Goal: Task Accomplishment & Management: Use online tool/utility

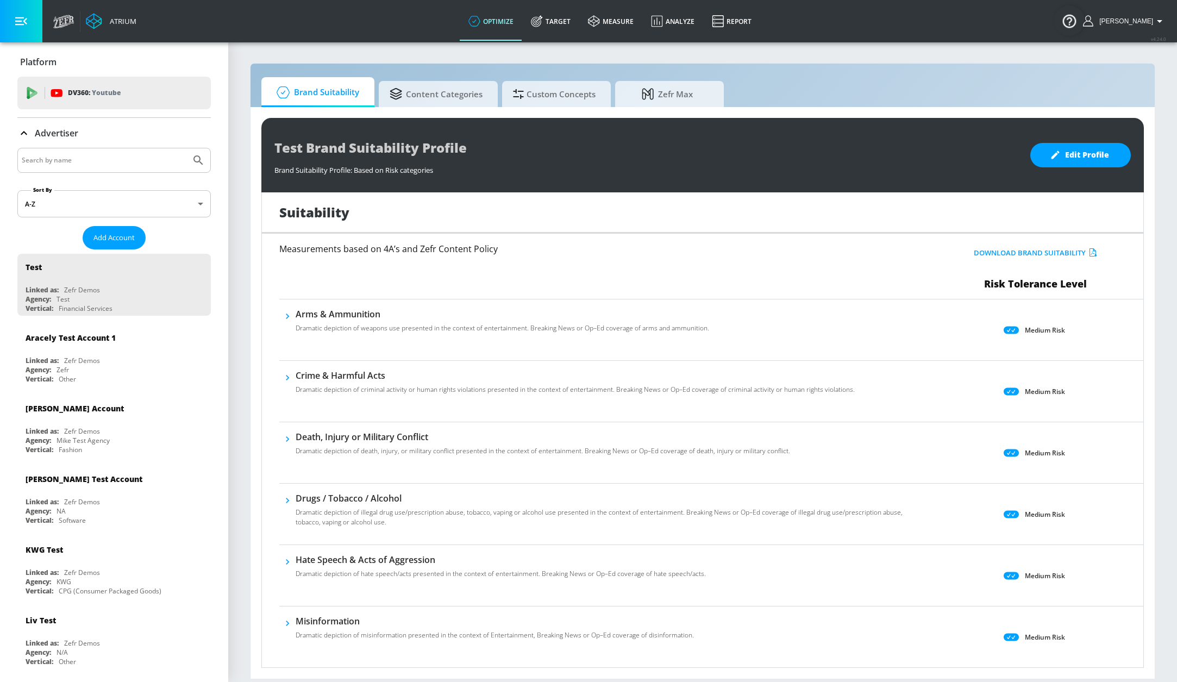
click at [105, 167] on input "Search by name" at bounding box center [104, 160] width 165 height 14
type input "D"
type input "TD [GEOGRAPHIC_DATA]"
click at [186, 148] on button "Submit Search" at bounding box center [198, 160] width 24 height 24
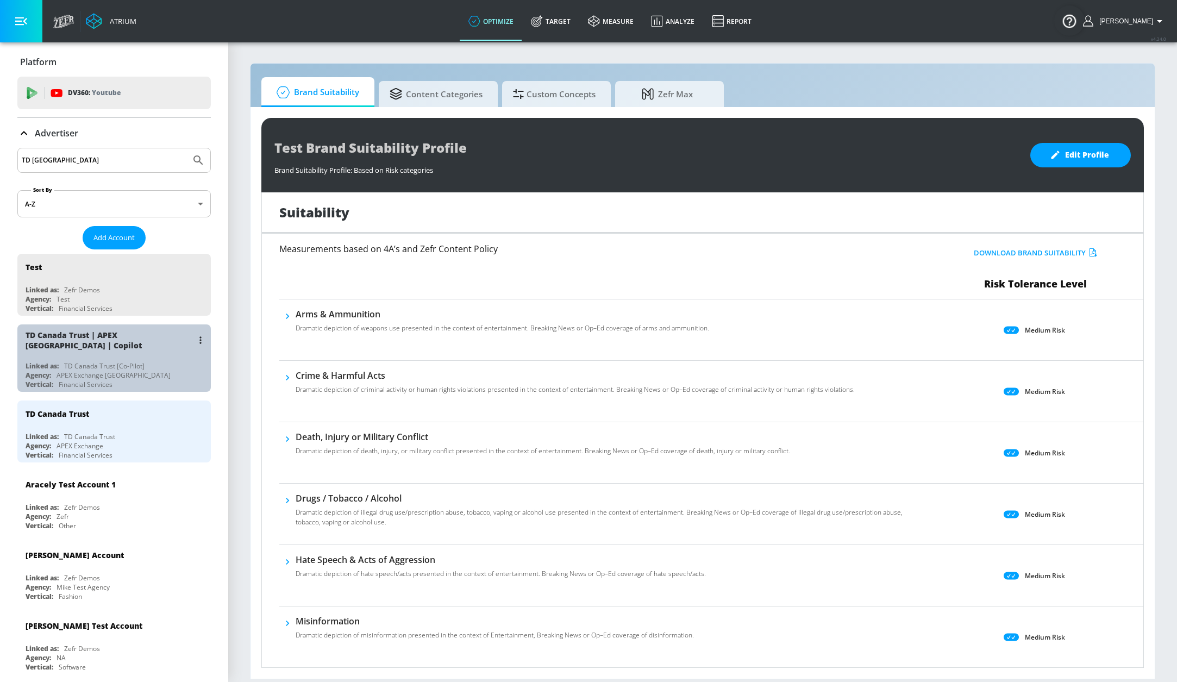
click at [130, 357] on div "TD Canada Trust | APEX [GEOGRAPHIC_DATA] | Copilot Linked as: TD Canada Trust […" at bounding box center [113, 357] width 193 height 67
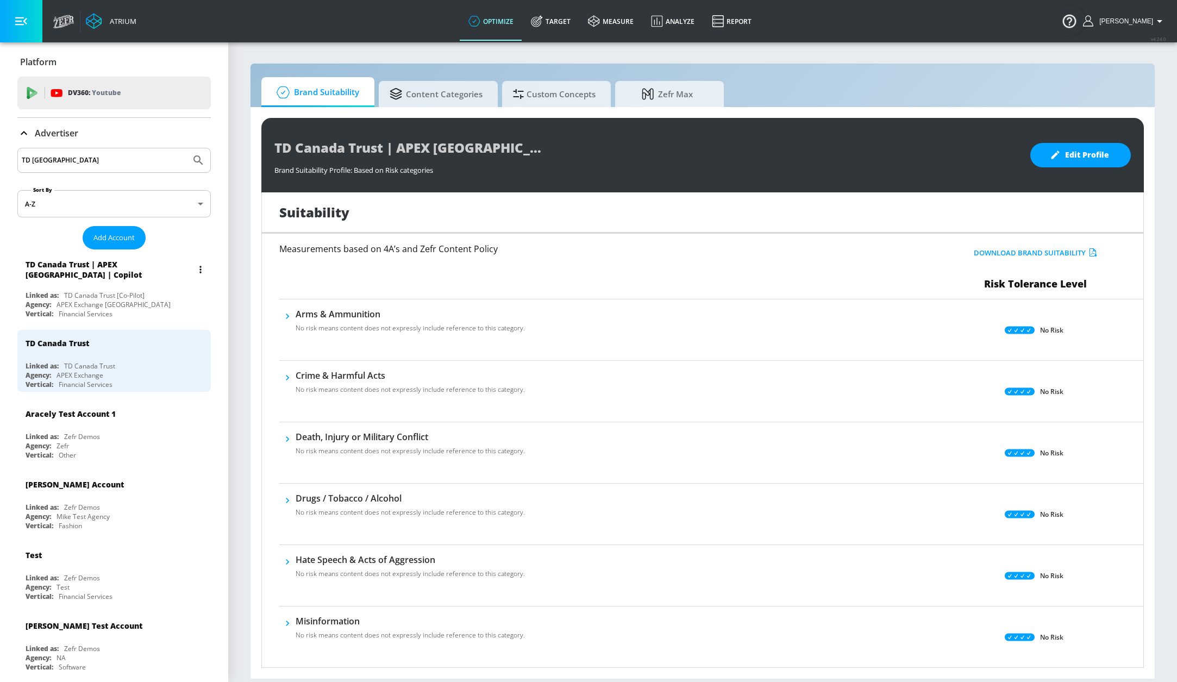
click at [143, 274] on div "TD Canada Trust | APEX [GEOGRAPHIC_DATA] | Copilot" at bounding box center [109, 269] width 167 height 21
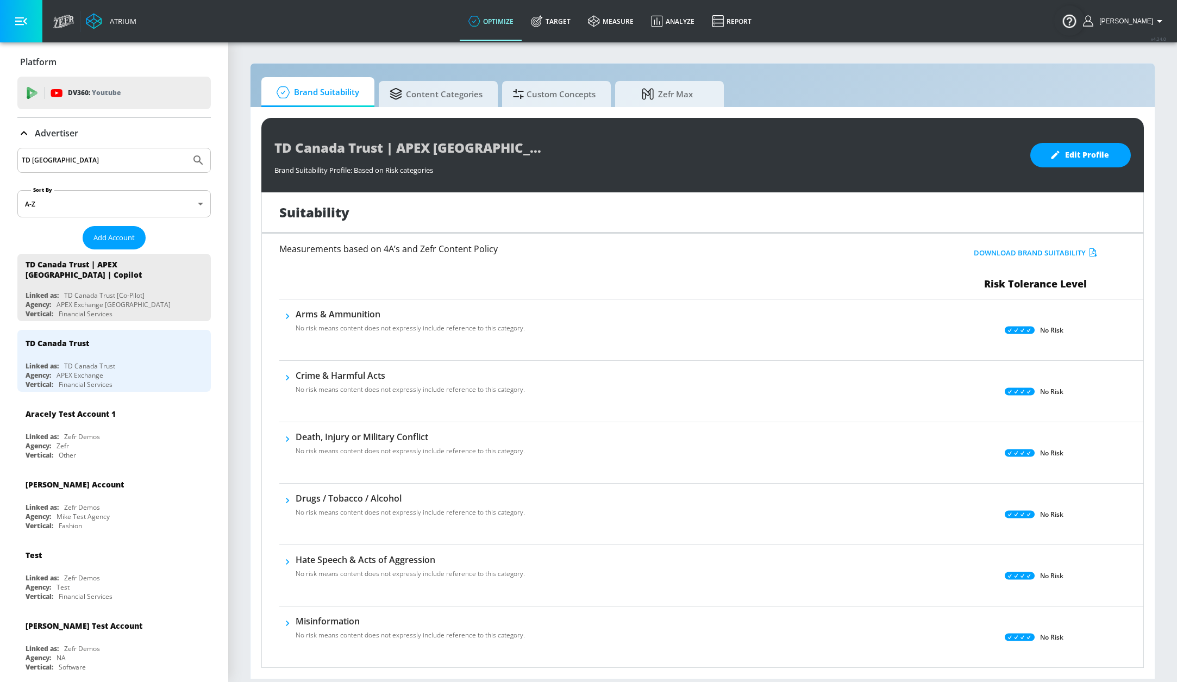
drag, startPoint x: 561, startPoint y: 31, endPoint x: 508, endPoint y: 43, distance: 54.0
click at [560, 31] on link "Target" at bounding box center [550, 21] width 57 height 39
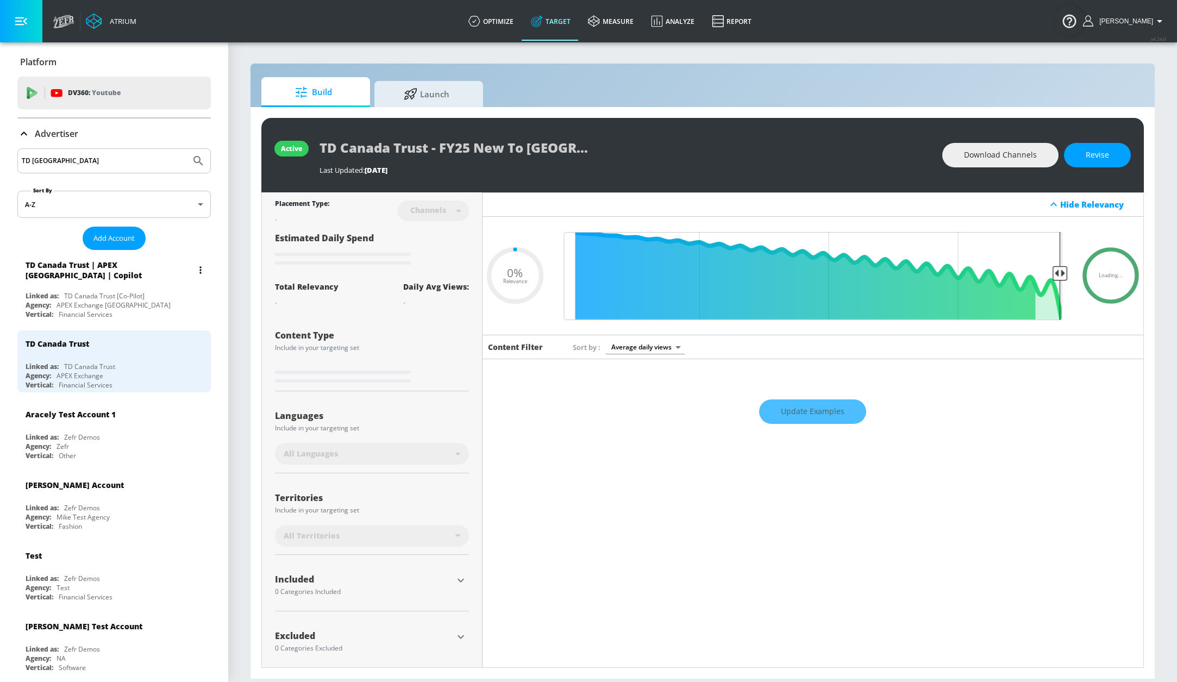
type input "0.05"
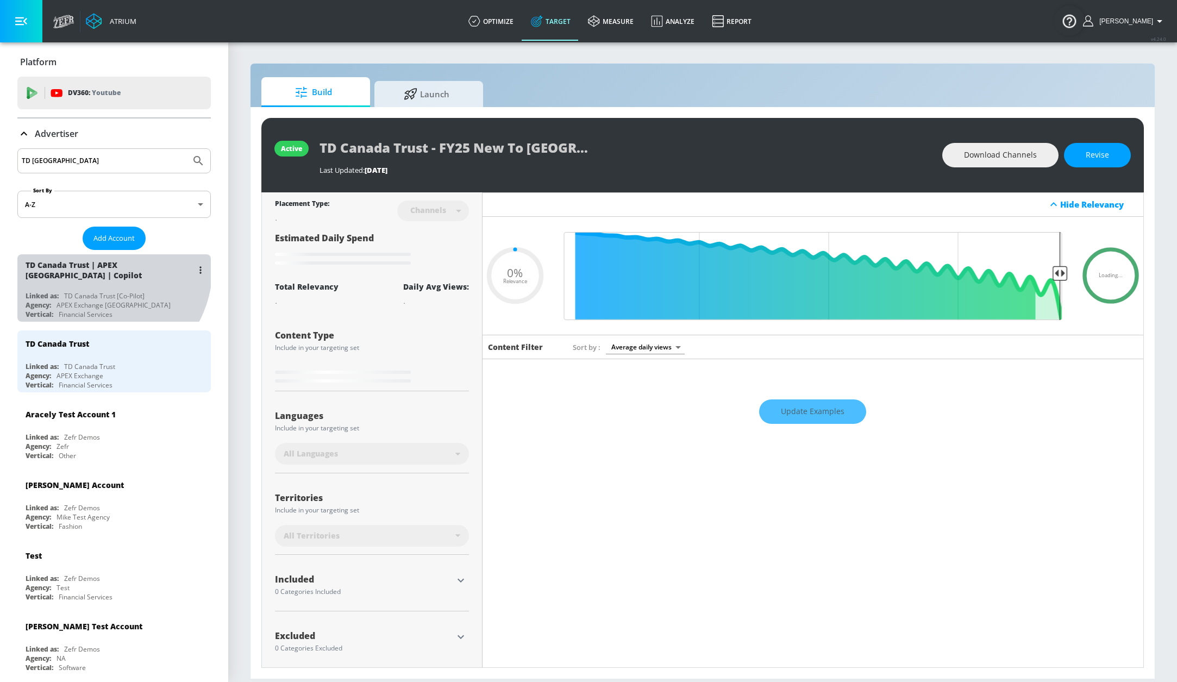
click at [97, 268] on div "TD Canada Trust | APEX [GEOGRAPHIC_DATA] | Copilot" at bounding box center [109, 270] width 167 height 21
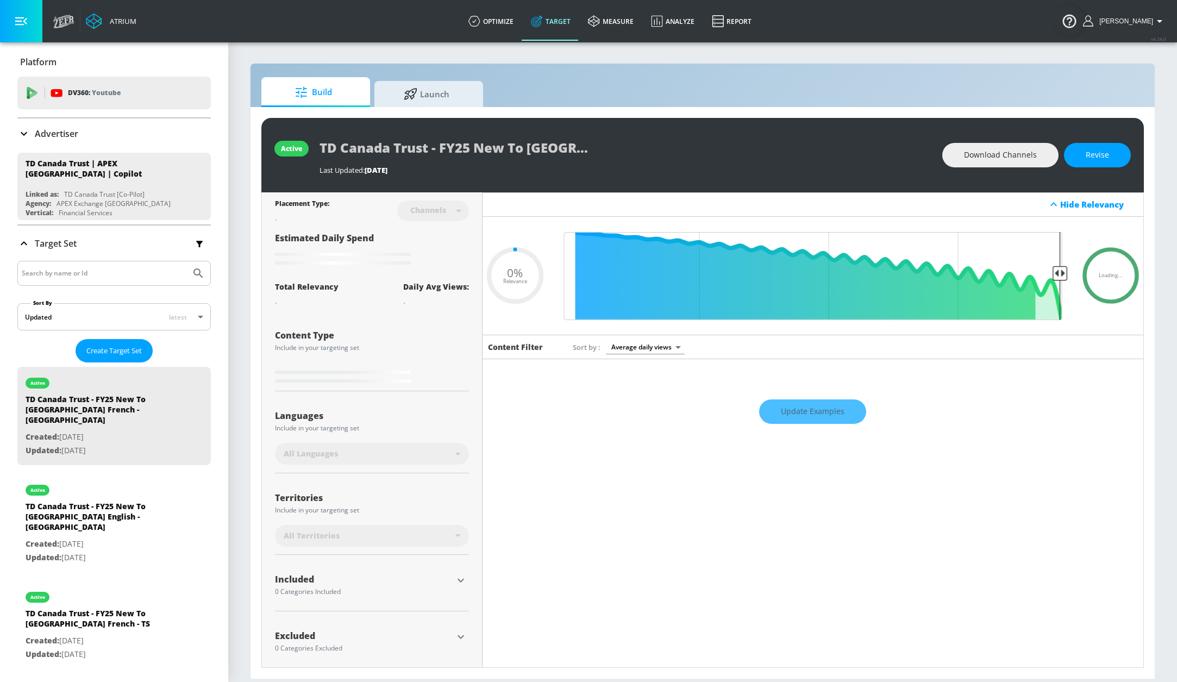
click at [134, 275] on input "Search by name or Id" at bounding box center [104, 273] width 165 height 14
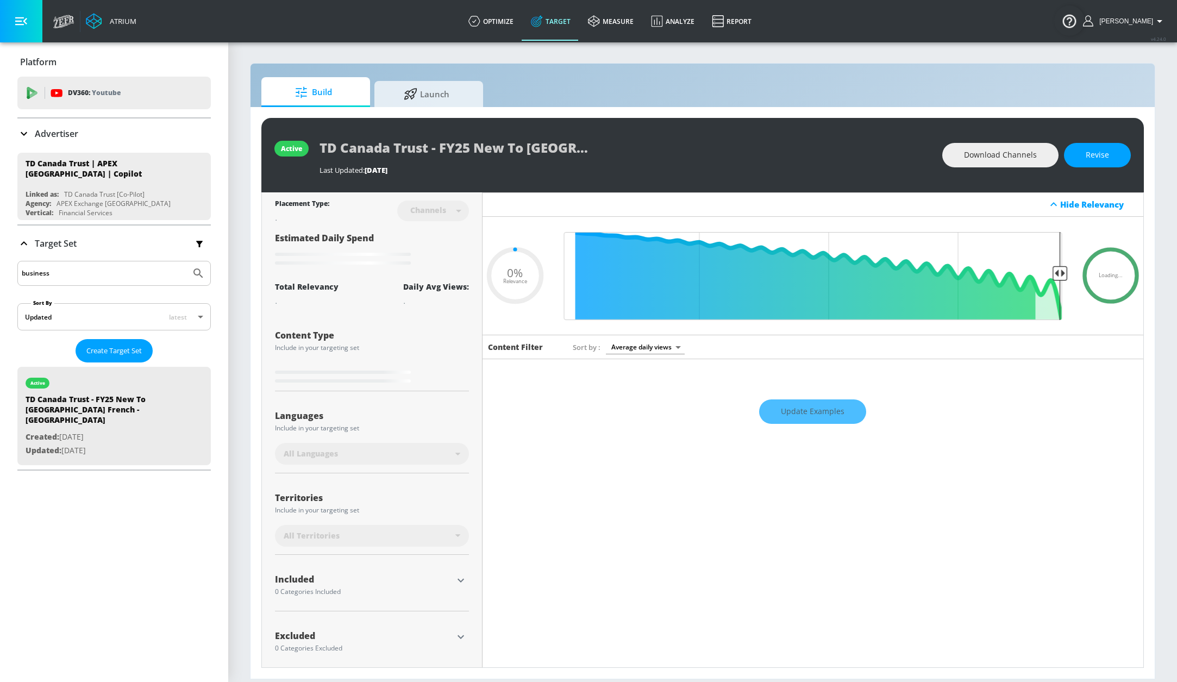
type input "business"
click at [186, 261] on button "Submit Search" at bounding box center [198, 273] width 24 height 24
click at [85, 284] on div "business" at bounding box center [113, 273] width 193 height 25
click at [84, 277] on input "business" at bounding box center [104, 273] width 165 height 14
click at [186, 261] on button "Submit Search" at bounding box center [198, 273] width 24 height 24
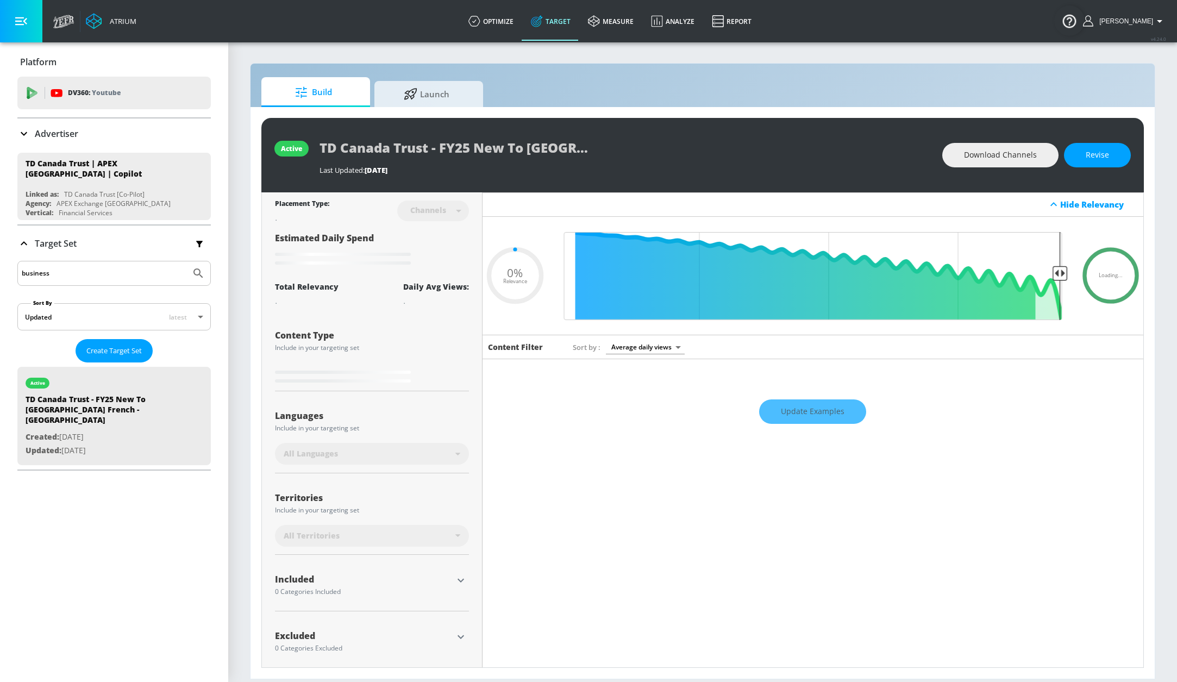
click at [91, 520] on div "Platform DV360: Youtube DV360: Youtube Advertiser TD canada Sort By A-Z asc ​ A…" at bounding box center [114, 361] width 228 height 639
click at [59, 273] on input "business" at bounding box center [104, 273] width 165 height 14
type input "0.05"
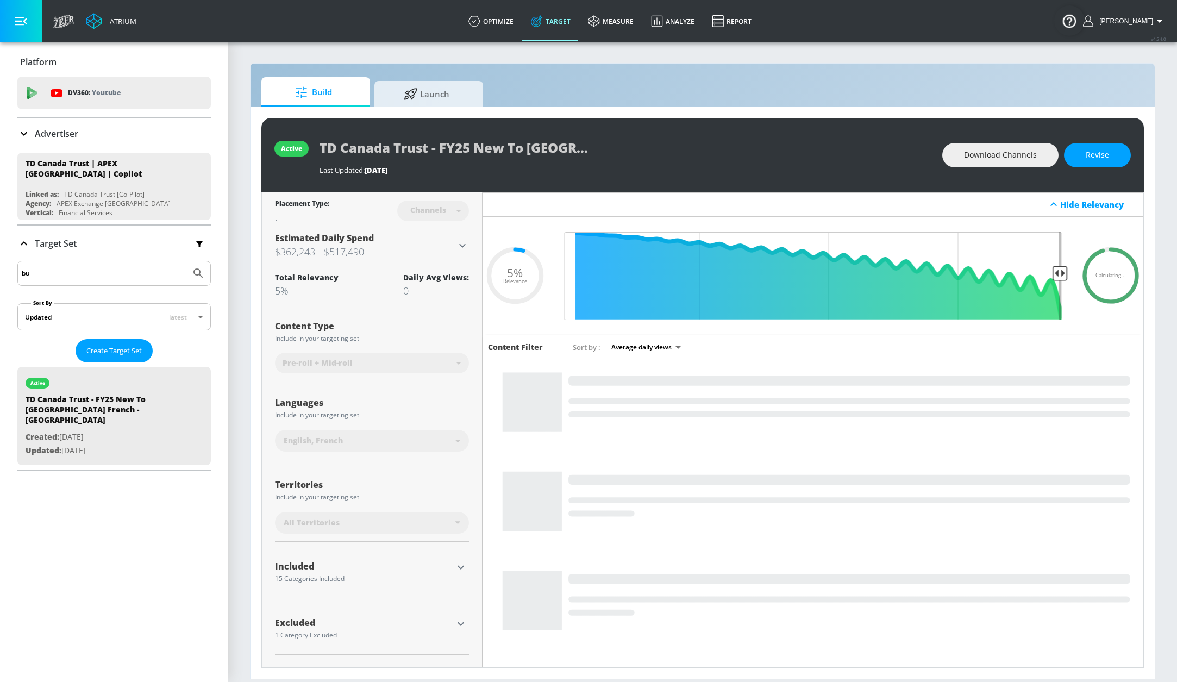
type input "b"
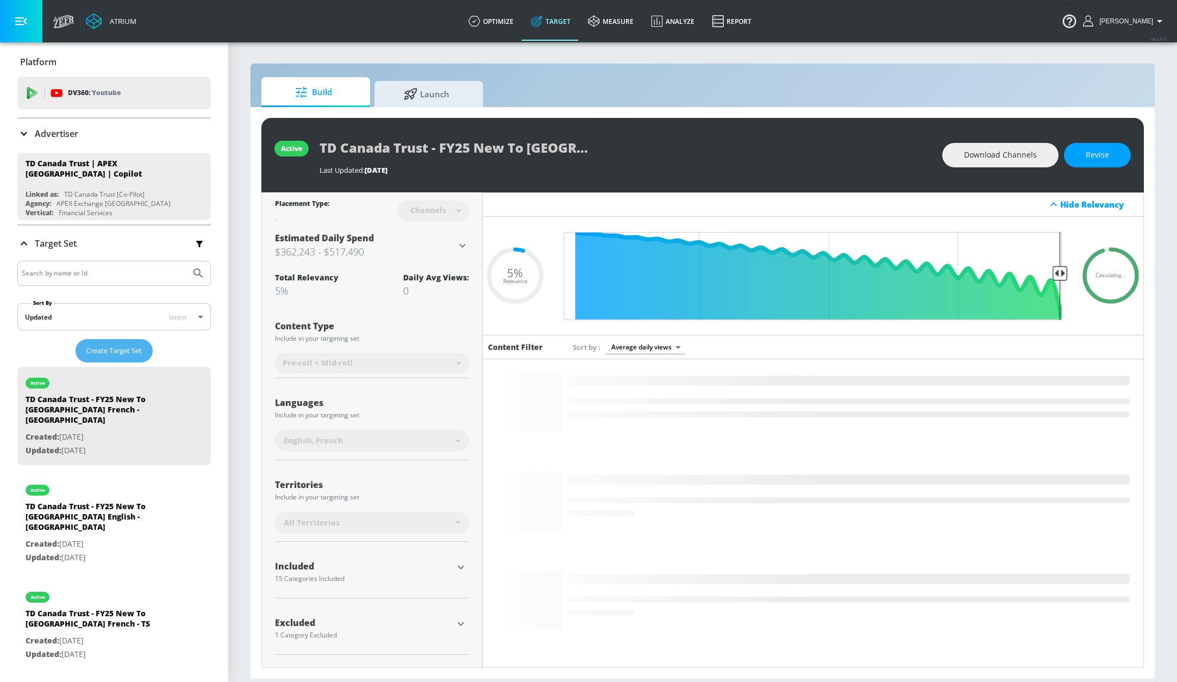
click at [125, 349] on span "Create Target Set" at bounding box center [113, 350] width 55 height 12
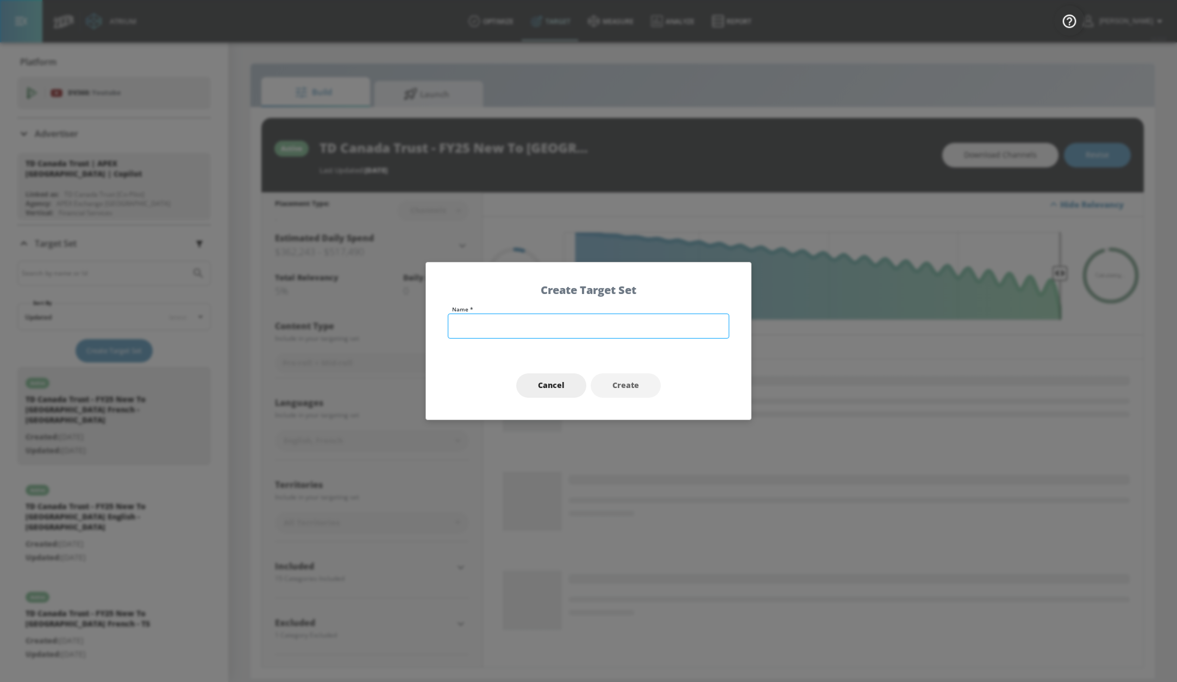
drag, startPoint x: 454, startPoint y: 319, endPoint x: 469, endPoint y: 321, distance: 15.4
click at [455, 319] on input "text" at bounding box center [588, 325] width 281 height 25
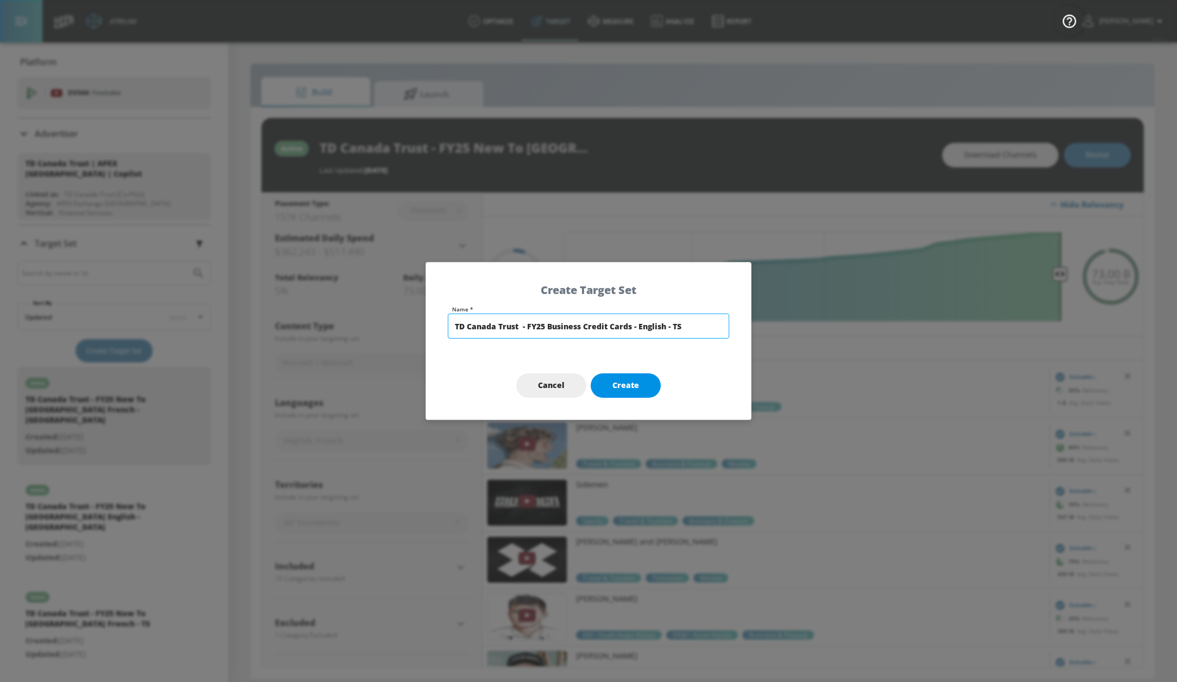
type input "TD Canada Trust - FY25 Business Credit Cards - English - TS"
click at [628, 397] on button "Create" at bounding box center [626, 385] width 70 height 24
type input "TD Canada Trust - FY25 Business Credit Cards - English - TS"
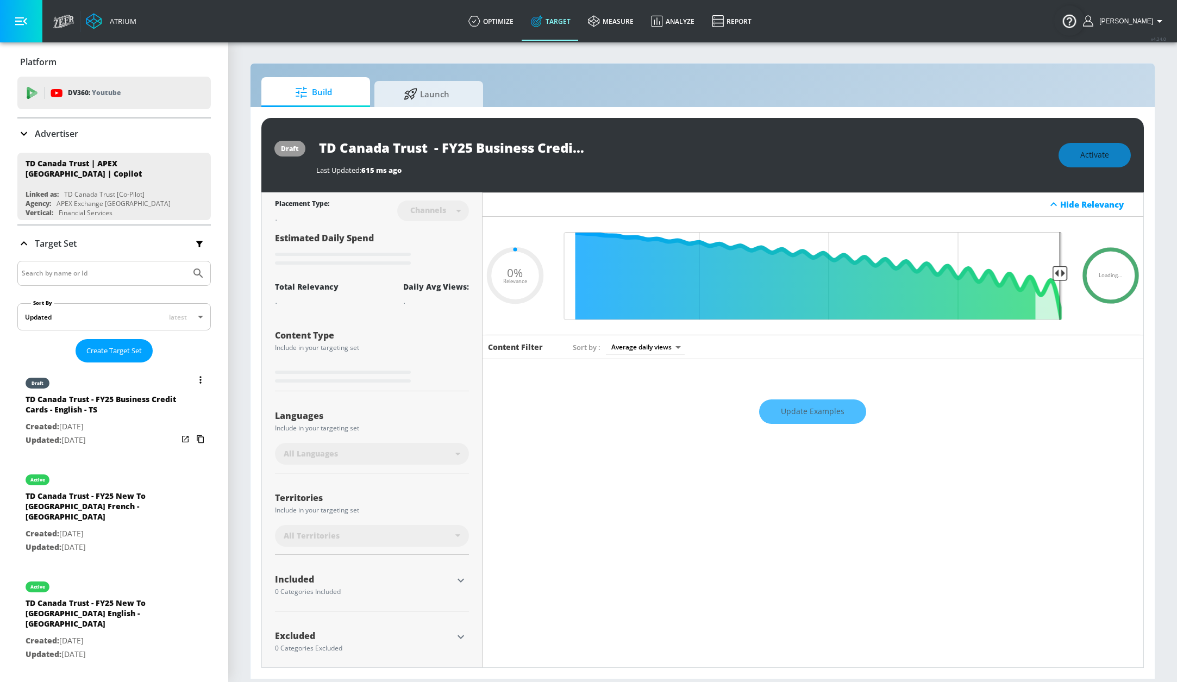
type input "0.6"
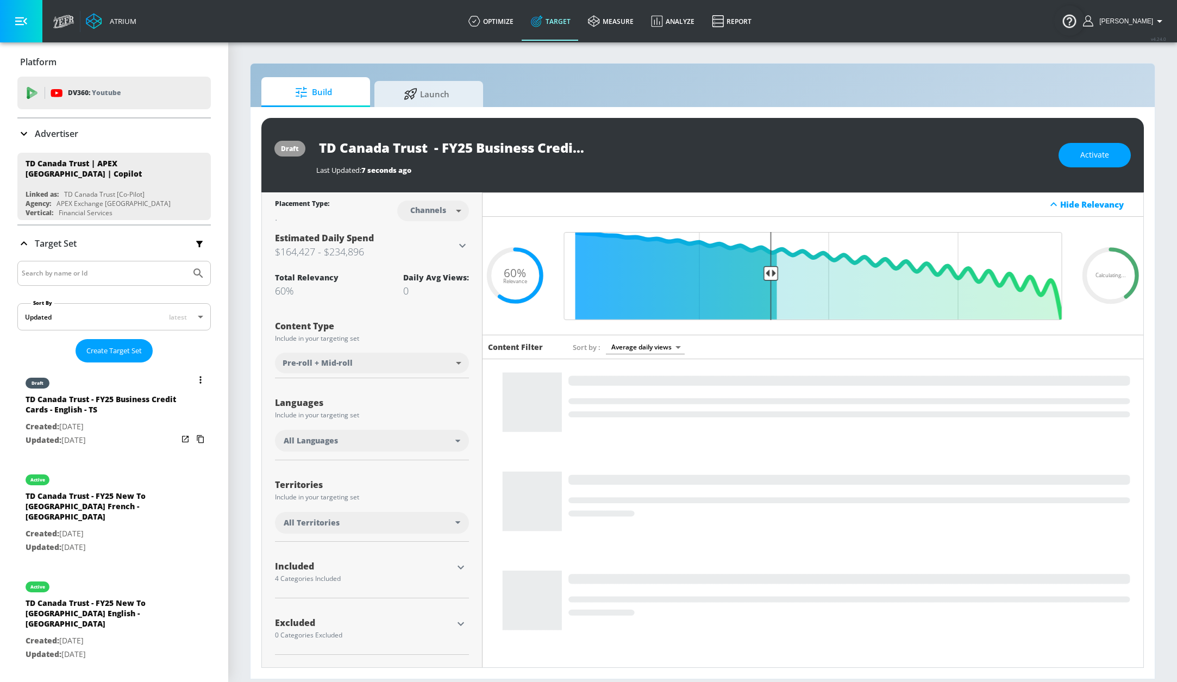
click at [145, 379] on div "draft" at bounding box center [102, 380] width 152 height 27
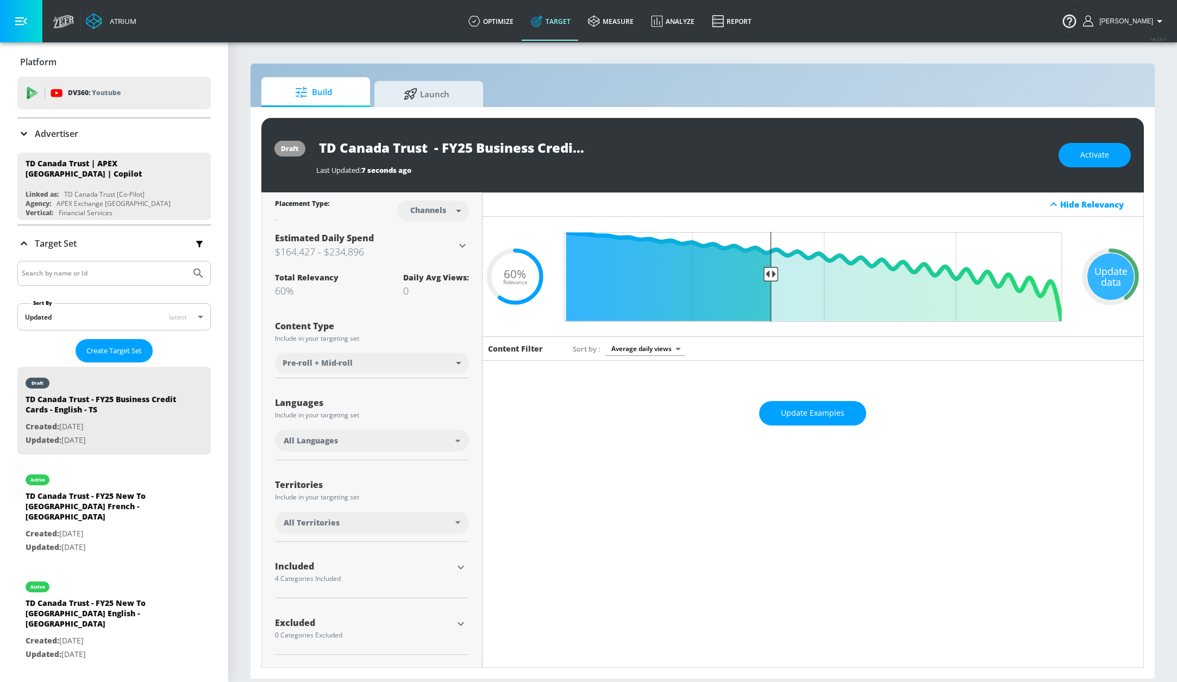
click at [423, 210] on body "Atrium optimize Target measure Analyze Report optimize Target measure Analyze R…" at bounding box center [588, 341] width 1177 height 682
click at [449, 249] on li "Videos" at bounding box center [432, 253] width 56 height 18
type input "videos"
click at [401, 355] on body "Atrium optimize Target measure Analyze Report optimize Target measure Analyze R…" at bounding box center [588, 341] width 1177 height 682
click at [406, 364] on div at bounding box center [588, 341] width 1177 height 682
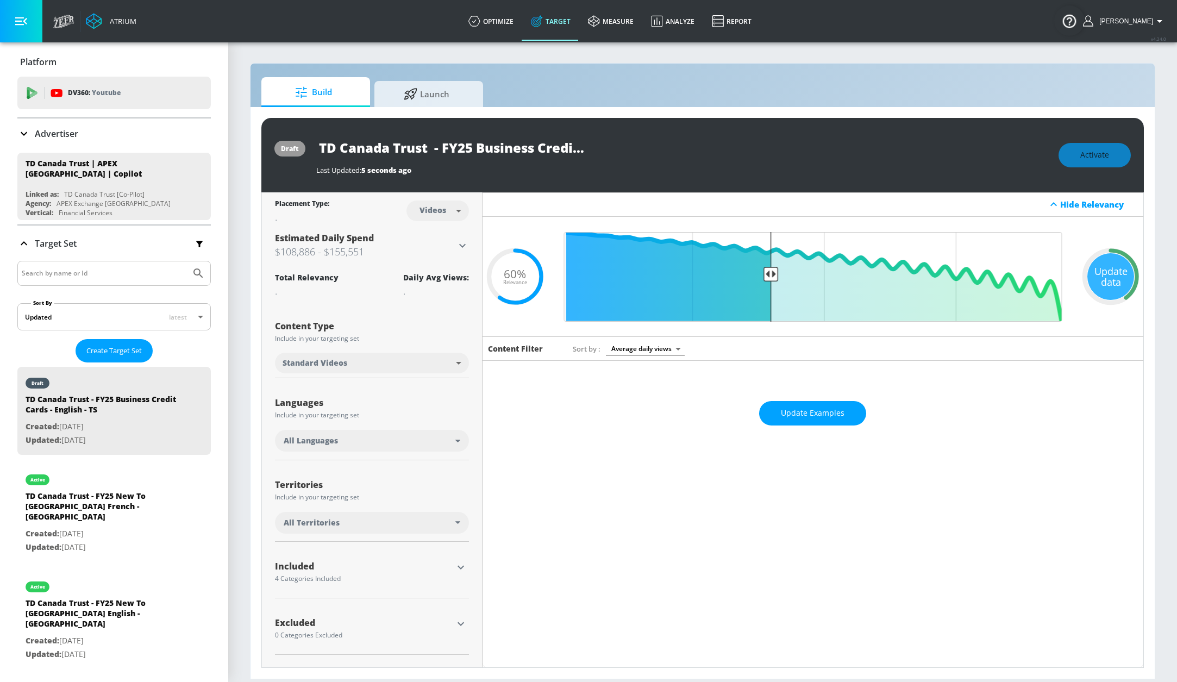
click at [374, 431] on div "All Languages" at bounding box center [372, 441] width 194 height 22
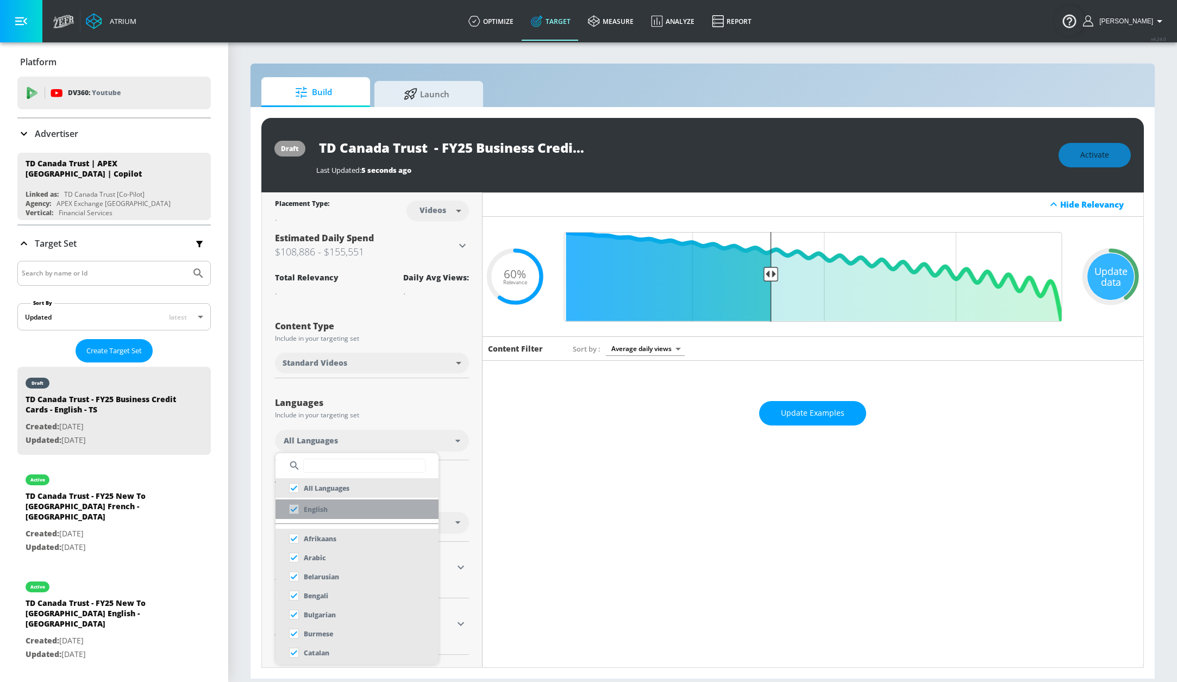
click at [364, 508] on li "English" at bounding box center [356, 509] width 163 height 20
checkbox input "false"
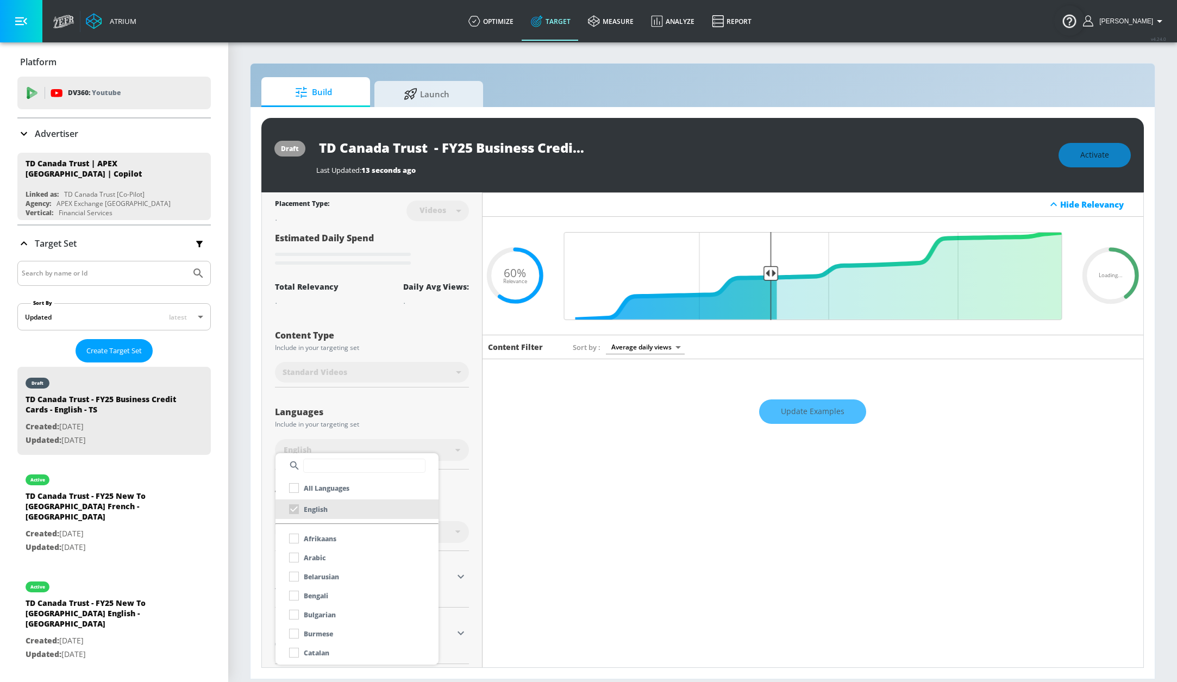
drag, startPoint x: 773, startPoint y: 277, endPoint x: 1009, endPoint y: 277, distance: 235.8
click at [1009, 277] on div at bounding box center [588, 341] width 1177 height 682
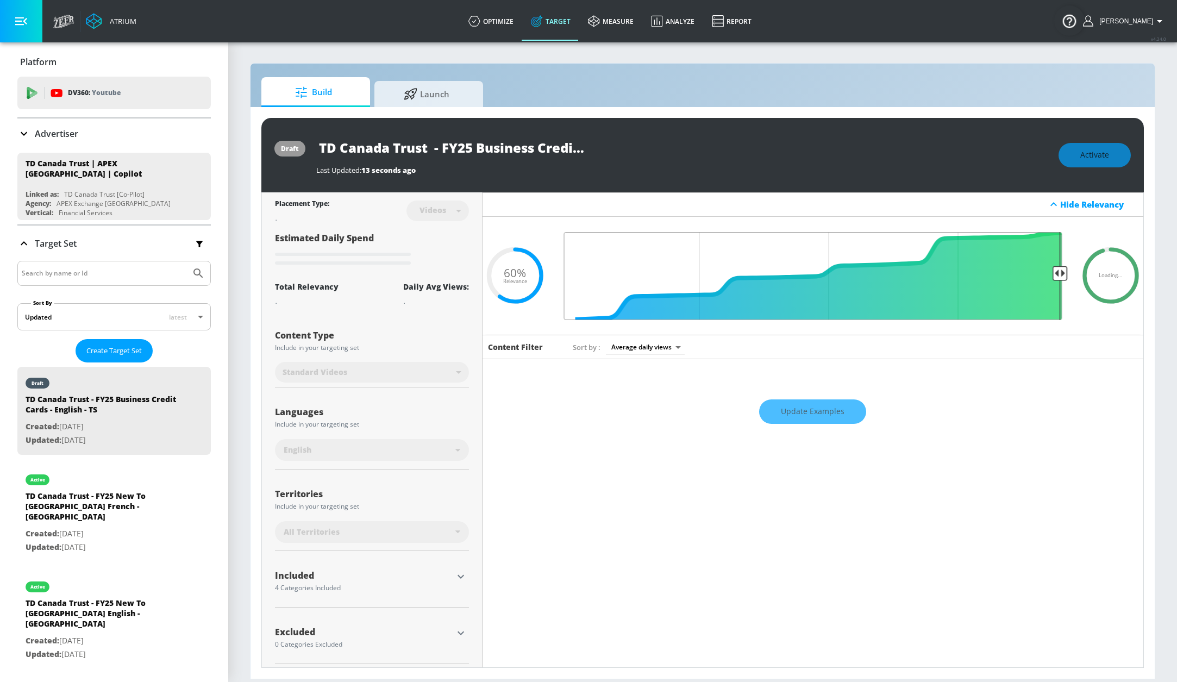
drag, startPoint x: 767, startPoint y: 267, endPoint x: 1060, endPoint y: 264, distance: 292.8
click at [1060, 264] on input "Final Threshold" at bounding box center [812, 276] width 509 height 88
type input "0.6"
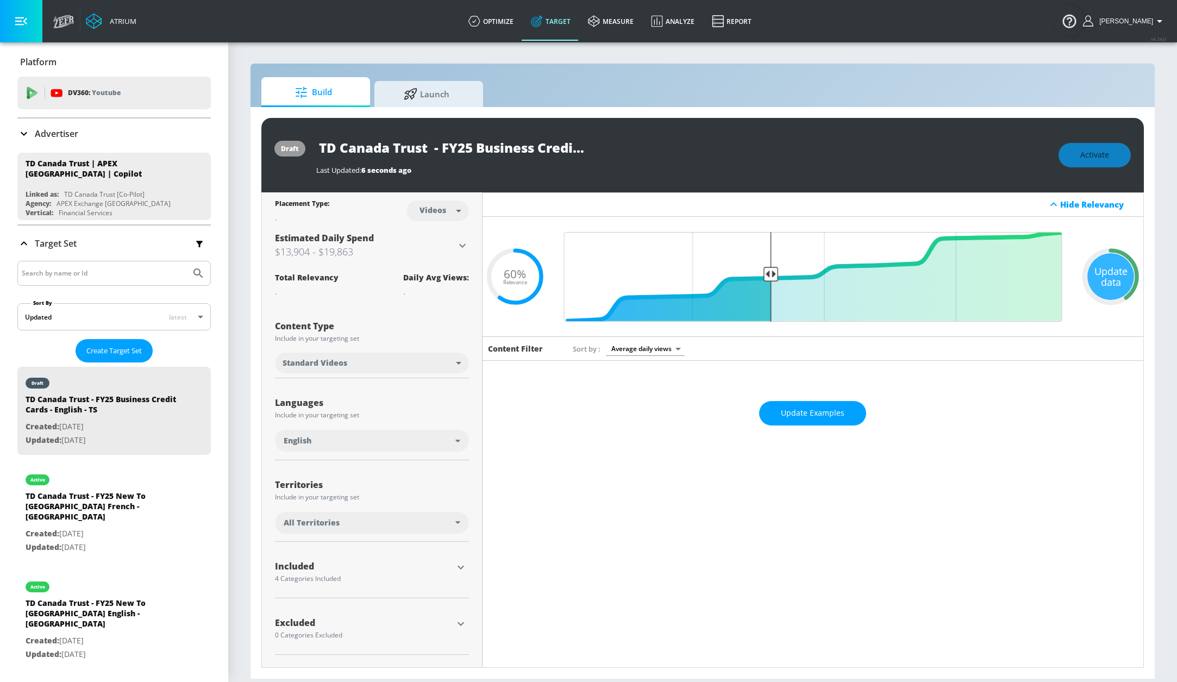
click at [454, 565] on icon "button" at bounding box center [460, 567] width 13 height 13
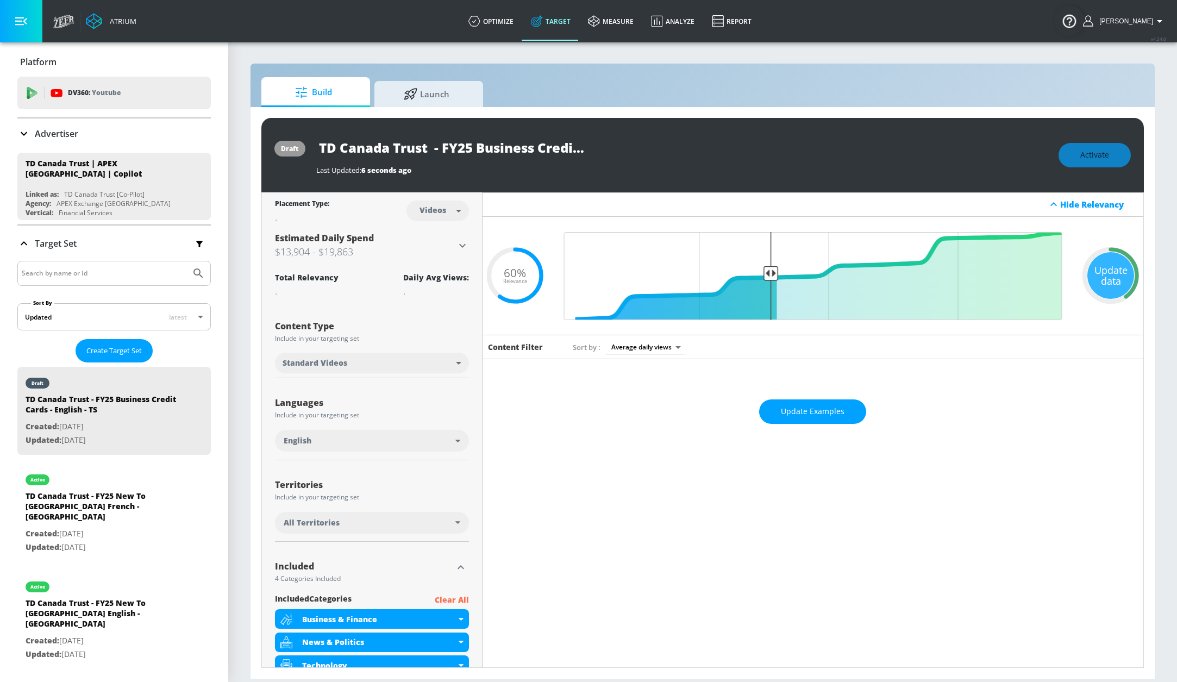
scroll to position [130, 0]
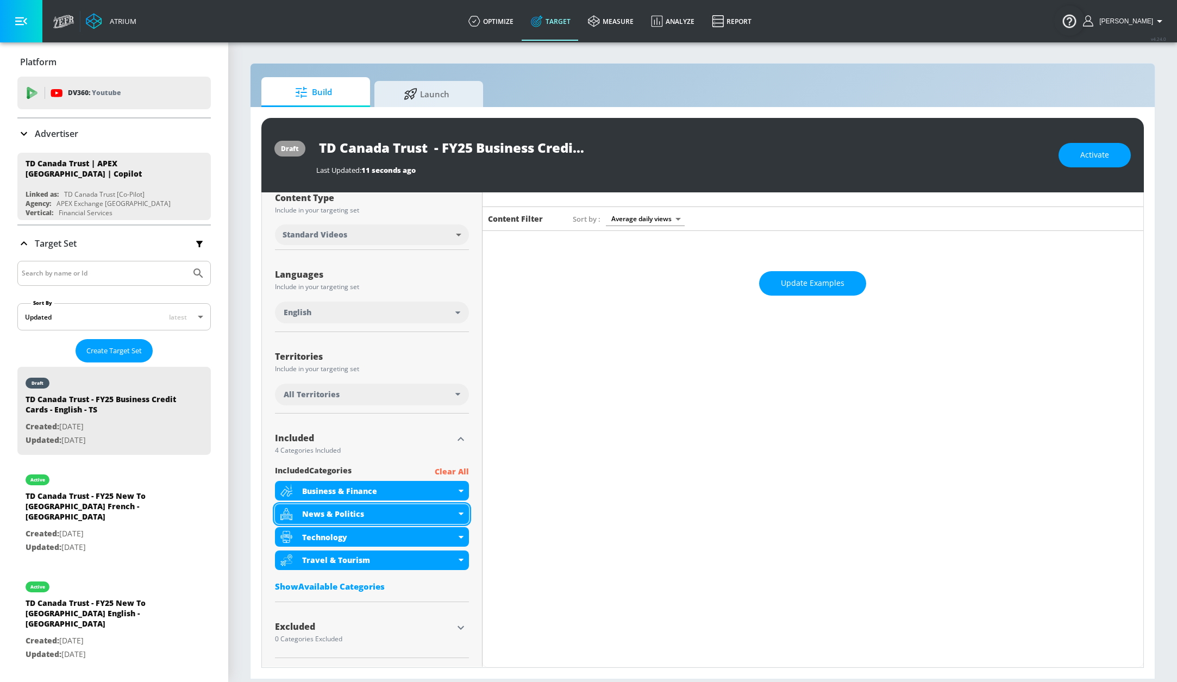
click at [423, 505] on div "News & Politics" at bounding box center [372, 514] width 194 height 20
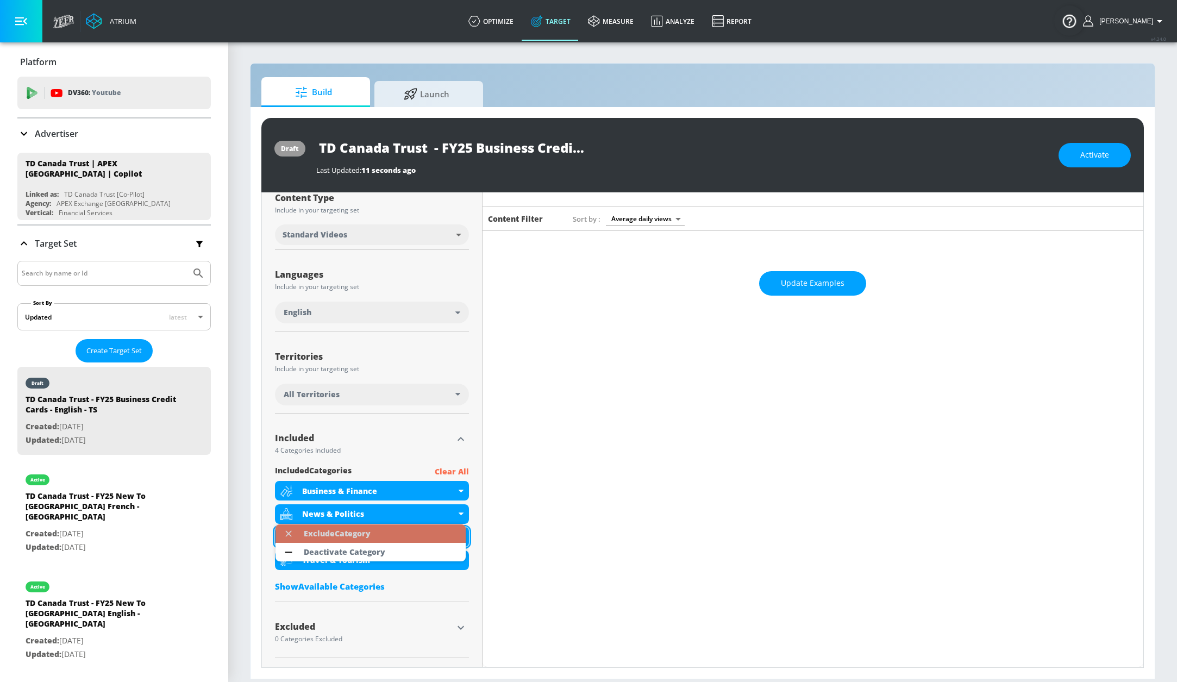
click at [407, 533] on li "Exclude Category" at bounding box center [370, 533] width 190 height 18
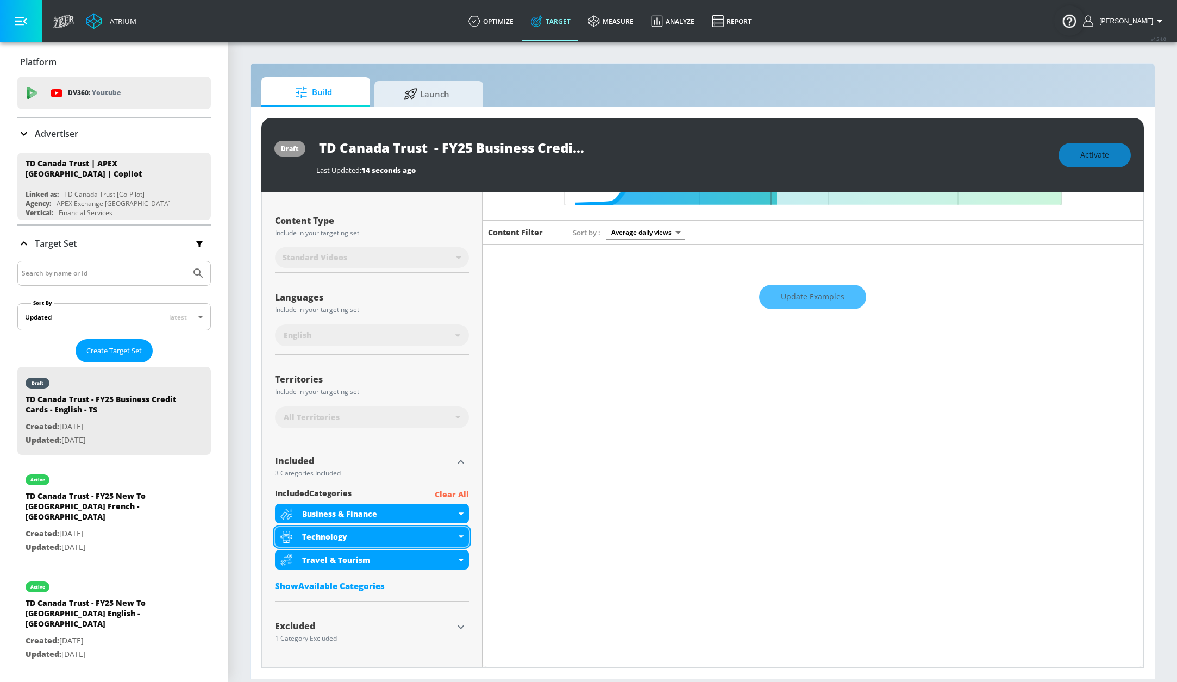
scroll to position [108, 0]
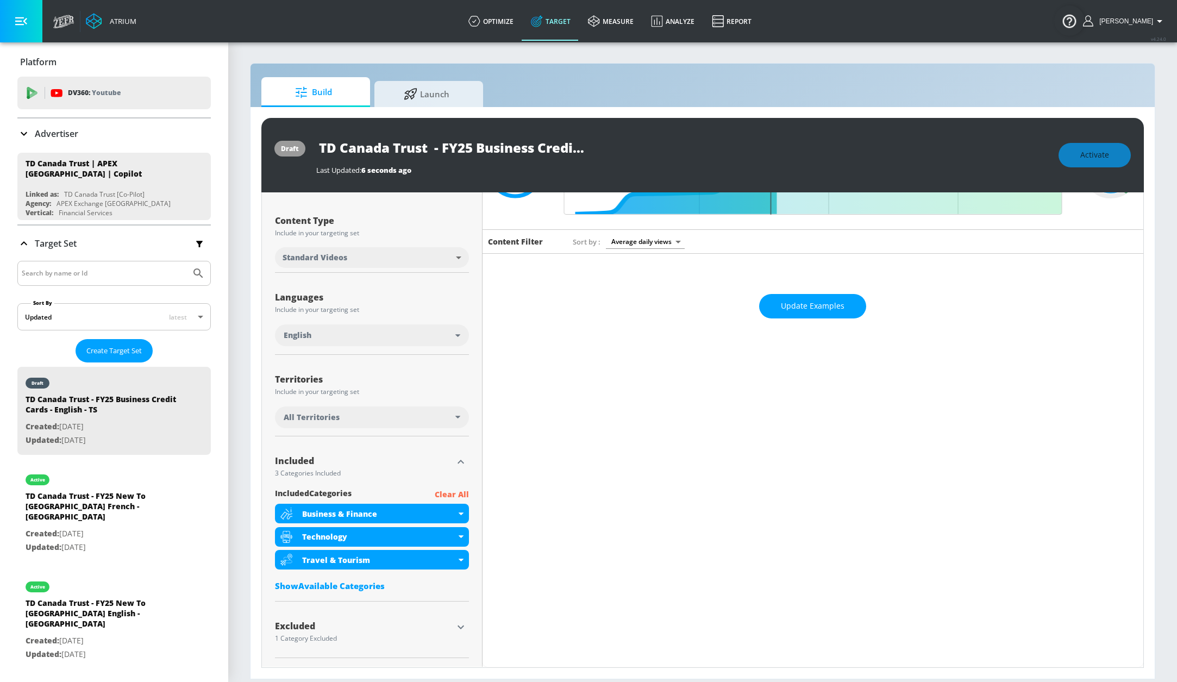
click at [363, 588] on div "Show Available Categories" at bounding box center [372, 585] width 194 height 11
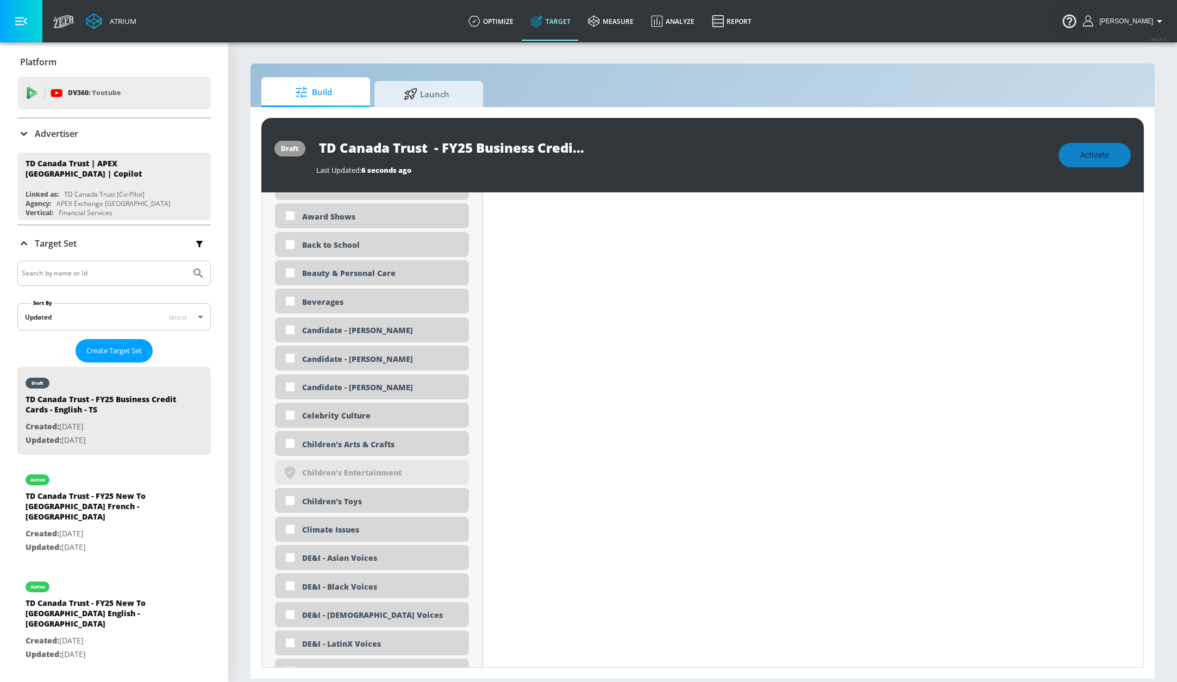
scroll to position [800, 0]
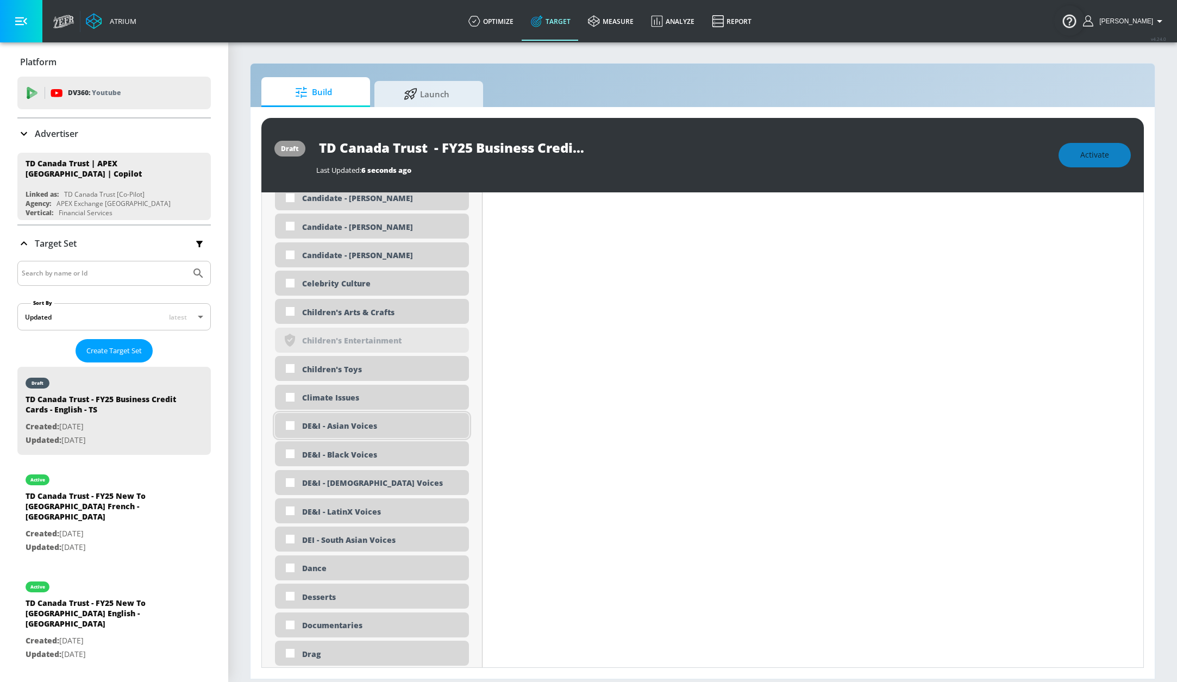
drag, startPoint x: 311, startPoint y: 423, endPoint x: 312, endPoint y: 431, distance: 7.8
click at [311, 424] on div "DE&I - Asian Voices" at bounding box center [381, 425] width 159 height 10
checkbox input "true"
drag, startPoint x: 316, startPoint y: 456, endPoint x: 319, endPoint y: 466, distance: 10.3
click at [316, 456] on div "DE&I - Black Voices" at bounding box center [381, 454] width 159 height 10
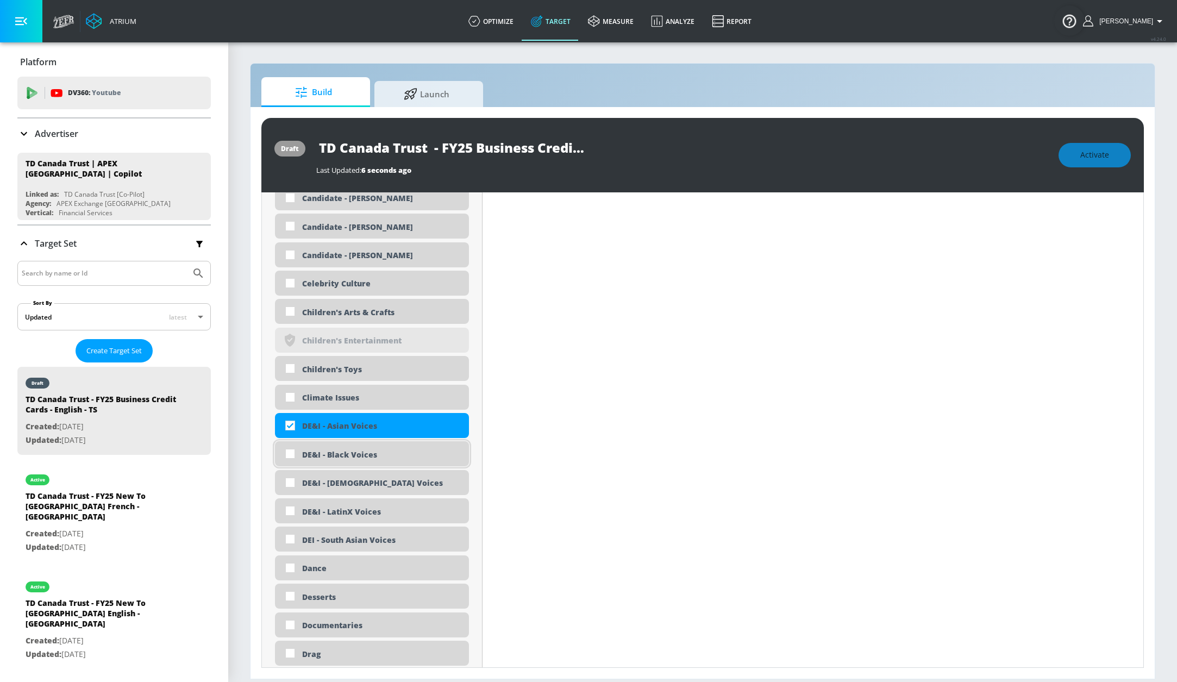
checkbox input "true"
drag, startPoint x: 321, startPoint y: 486, endPoint x: 323, endPoint y: 491, distance: 5.6
click at [321, 486] on div "DE&I - [DEMOGRAPHIC_DATA] Voices" at bounding box center [381, 483] width 159 height 10
checkbox input "true"
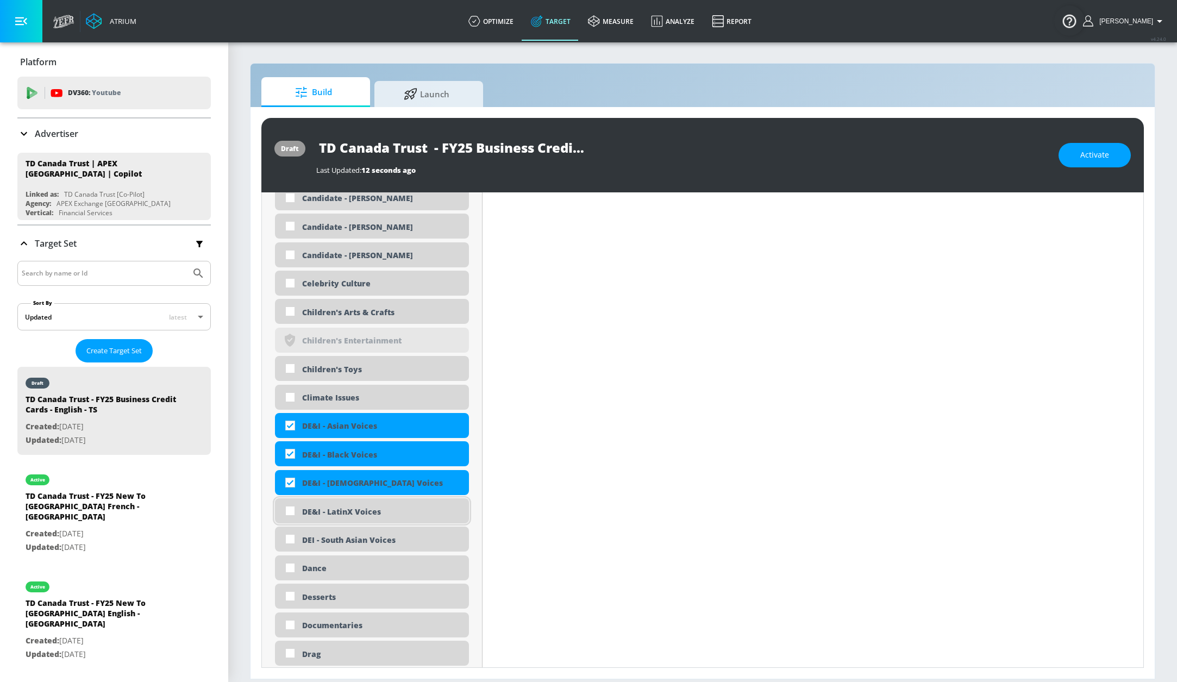
click at [323, 507] on div "DE&I - LatinX Voices" at bounding box center [372, 510] width 194 height 25
checkbox input "true"
click at [329, 541] on div "DEI - South Asian Voices" at bounding box center [381, 540] width 159 height 10
checkbox input "true"
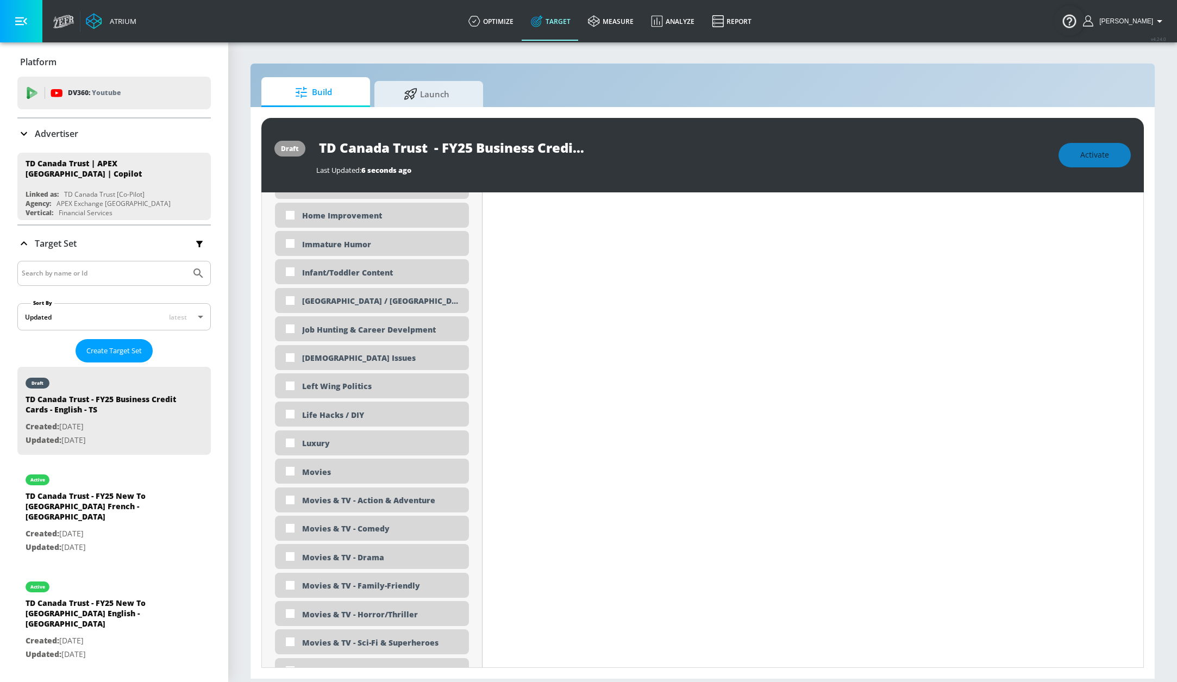
scroll to position [1840, 0]
click at [372, 437] on div "Luxury" at bounding box center [381, 440] width 159 height 10
checkbox input "true"
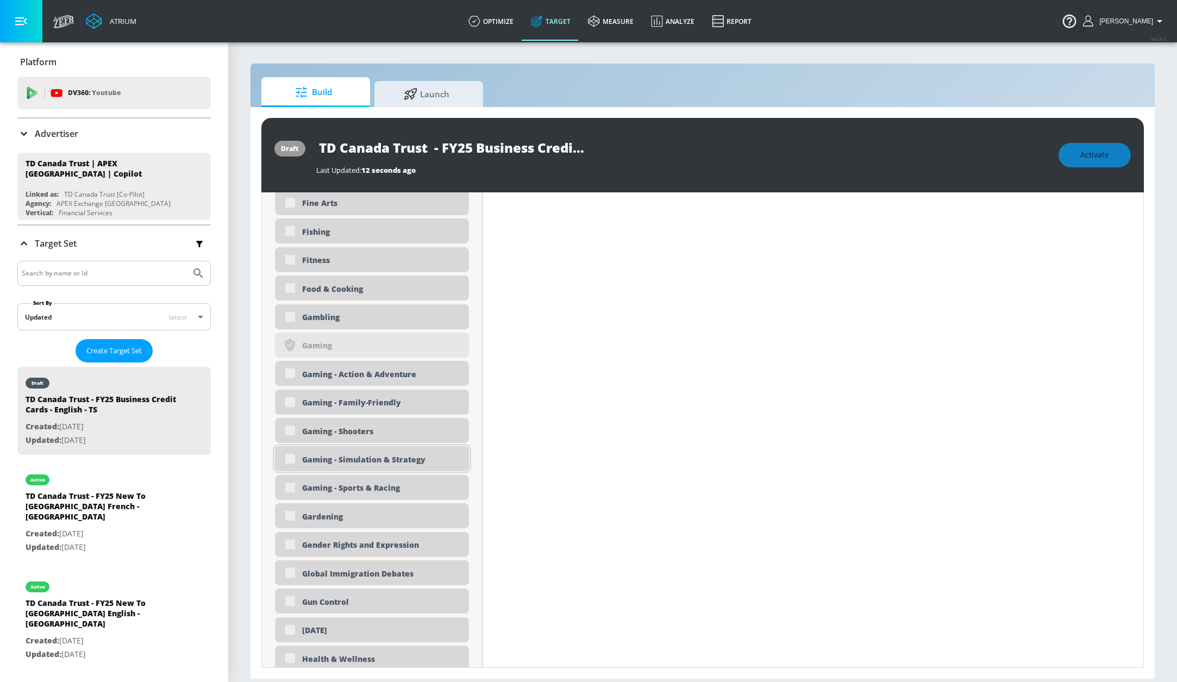
scroll to position [1291, 0]
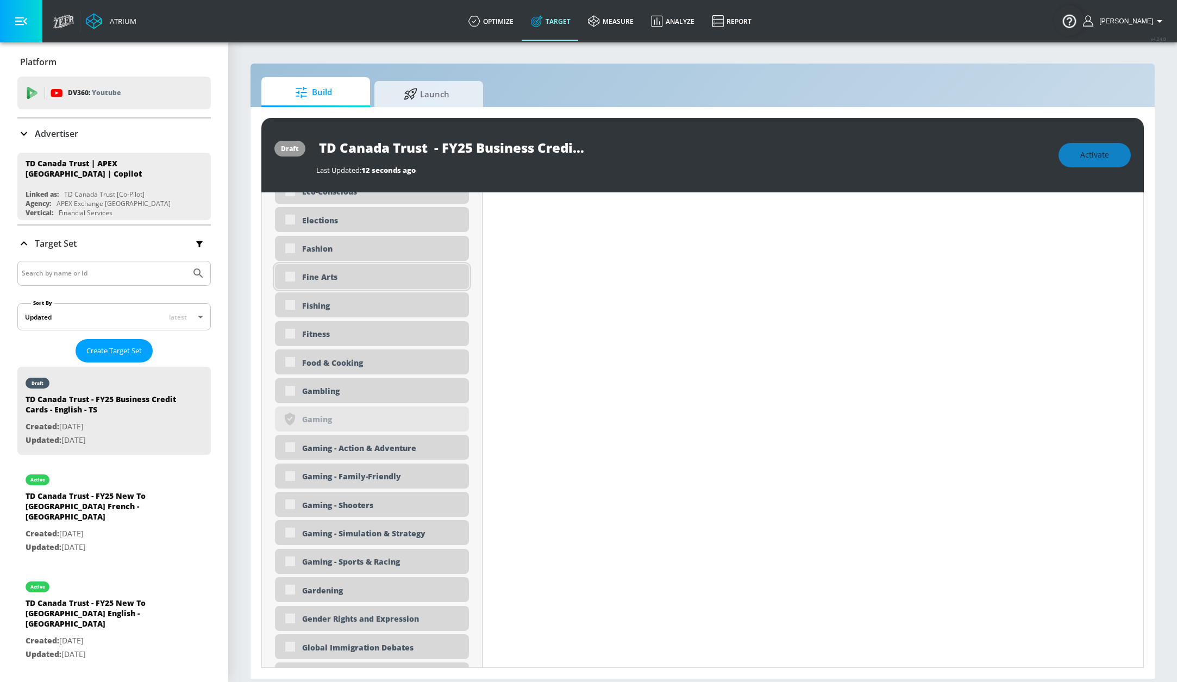
click at [343, 278] on div "Fine Arts" at bounding box center [381, 277] width 159 height 10
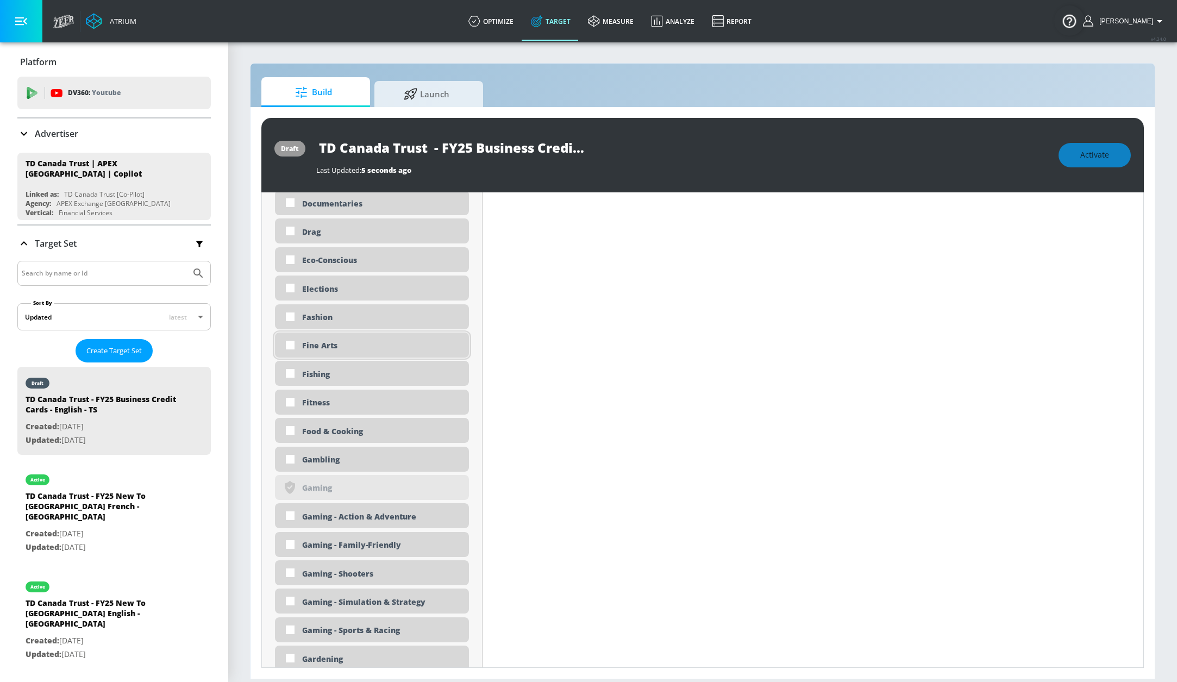
scroll to position [1209, 0]
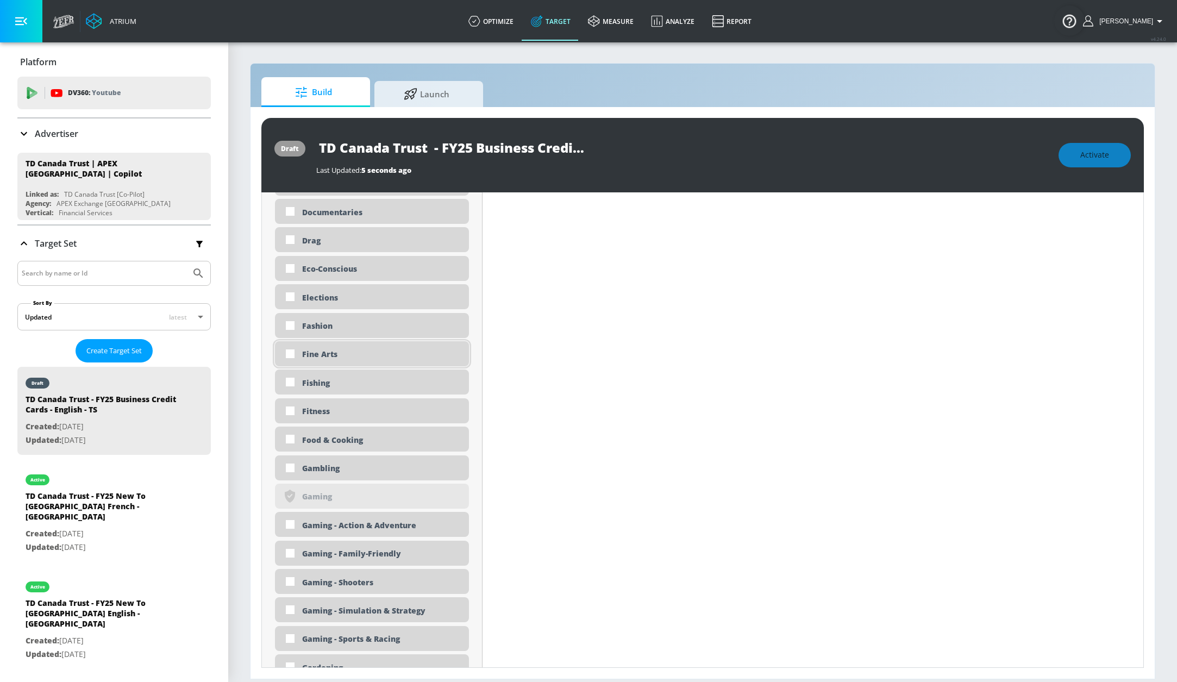
click at [338, 353] on div "Fine Arts" at bounding box center [381, 354] width 159 height 10
checkbox input "true"
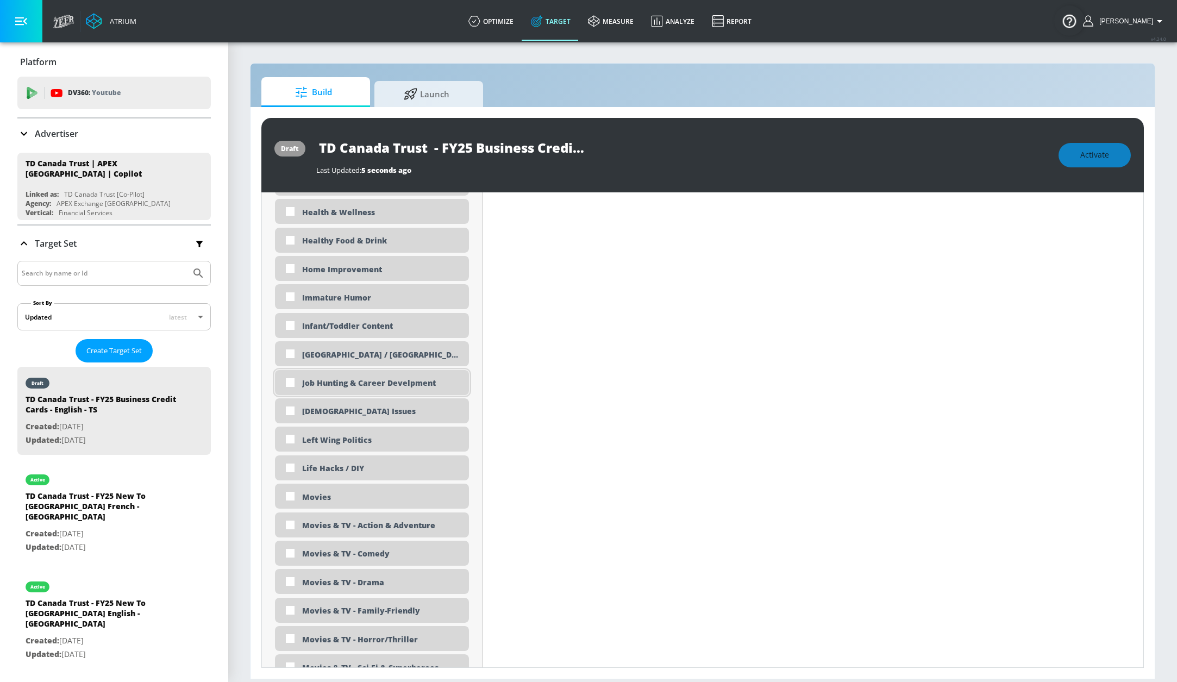
scroll to position [1793, 0]
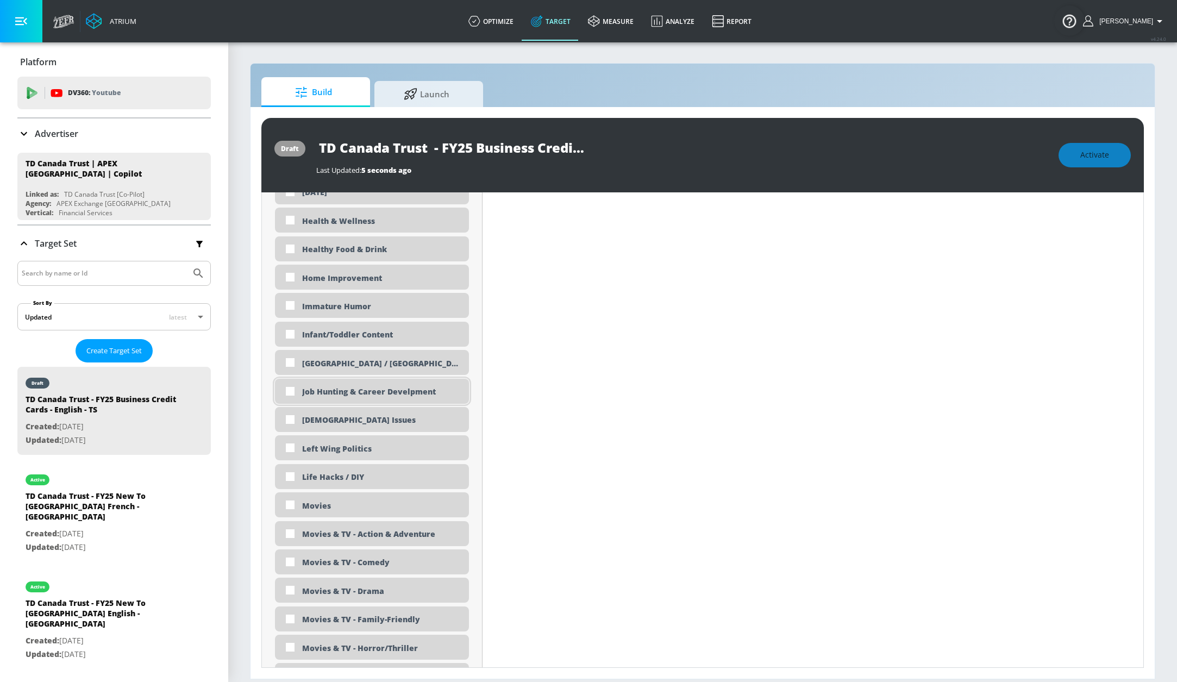
click at [412, 393] on div "Job Hunting & Career Develpment" at bounding box center [381, 391] width 159 height 10
checkbox input "true"
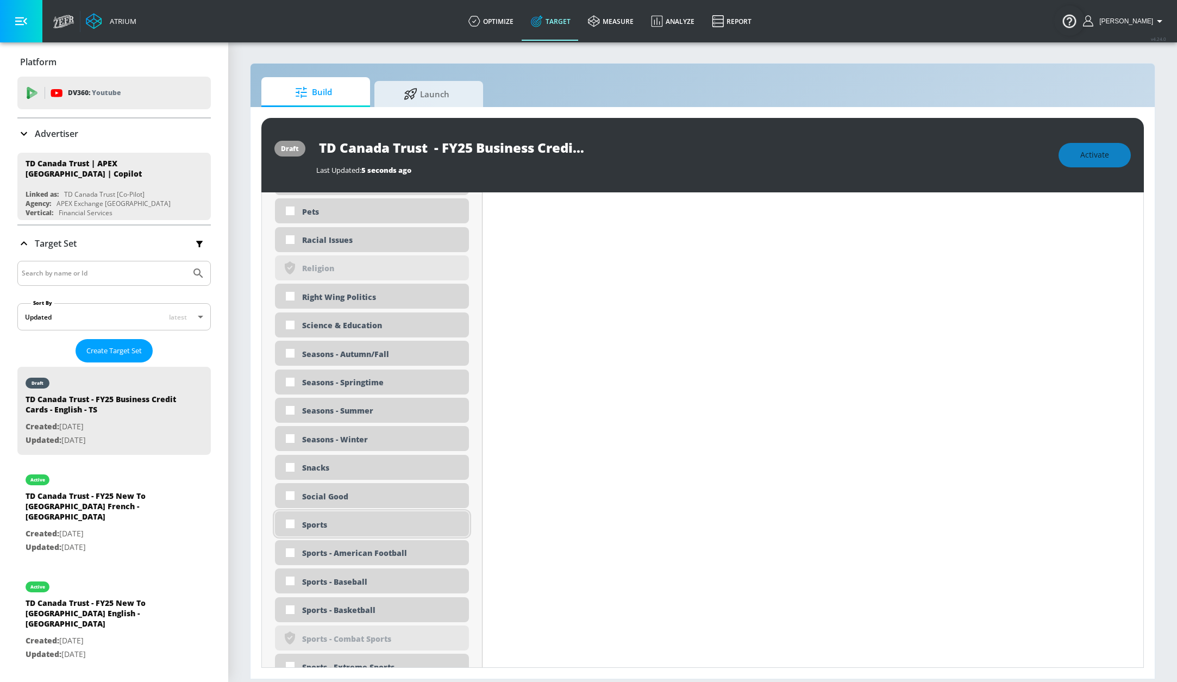
scroll to position [2585, 0]
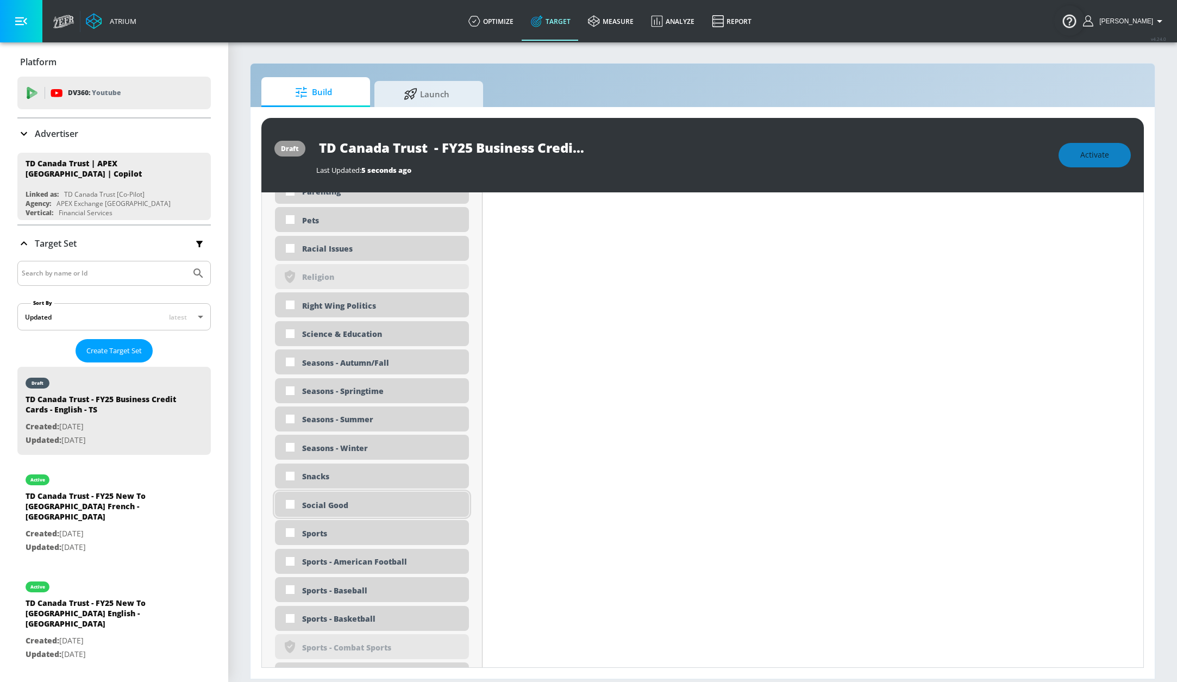
click at [330, 508] on div "Social Good" at bounding box center [381, 505] width 159 height 10
checkbox input "true"
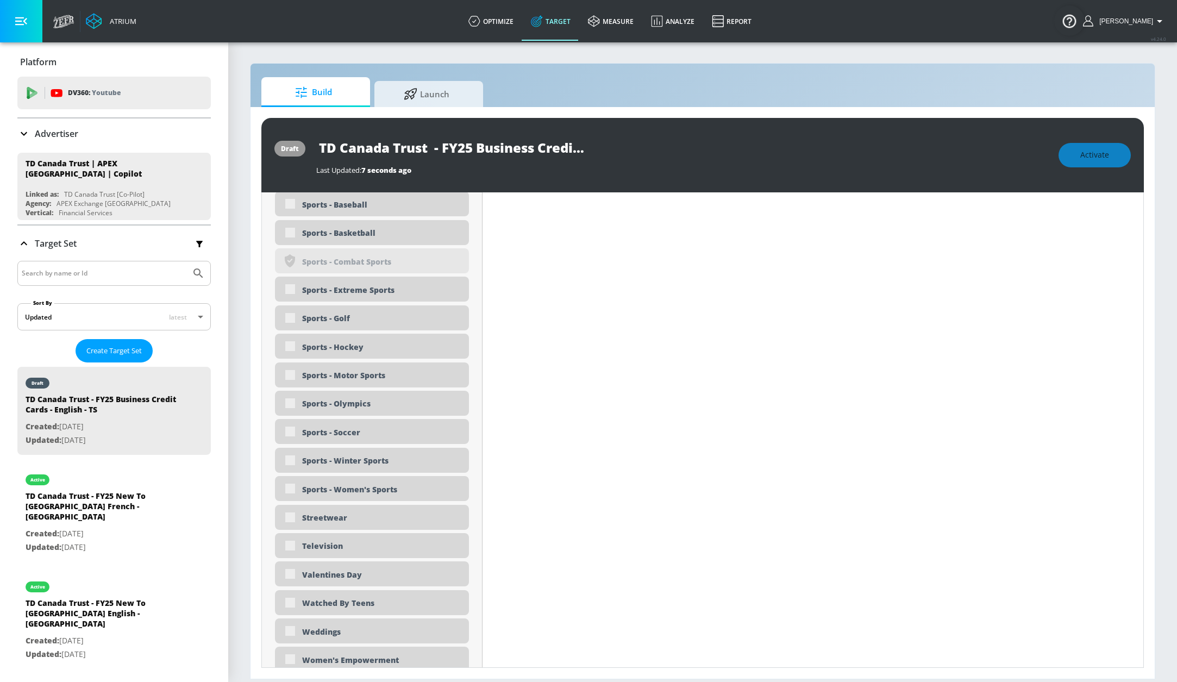
scroll to position [3082, 0]
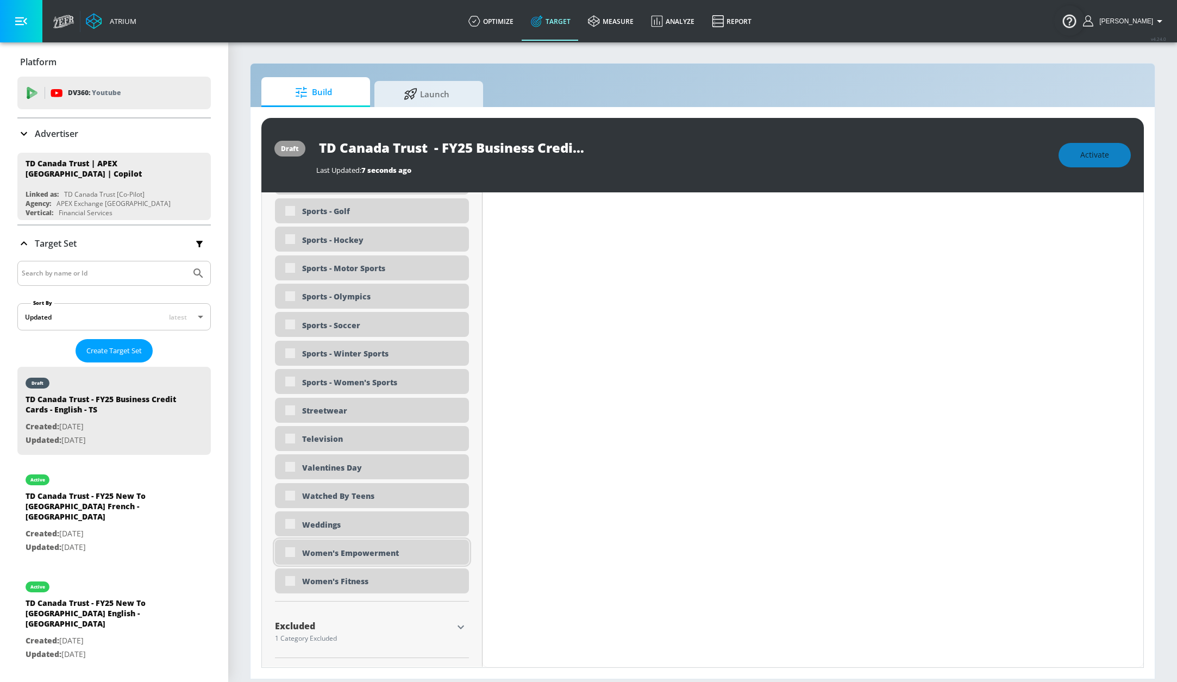
click at [375, 549] on div "Women's Empowerment" at bounding box center [381, 553] width 159 height 10
click at [326, 552] on div "Women's Empowerment" at bounding box center [381, 553] width 159 height 10
checkbox input "true"
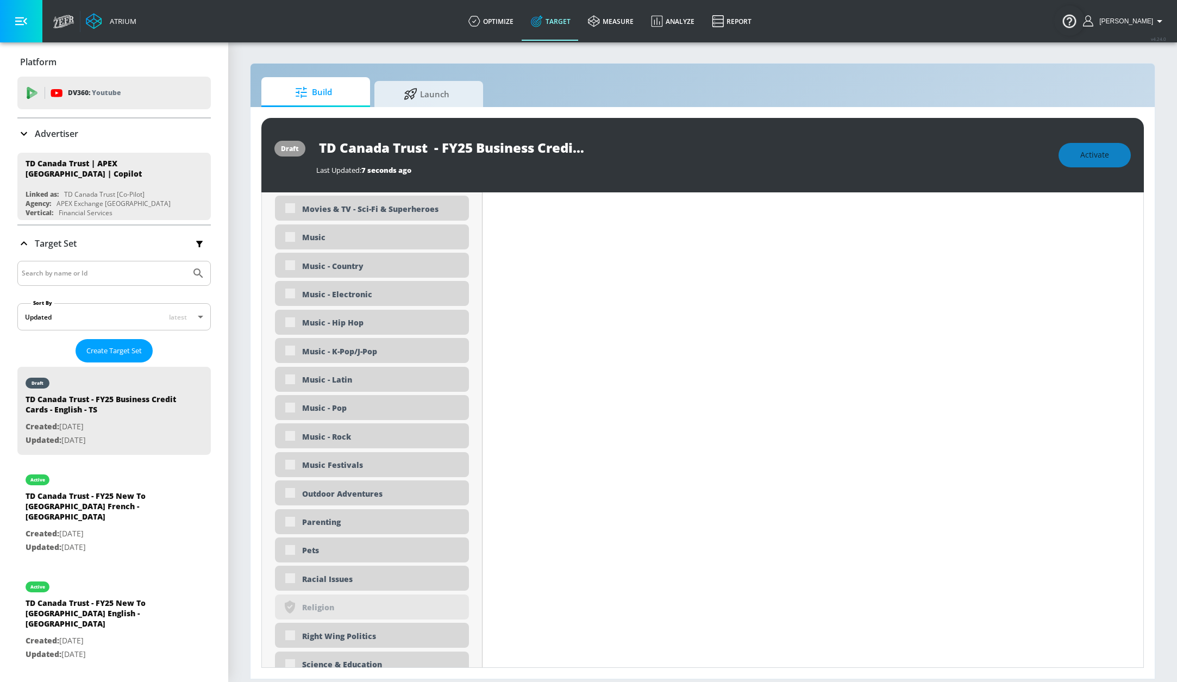
scroll to position [2314, 0]
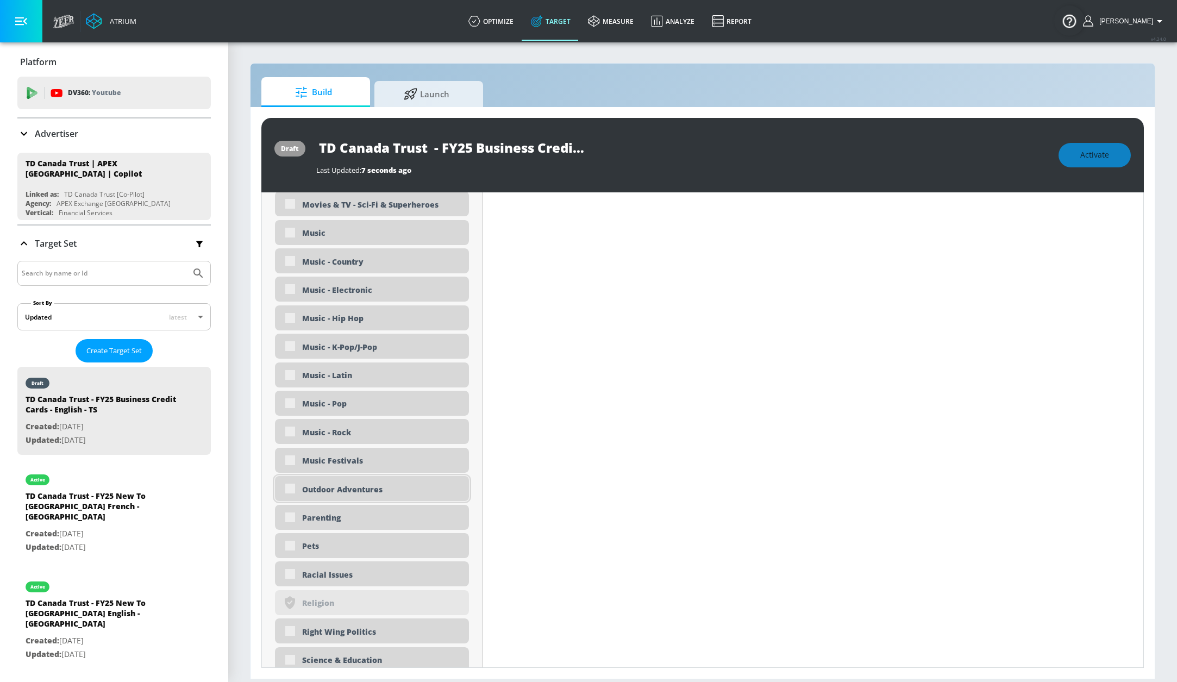
click at [357, 488] on div "Outdoor Adventures" at bounding box center [381, 489] width 159 height 10
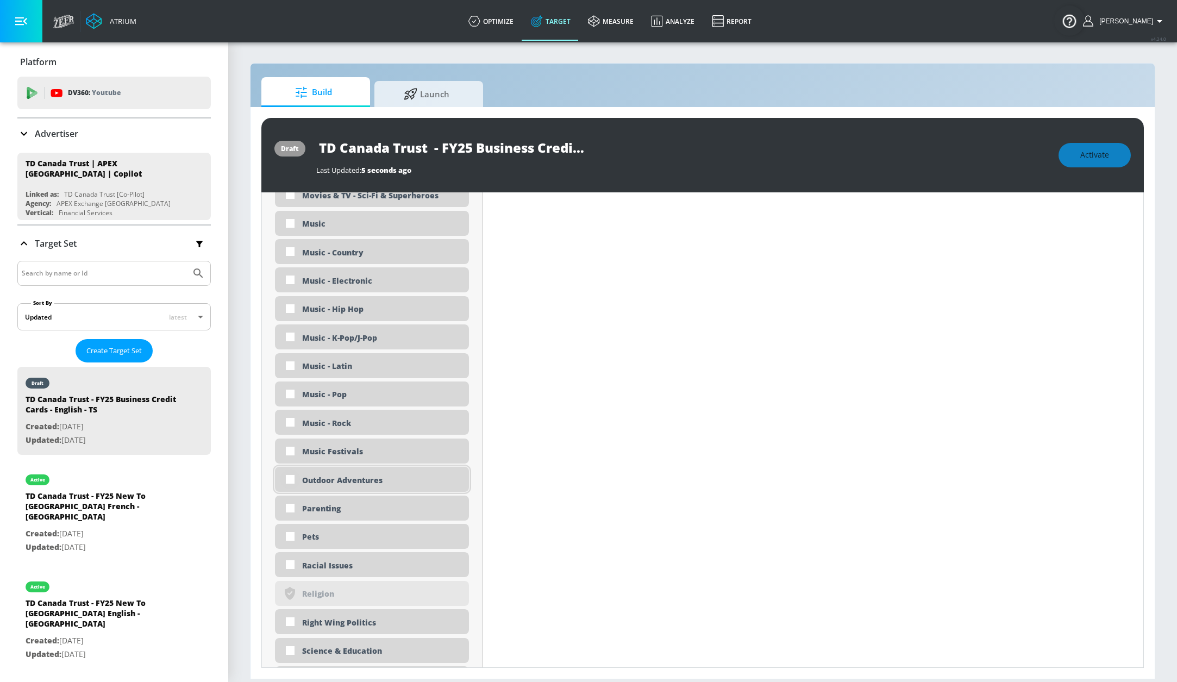
scroll to position [2305, 0]
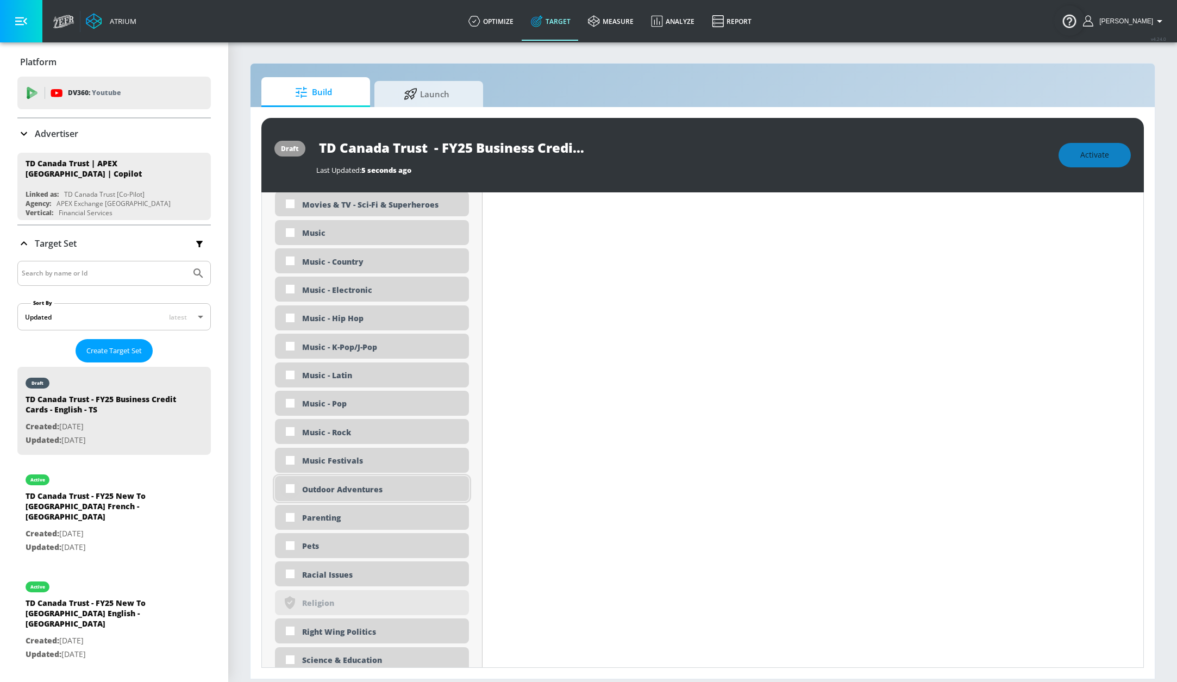
click at [297, 492] on input "checkbox" at bounding box center [290, 489] width 20 height 20
checkbox input "true"
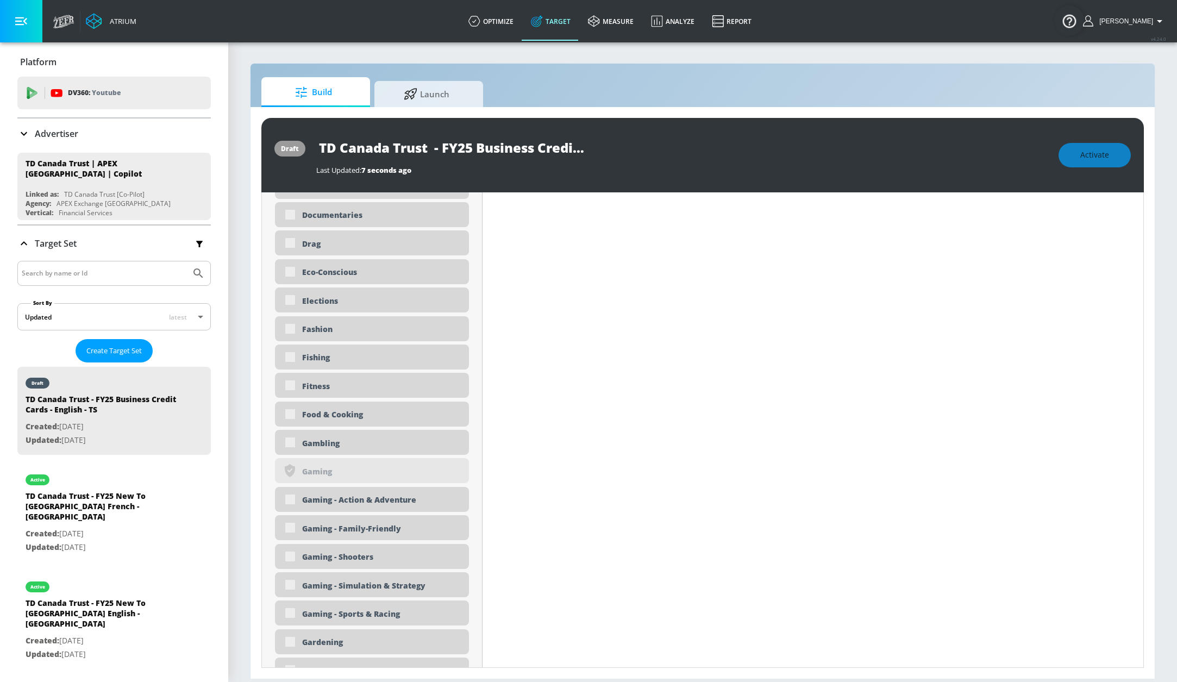
scroll to position [1244, 0]
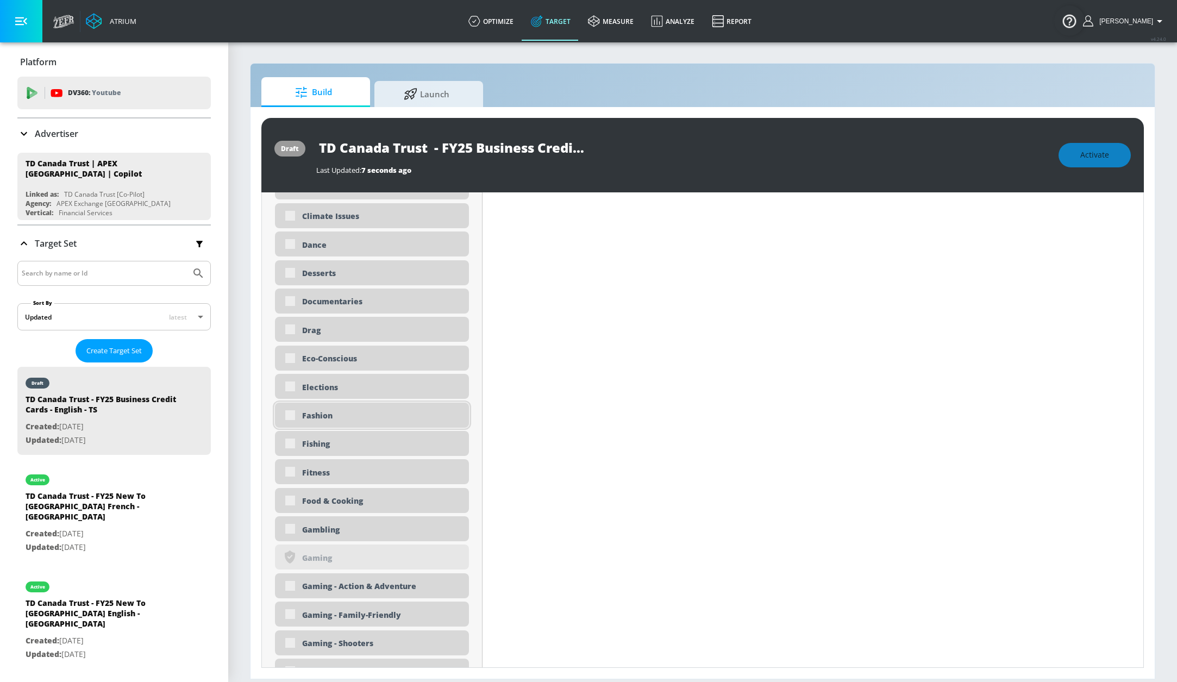
click at [372, 409] on div "Fashion" at bounding box center [372, 415] width 194 height 25
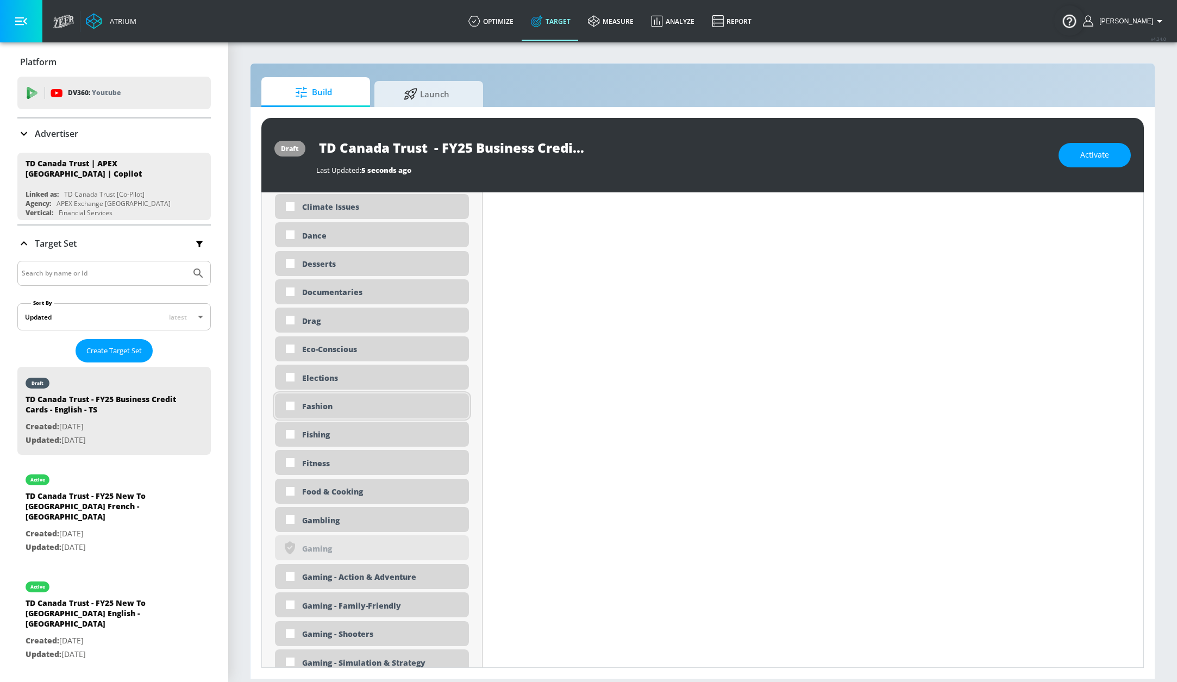
scroll to position [1235, 0]
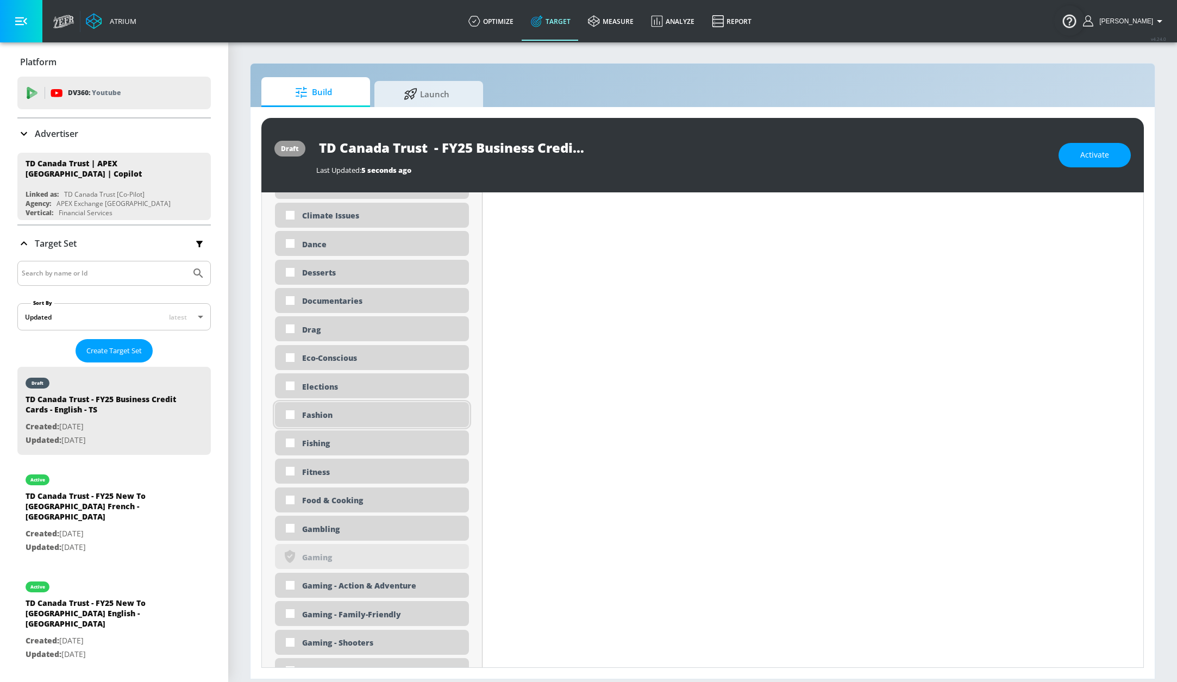
click at [309, 414] on div "Fashion" at bounding box center [381, 415] width 159 height 10
checkbox input "true"
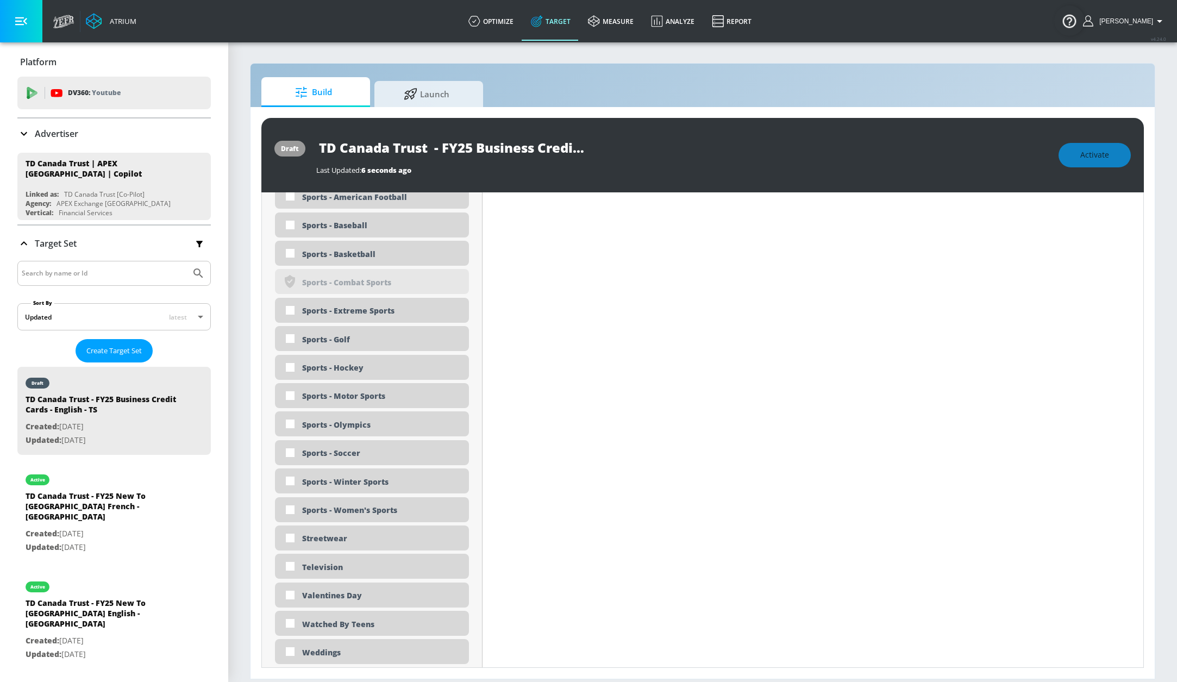
scroll to position [2911, 0]
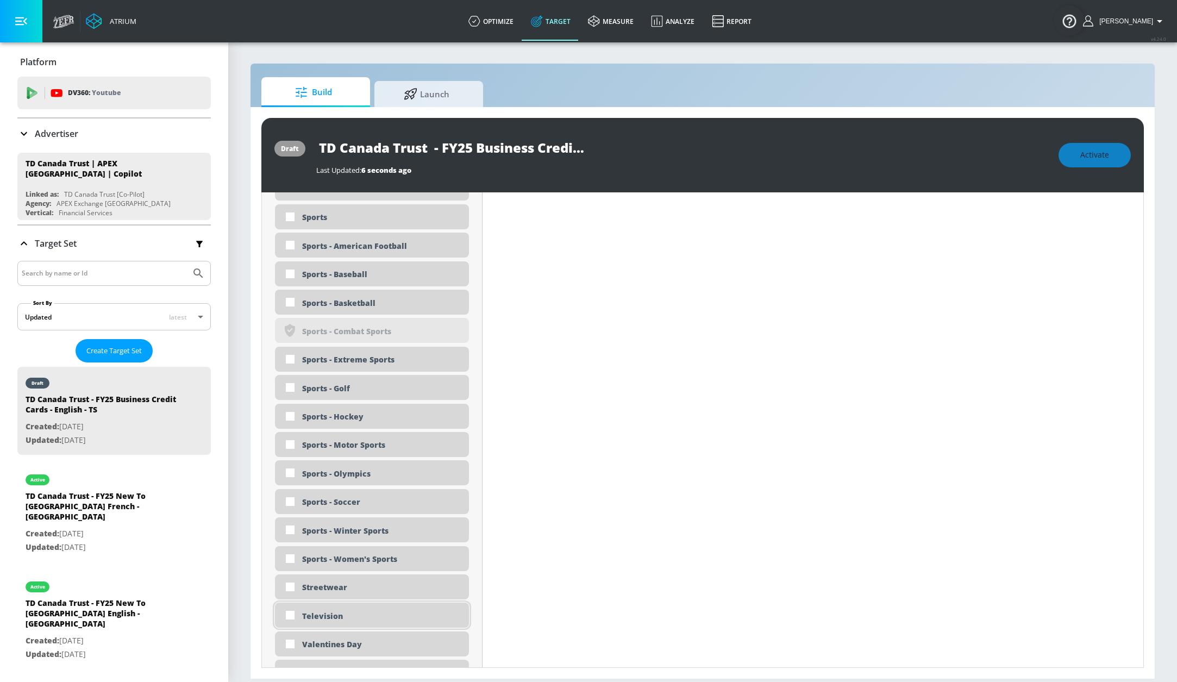
click at [321, 614] on div "Television" at bounding box center [381, 616] width 159 height 10
checkbox input "true"
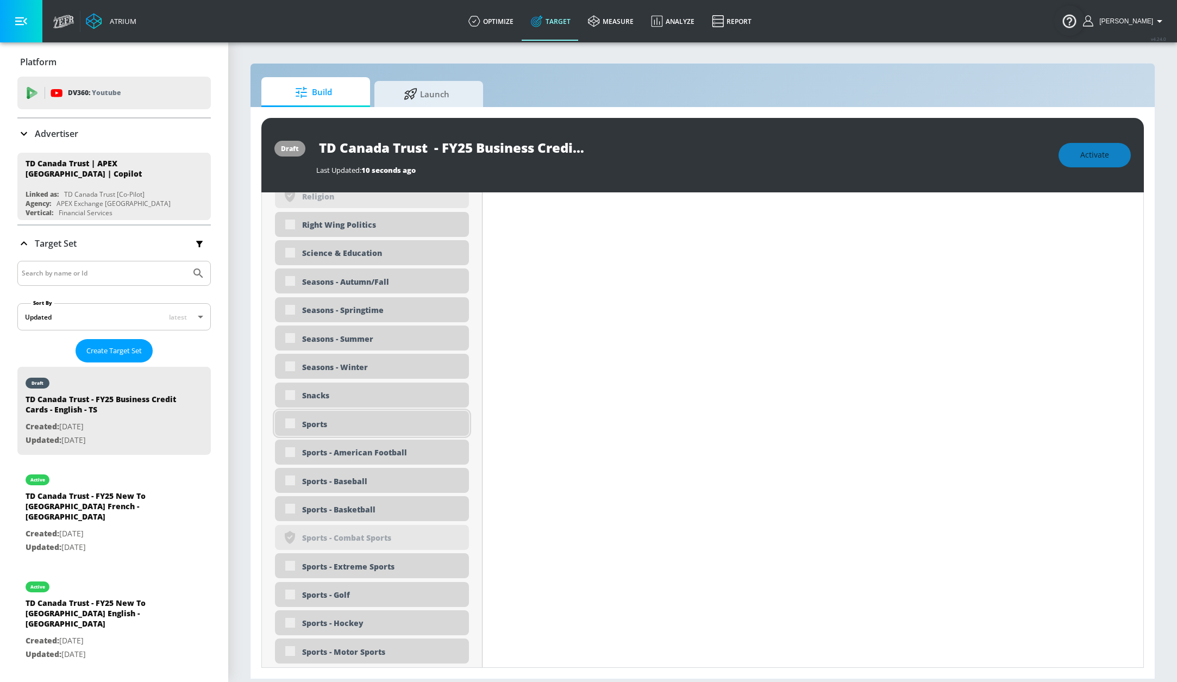
scroll to position [2728, 0]
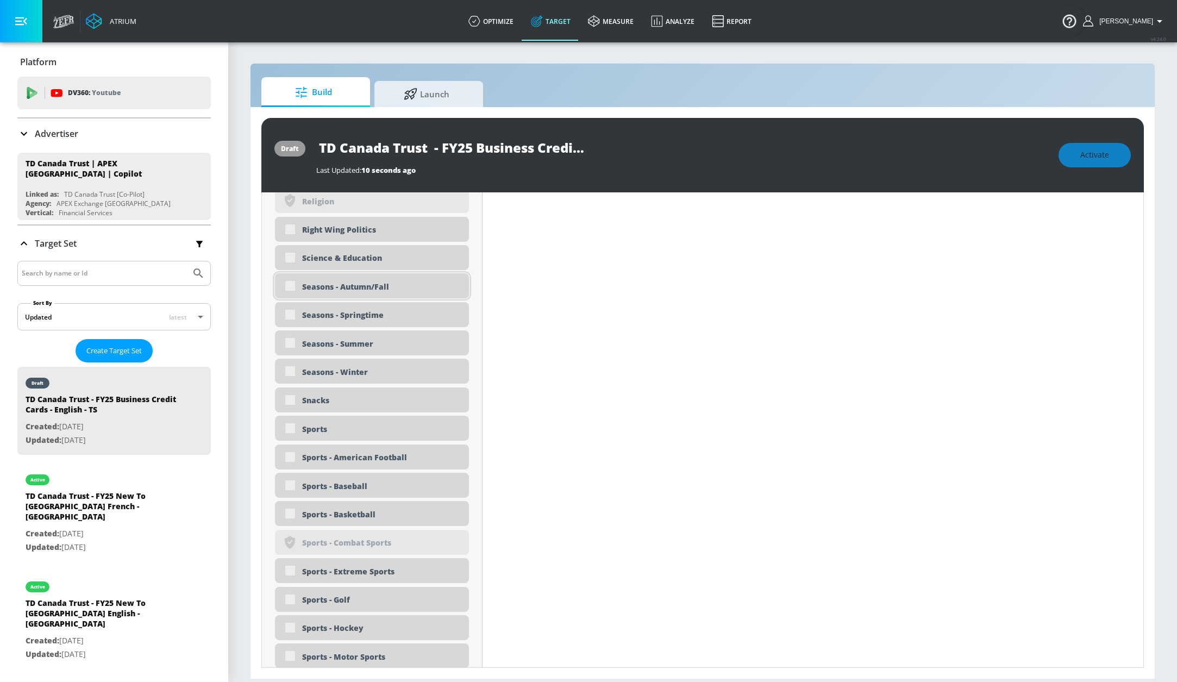
click at [343, 287] on div "Seasons - Autumn/Fall" at bounding box center [381, 286] width 159 height 10
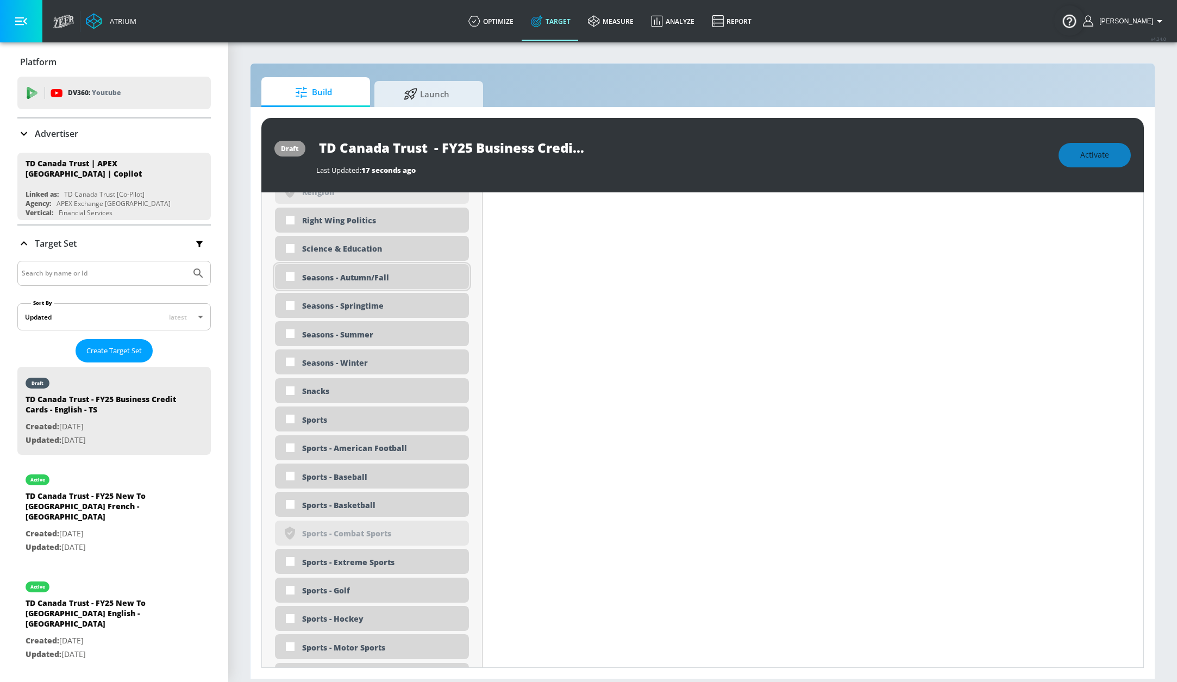
scroll to position [2719, 0]
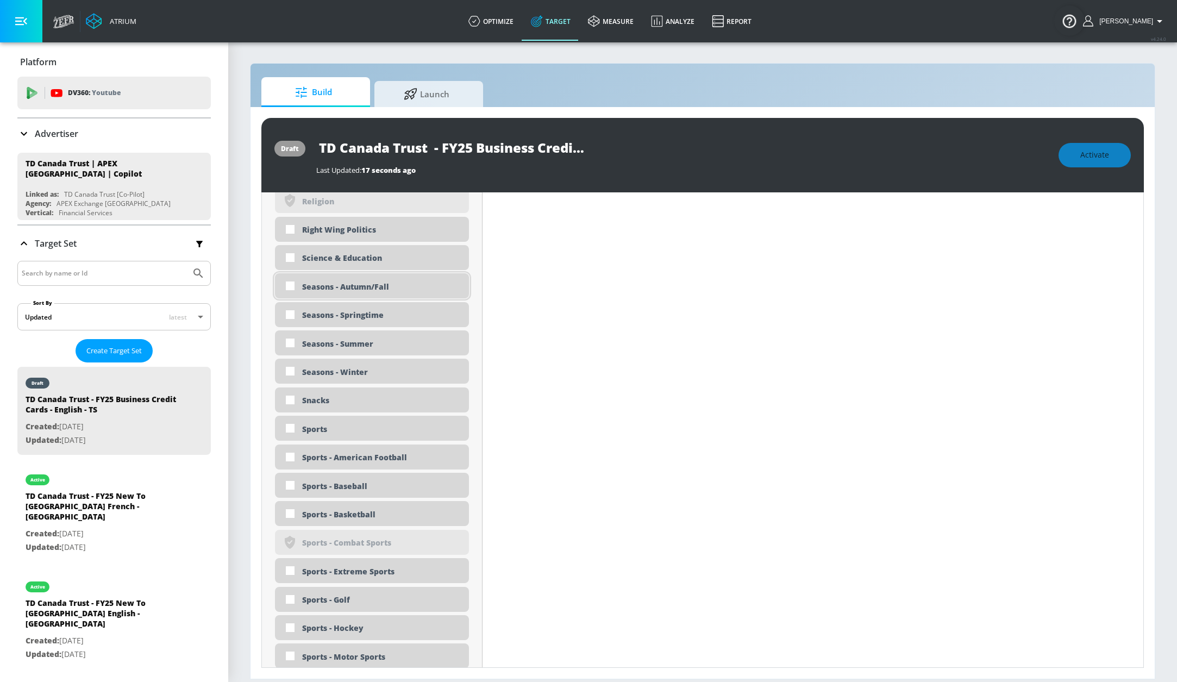
click at [351, 287] on div "Seasons - Autumn/Fall" at bounding box center [381, 286] width 159 height 10
checkbox input "true"
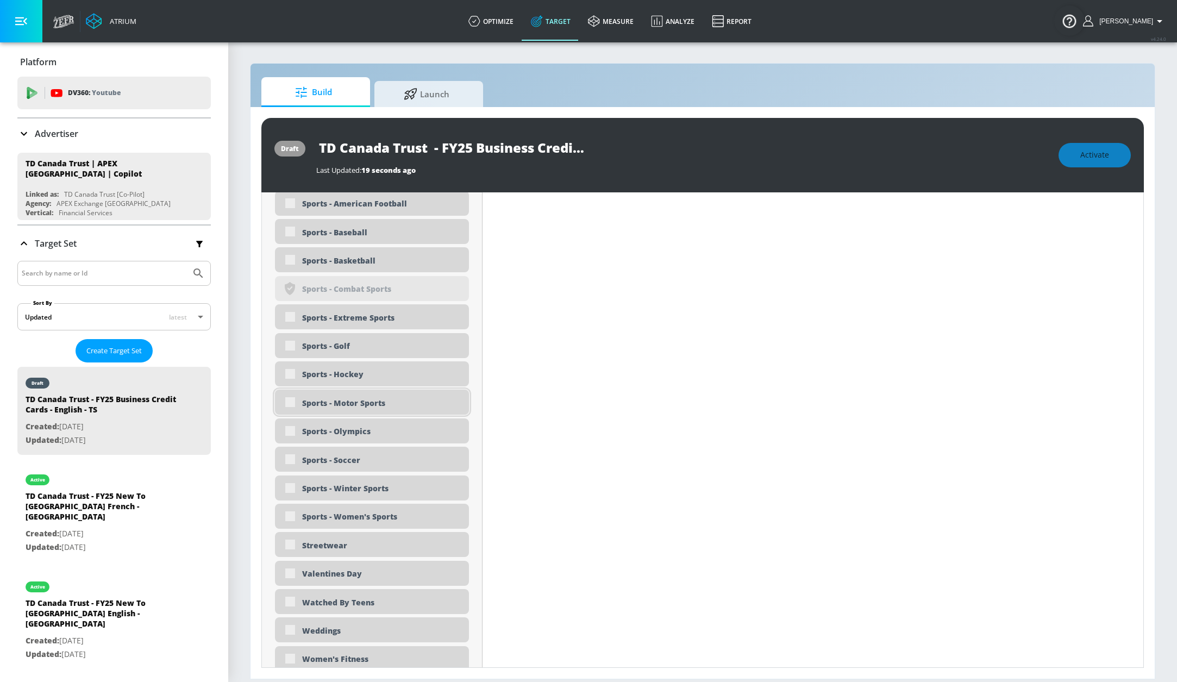
scroll to position [3056, 0]
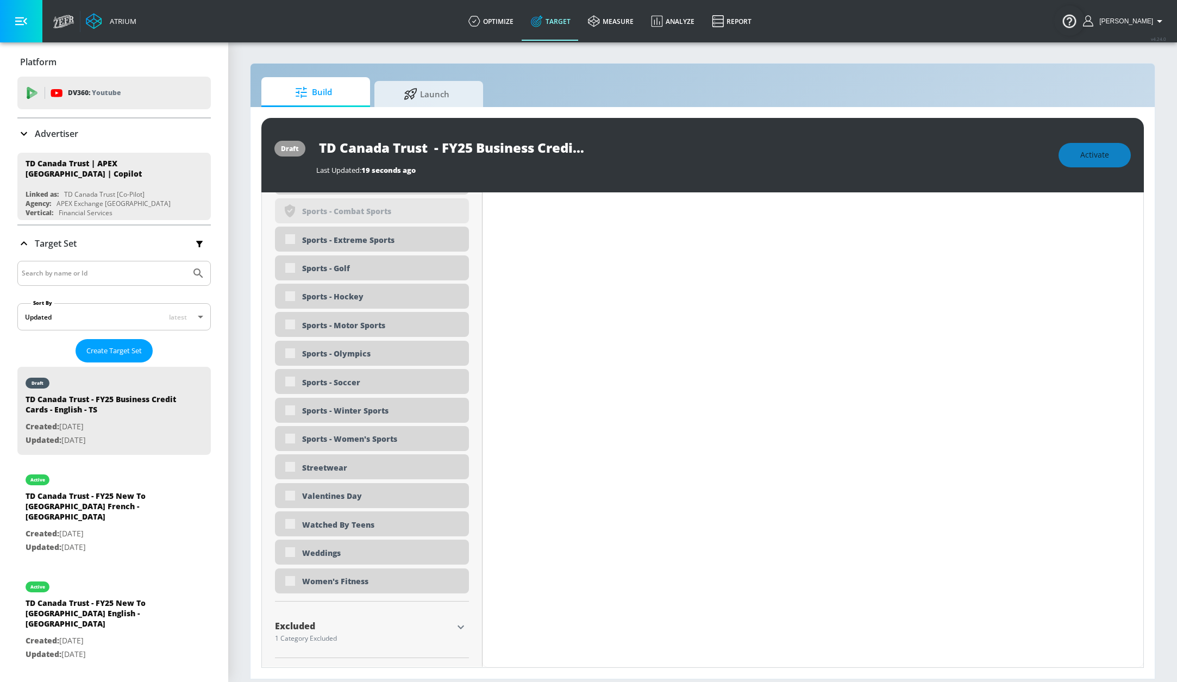
click at [458, 631] on icon "button" at bounding box center [460, 626] width 13 height 13
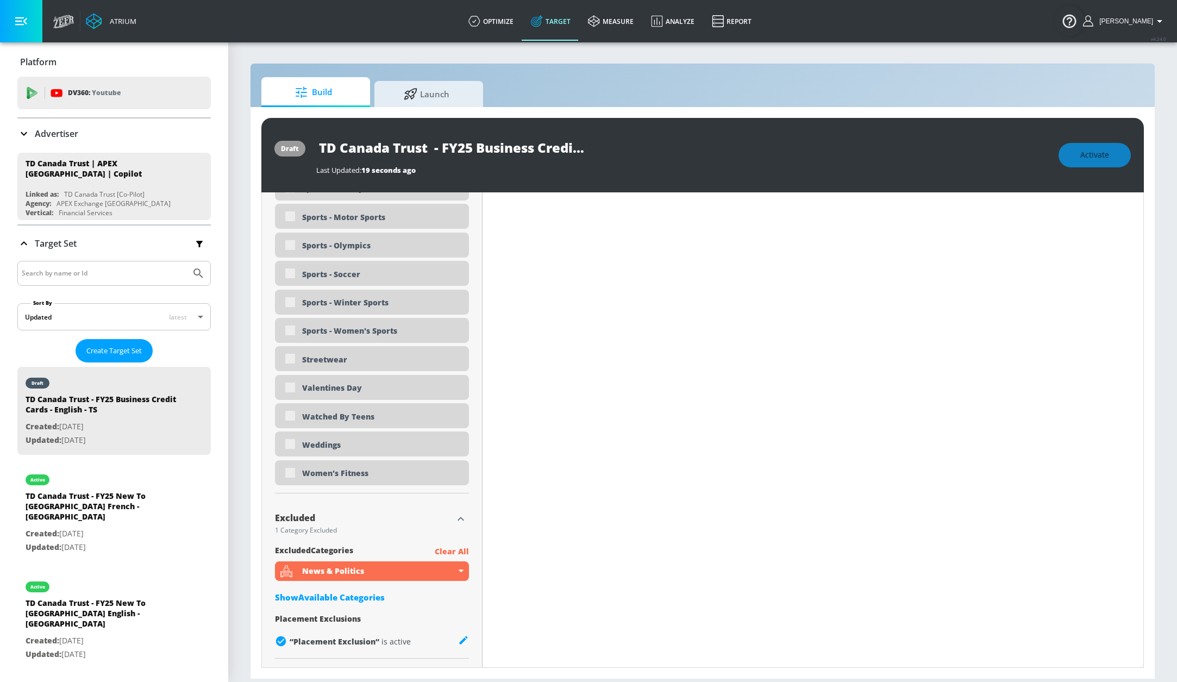
click at [340, 593] on div "Show Available Categories" at bounding box center [372, 597] width 194 height 11
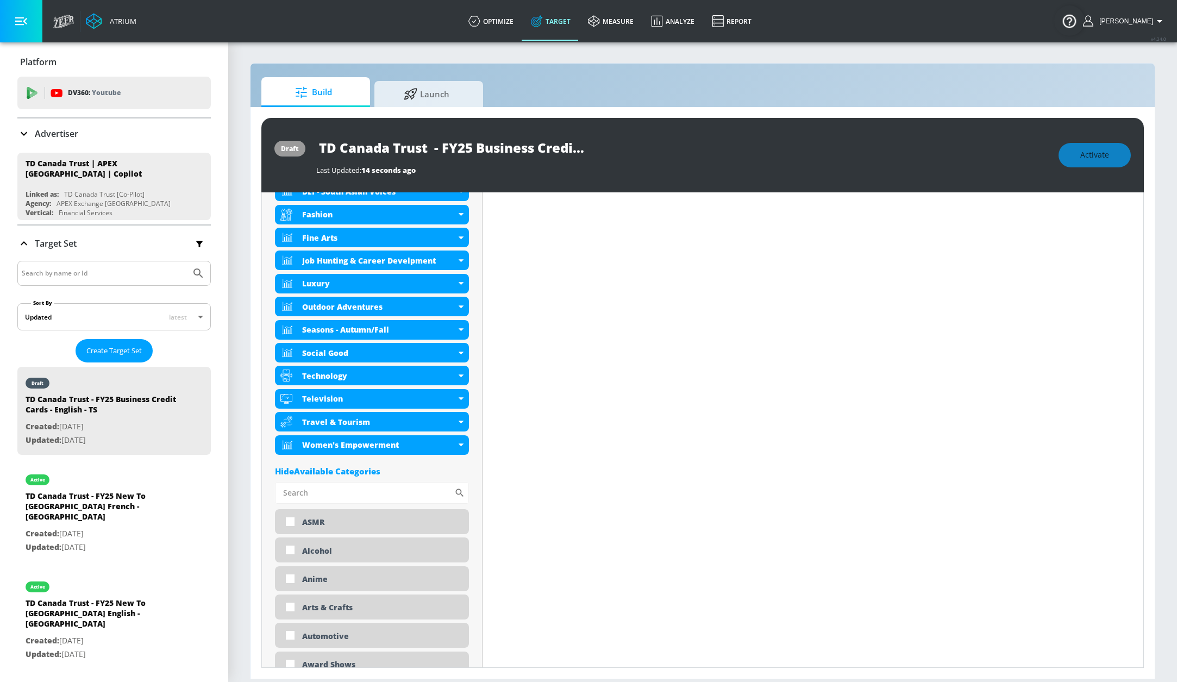
scroll to position [0, 0]
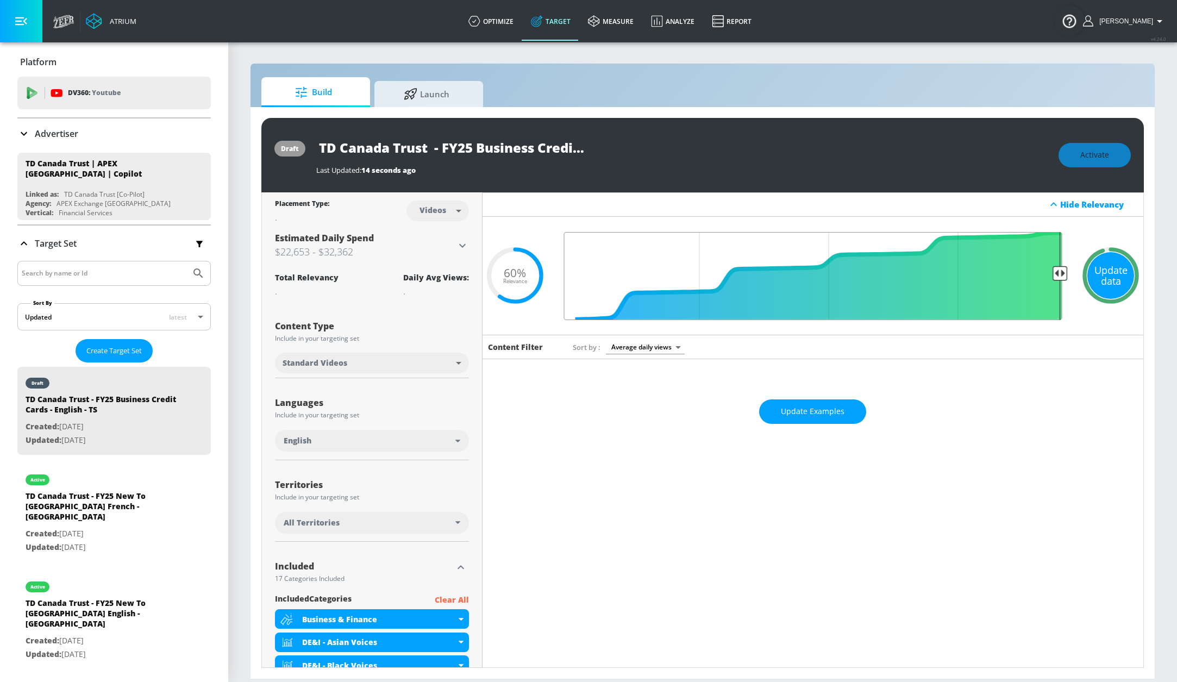
drag, startPoint x: 766, startPoint y: 275, endPoint x: 1076, endPoint y: 272, distance: 309.7
click at [1073, 273] on div "Update data .recharts-area-area, .recharts-area-curve { fill-opacity: 0.8; } .r…" at bounding box center [812, 276] width 661 height 118
click at [1103, 277] on div "Update data" at bounding box center [1110, 275] width 47 height 47
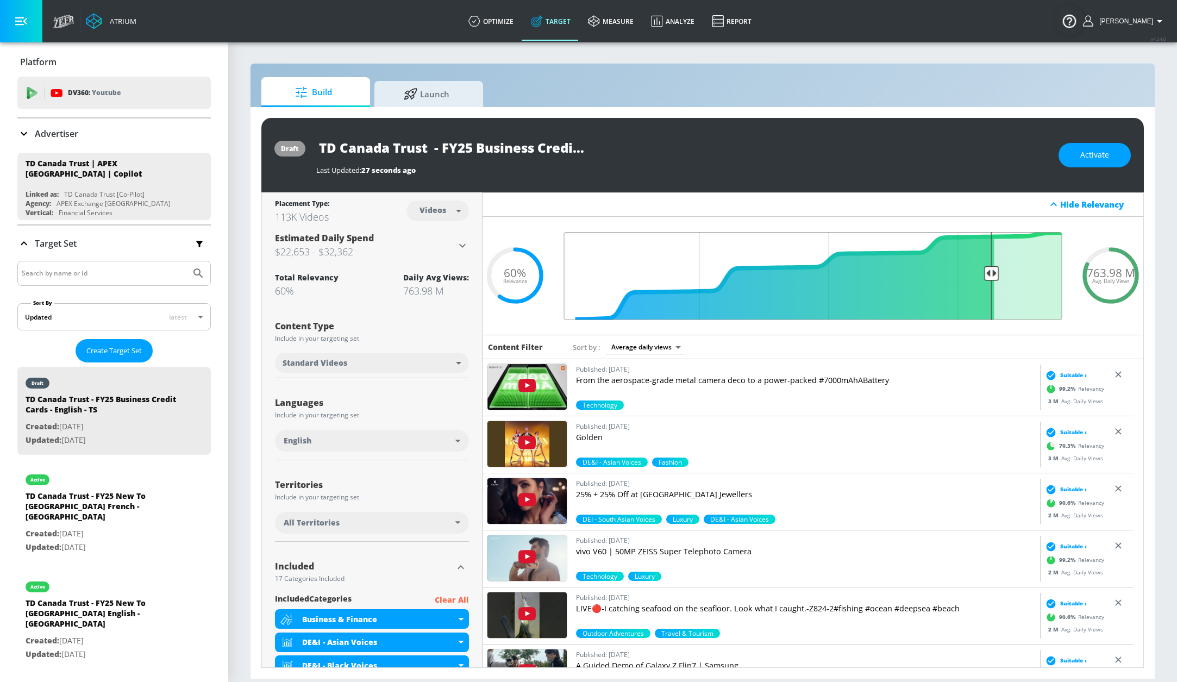
click at [979, 303] on input "Final Threshold" at bounding box center [812, 276] width 509 height 88
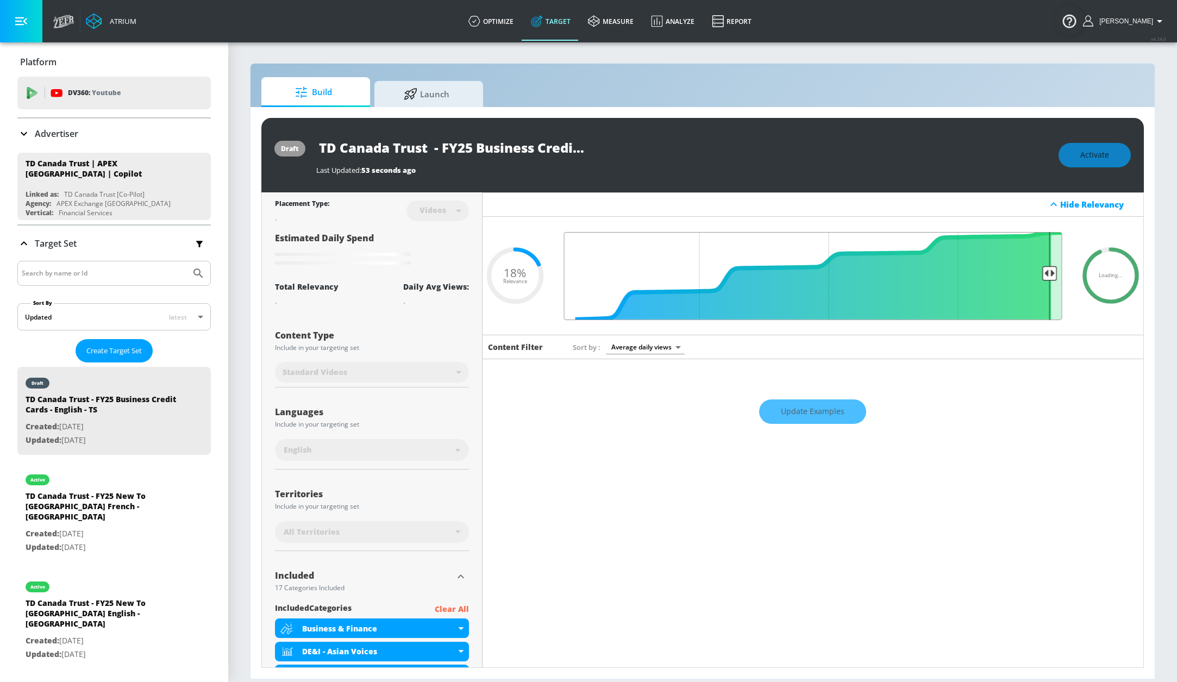
drag, startPoint x: 992, startPoint y: 272, endPoint x: 1035, endPoint y: 267, distance: 43.7
click at [1035, 267] on input "Final Threshold" at bounding box center [812, 276] width 509 height 88
drag, startPoint x: 335, startPoint y: 148, endPoint x: 658, endPoint y: 147, distance: 323.8
click at [658, 147] on div "TD Canada Trust - FY25 Business Credit Cards - English - TS" at bounding box center [681, 147] width 731 height 24
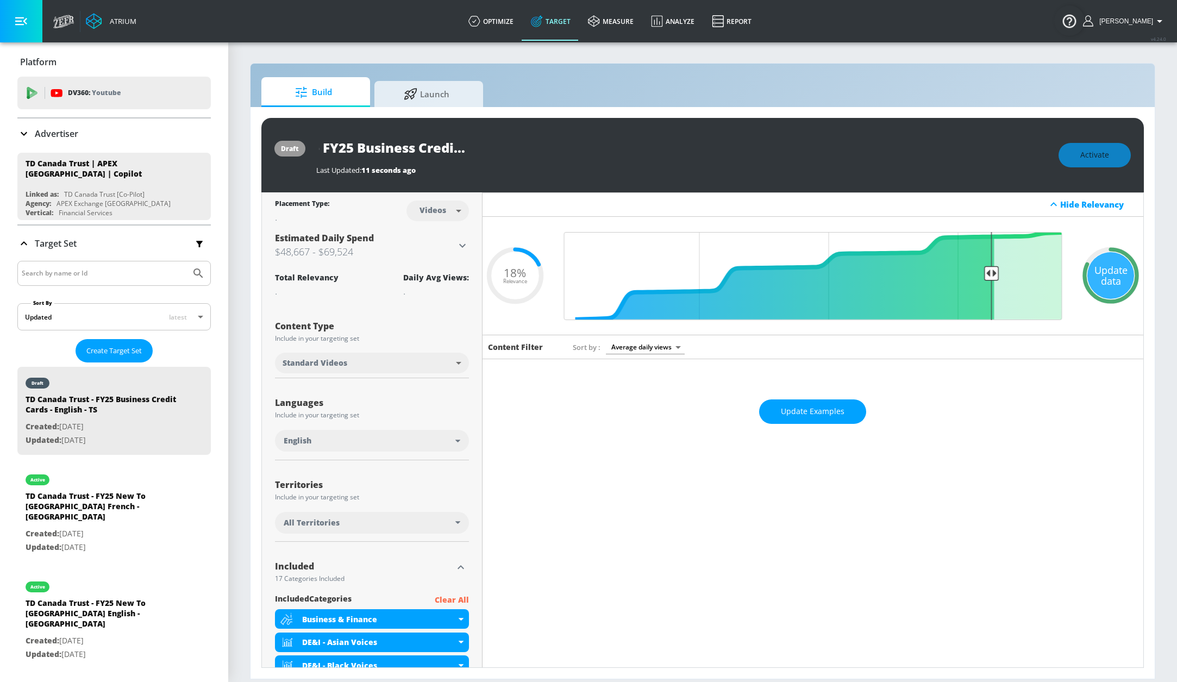
scroll to position [0, 0]
click at [1090, 292] on div "Update data" at bounding box center [1110, 275] width 47 height 47
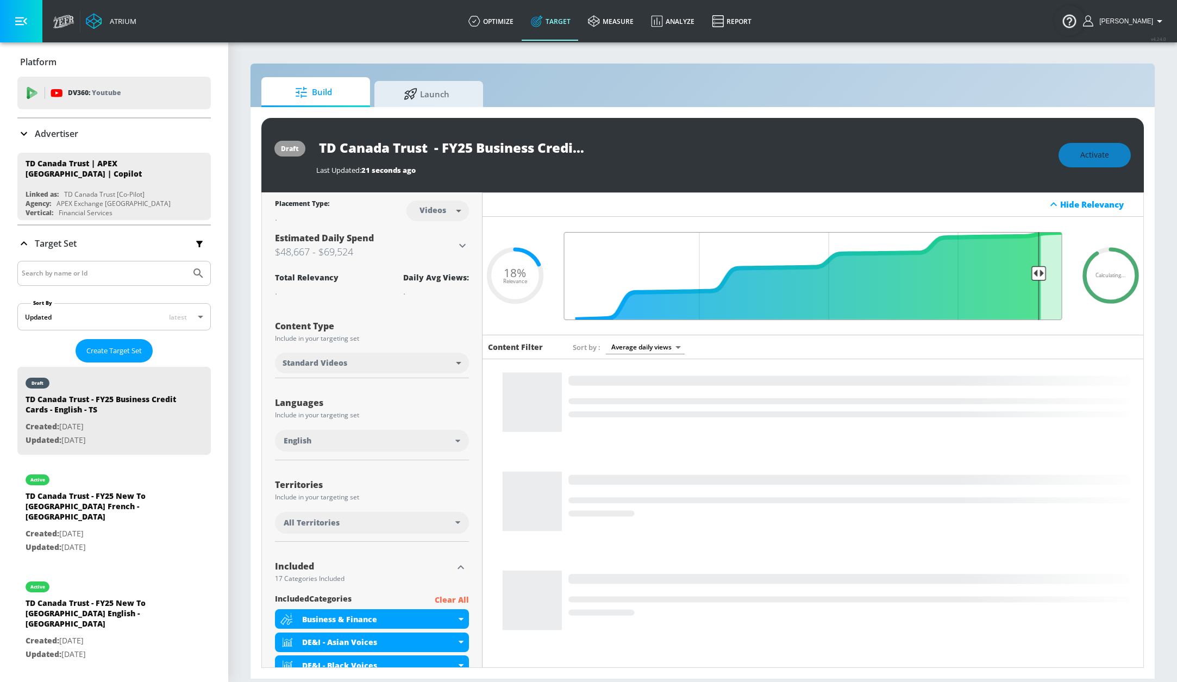
type input "0.09"
drag, startPoint x: 983, startPoint y: 275, endPoint x: 1023, endPoint y: 273, distance: 40.3
click at [1023, 273] on input "Final Threshold" at bounding box center [812, 276] width 509 height 88
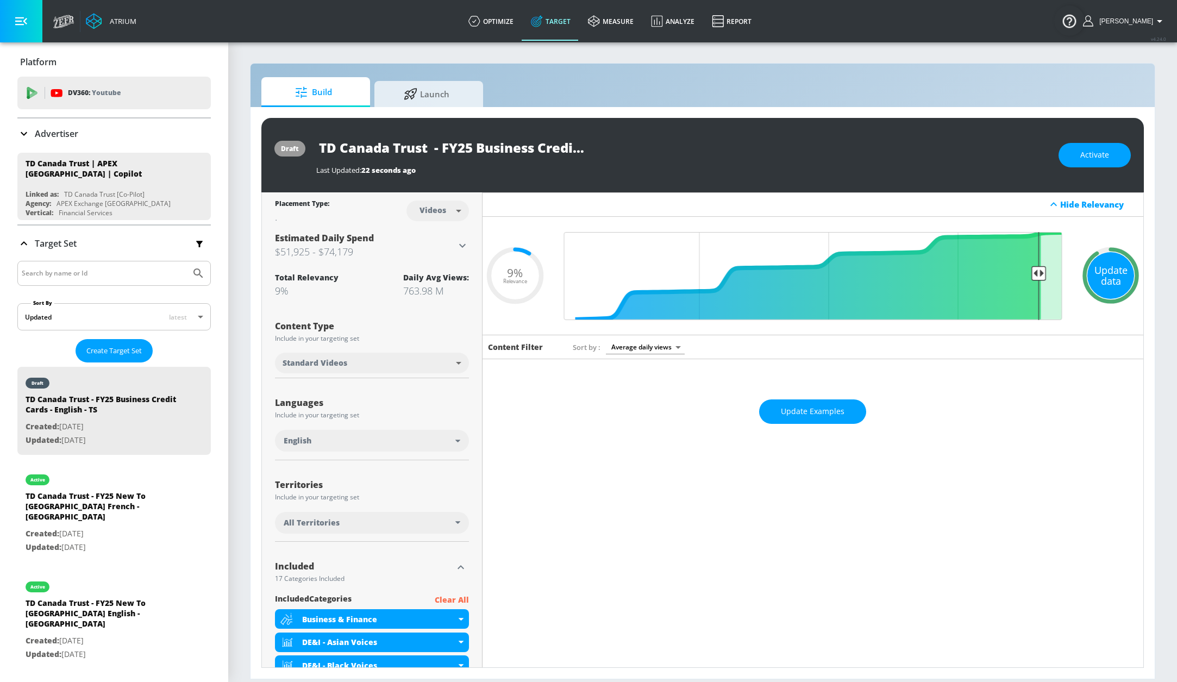
click at [1098, 272] on div "Update data" at bounding box center [1110, 275] width 47 height 47
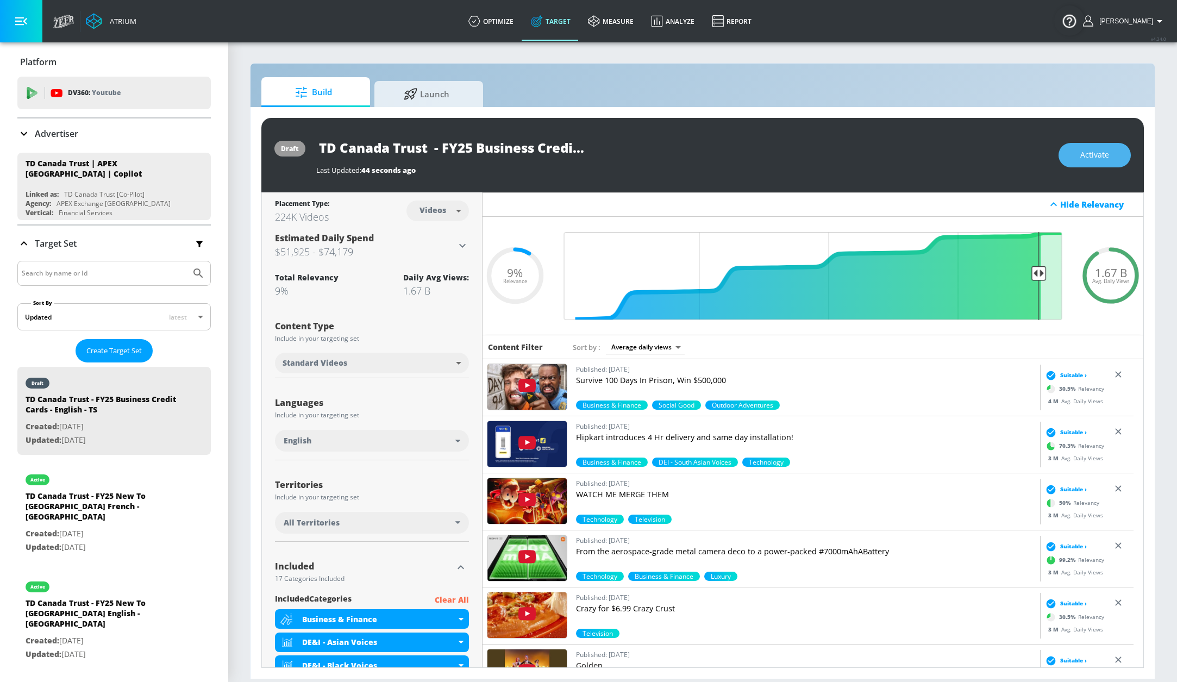
click at [1091, 155] on span "Activate" at bounding box center [1094, 155] width 29 height 14
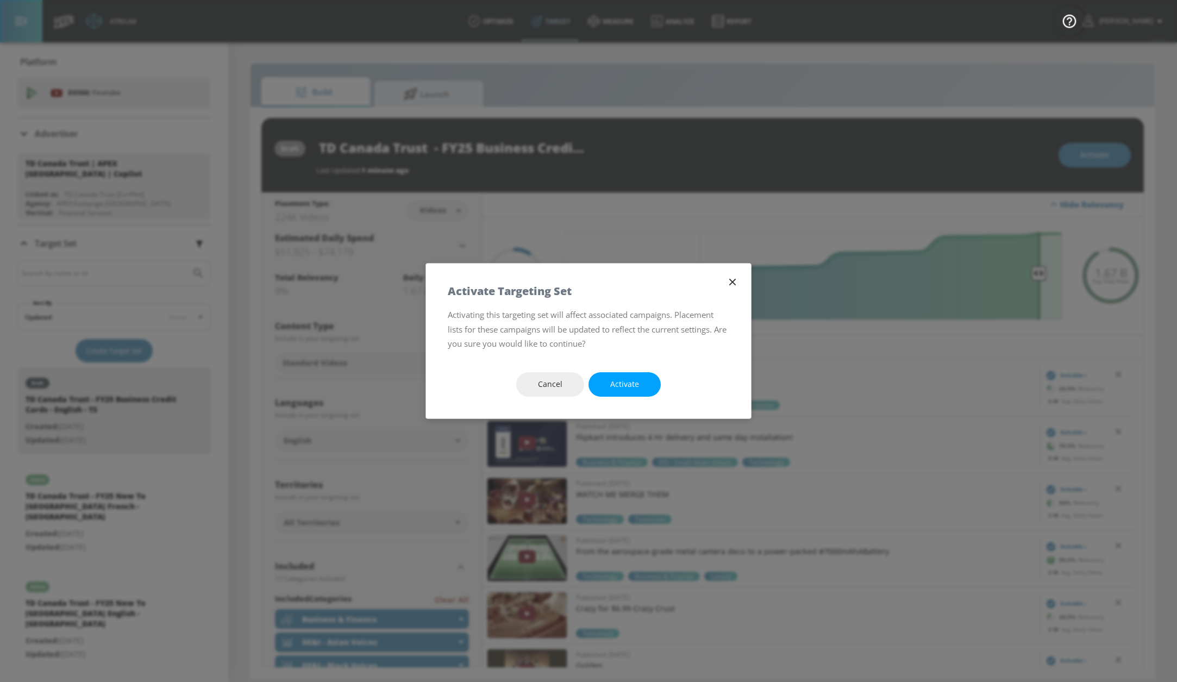
drag, startPoint x: 637, startPoint y: 379, endPoint x: 1060, endPoint y: 361, distance: 424.1
click at [636, 380] on span "Activate" at bounding box center [624, 385] width 29 height 14
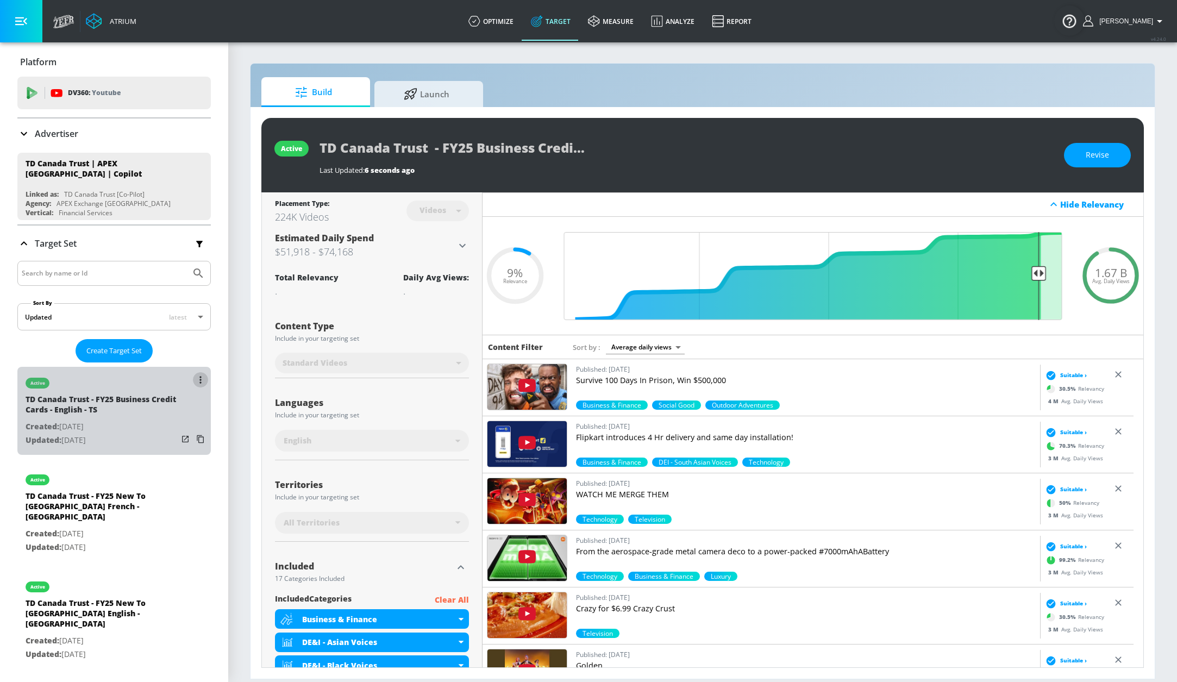
click at [193, 381] on button "list of Target Set" at bounding box center [200, 379] width 15 height 15
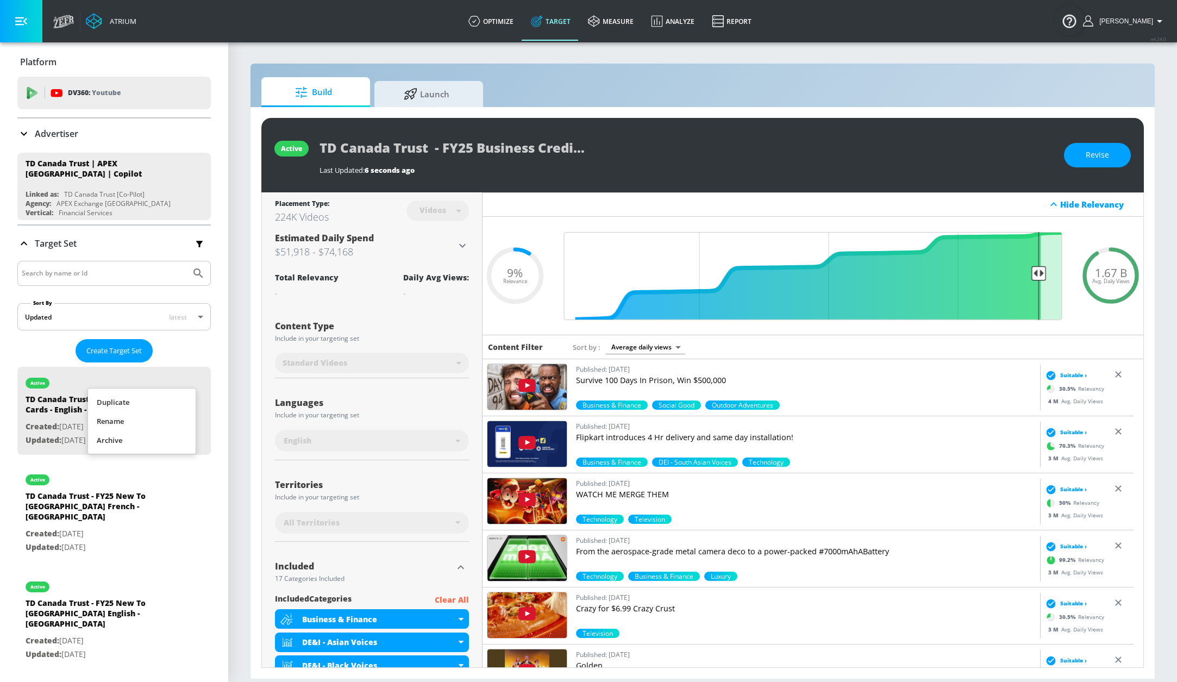
click at [168, 404] on li "Duplicate" at bounding box center [142, 402] width 108 height 19
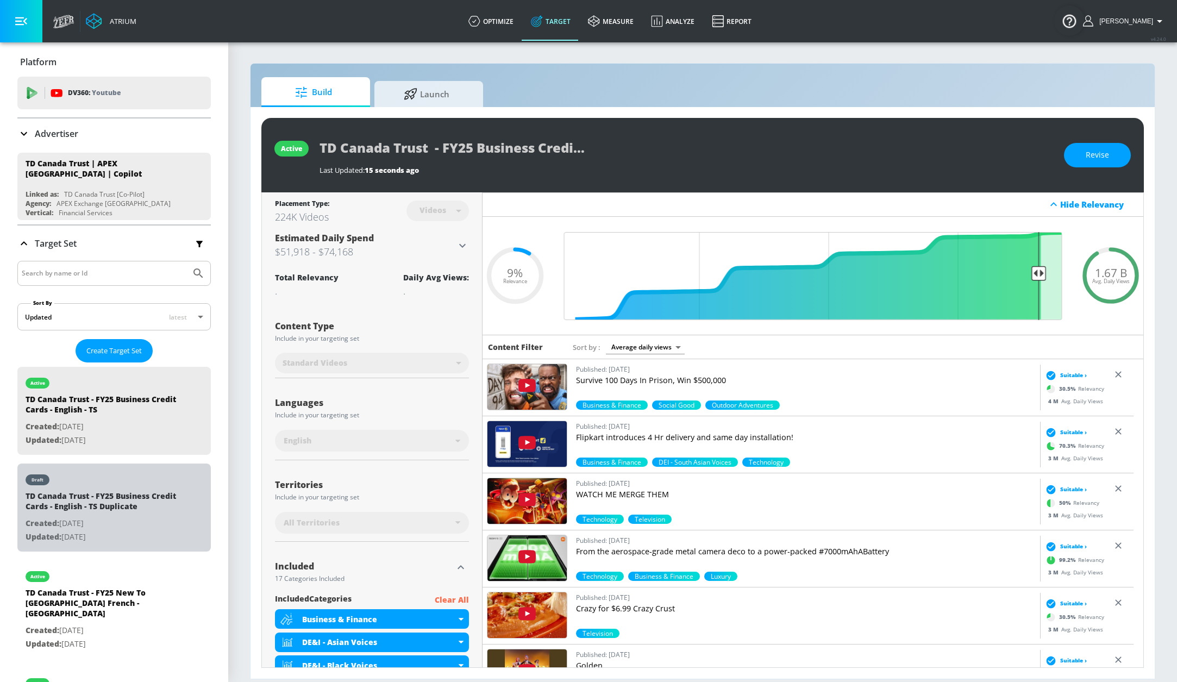
drag, startPoint x: 131, startPoint y: 490, endPoint x: 550, endPoint y: 532, distance: 420.9
click at [131, 490] on div "draft" at bounding box center [102, 476] width 152 height 27
type input "TD Canada Trust - FY25 Business Credit Cards - English - TS Duplicate"
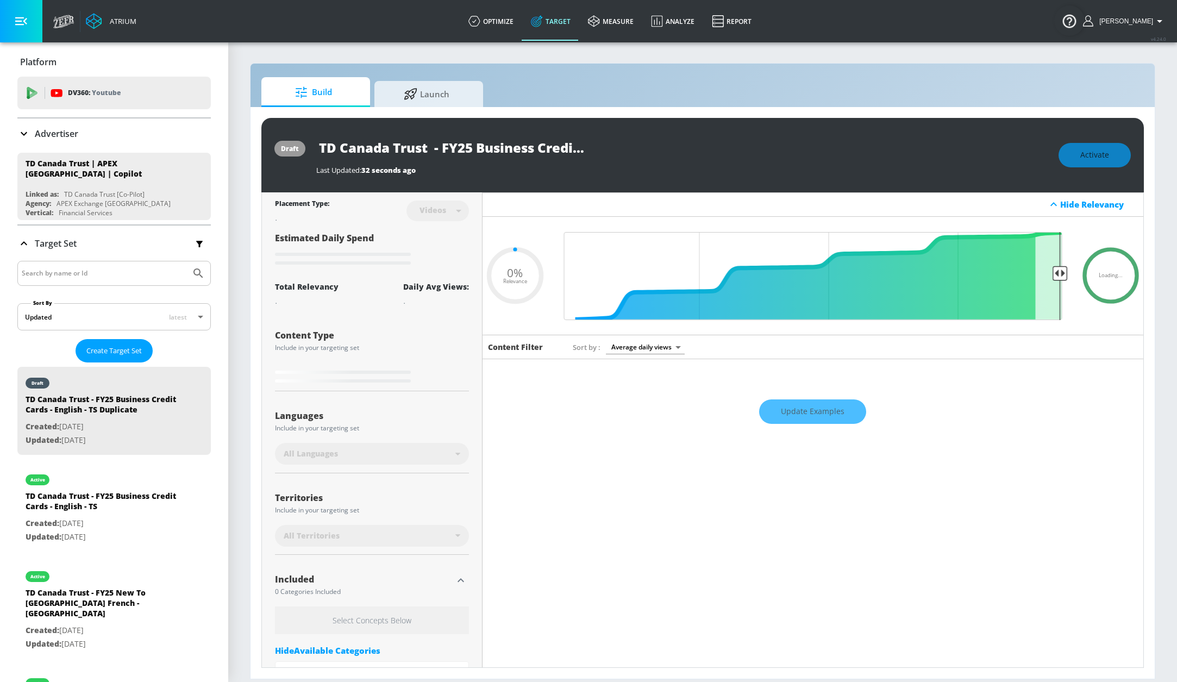
type input "0.09"
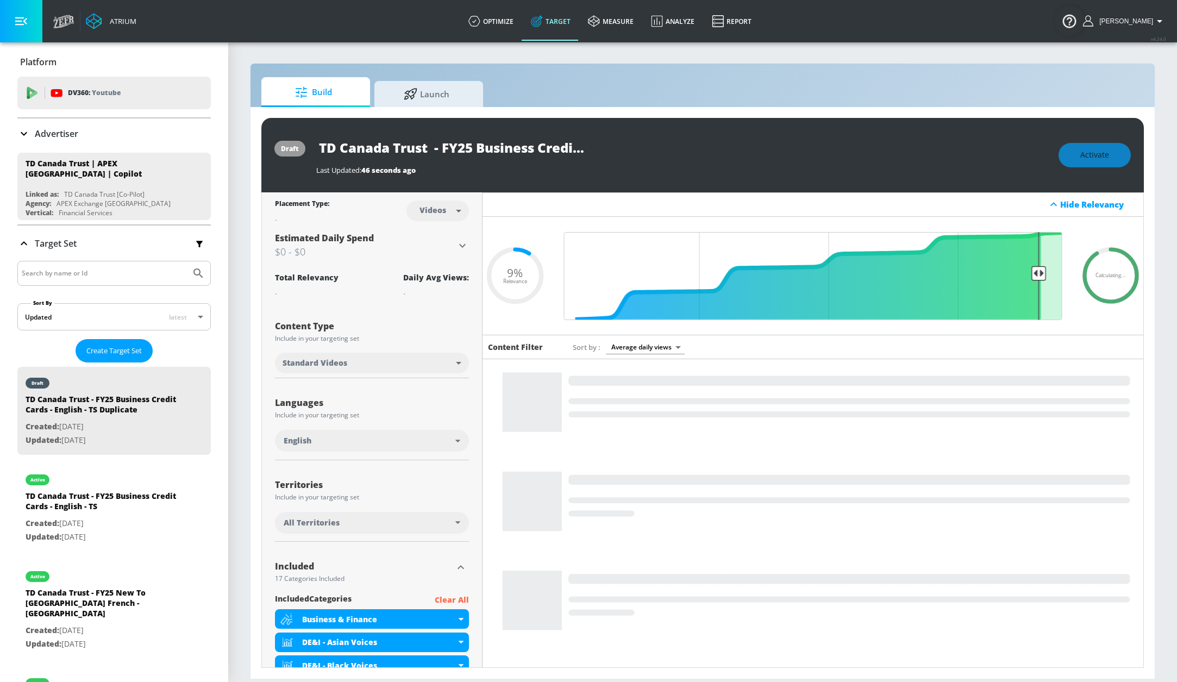
click at [432, 214] on body "Atrium optimize Target measure Analyze Report optimize Target measure Analyze R…" at bounding box center [588, 341] width 1177 height 682
click at [439, 233] on div "Channels" at bounding box center [434, 234] width 39 height 11
type input "channels"
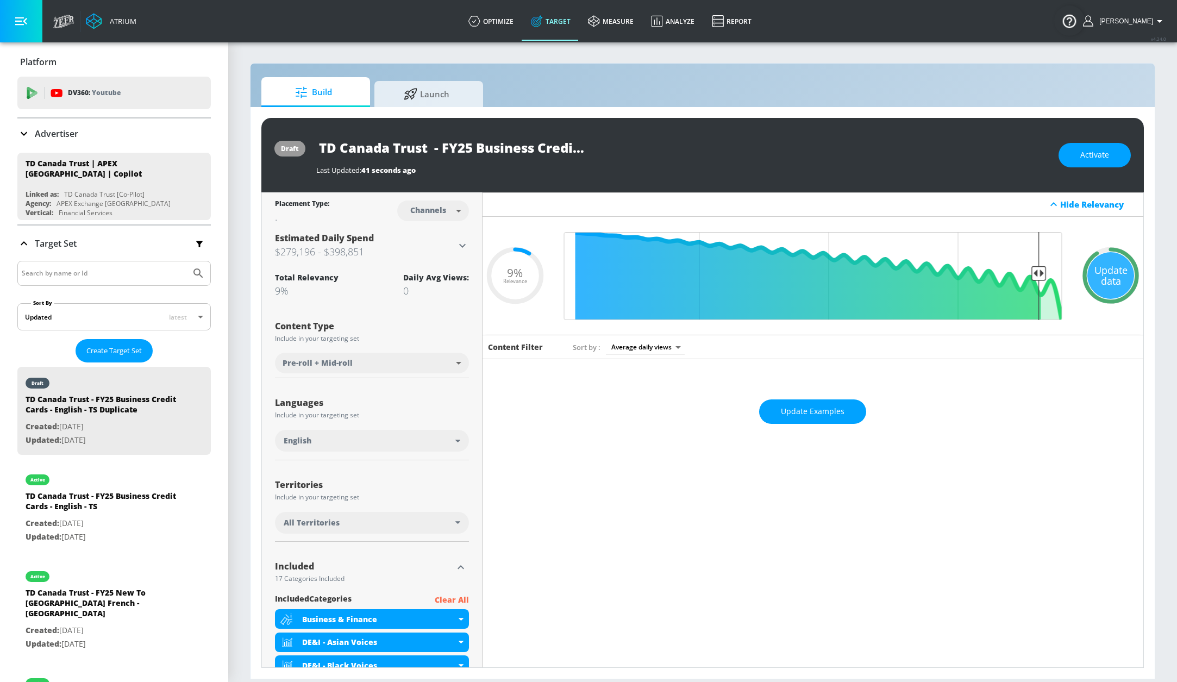
click at [540, 149] on input "TD Canada Trust - FY25 Business Credit Cards - English - TS Duplicate" at bounding box center [452, 147] width 272 height 24
drag, startPoint x: 518, startPoint y: 146, endPoint x: 651, endPoint y: 154, distance: 132.8
click at [658, 154] on div "TD Canada Trust - FY25 Business Credit Cards - English - TS Duplicate" at bounding box center [681, 147] width 731 height 24
click at [557, 154] on input "TD Canada Trust - FY25 Business Credit Cards - English - TS Duplicate" at bounding box center [452, 147] width 272 height 24
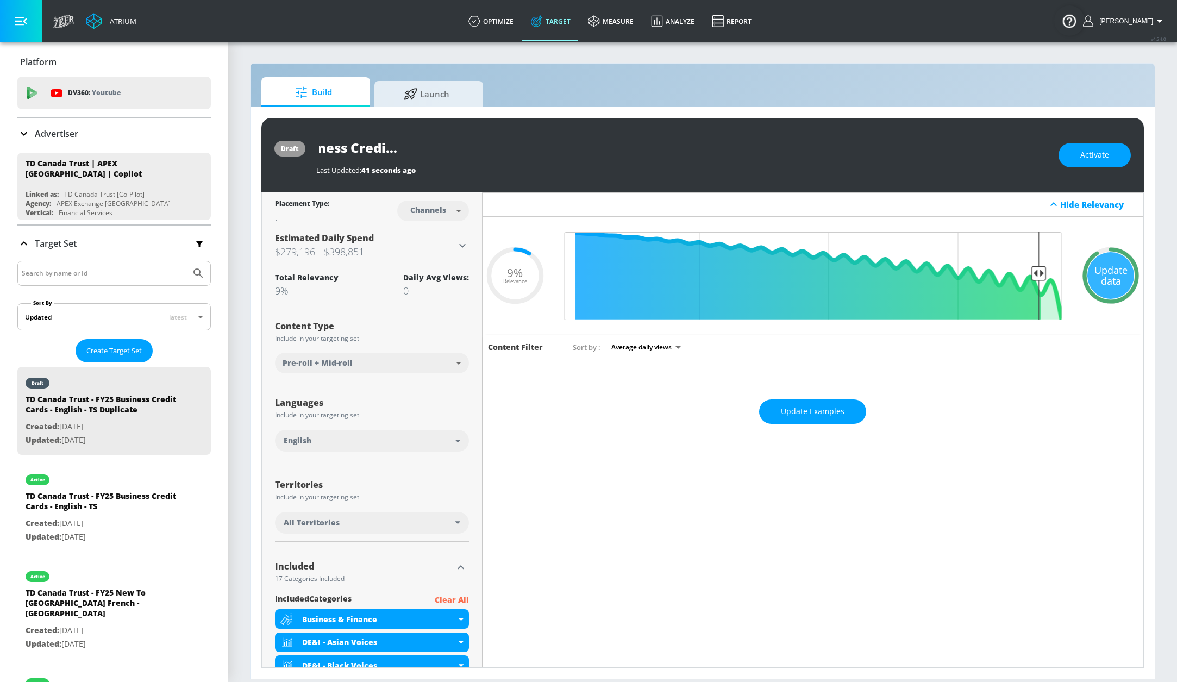
drag, startPoint x: 535, startPoint y: 149, endPoint x: 618, endPoint y: 152, distance: 83.2
click at [620, 152] on div "TD Canada Trust - FY25 Business Credit Cards - English - TS Duplicate" at bounding box center [681, 147] width 731 height 24
click at [514, 152] on input "TD Canada Trust - FY25 Business Credit Cards - English - TS Duplicate" at bounding box center [452, 147] width 272 height 24
drag, startPoint x: 504, startPoint y: 148, endPoint x: 619, endPoint y: 158, distance: 115.0
click at [619, 158] on div "TD Canada Trust - FY25 Business Credit Cards - English - TS Duplicate" at bounding box center [681, 147] width 731 height 24
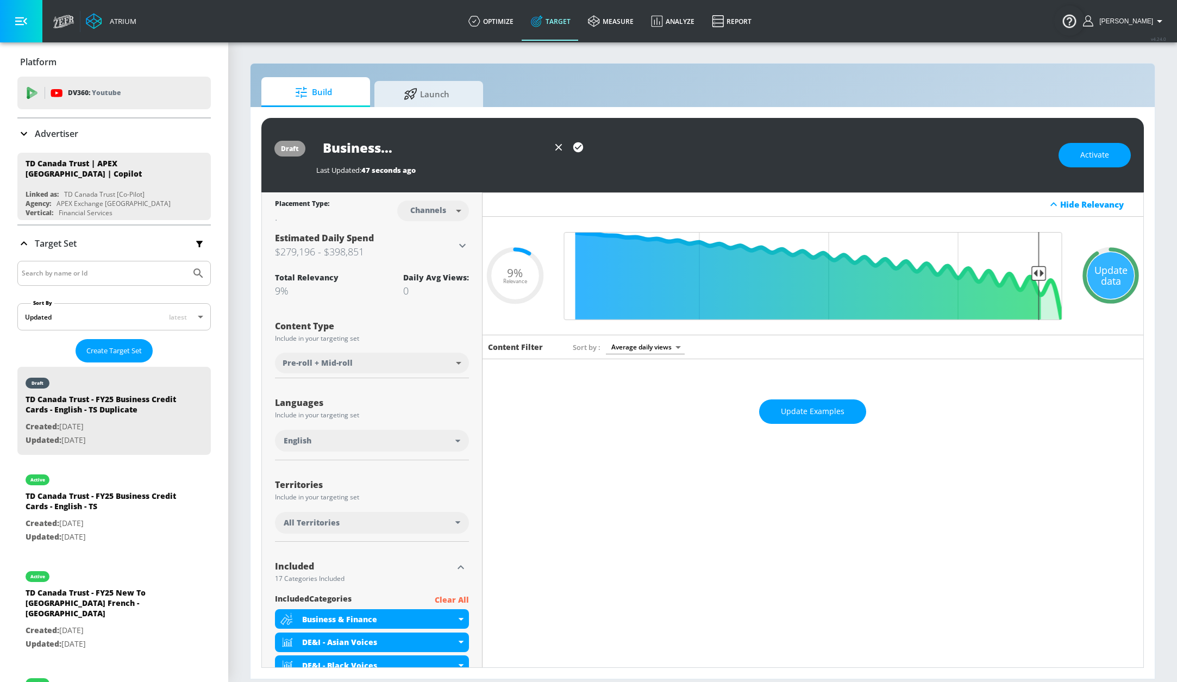
scroll to position [0, 161]
type input "TD Canada Trust - FY25 Business Credit Cards - English - [GEOGRAPHIC_DATA]"
click at [581, 149] on icon "button" at bounding box center [578, 147] width 10 height 10
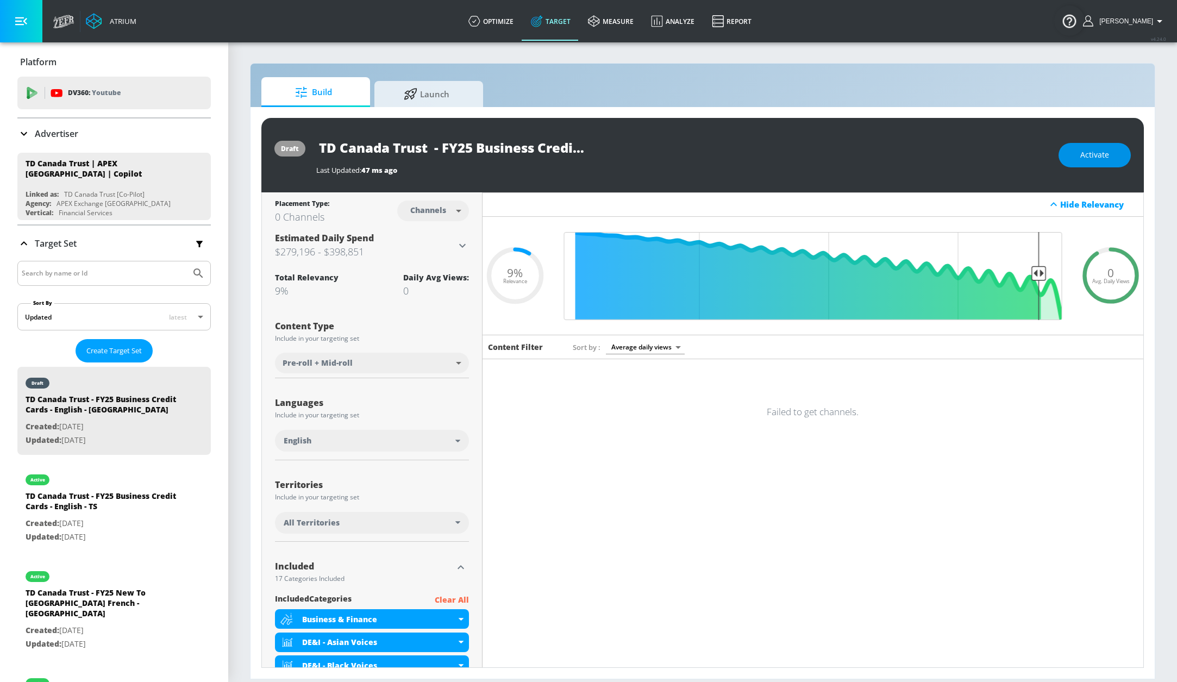
click at [1081, 156] on span "Activate" at bounding box center [1094, 155] width 29 height 14
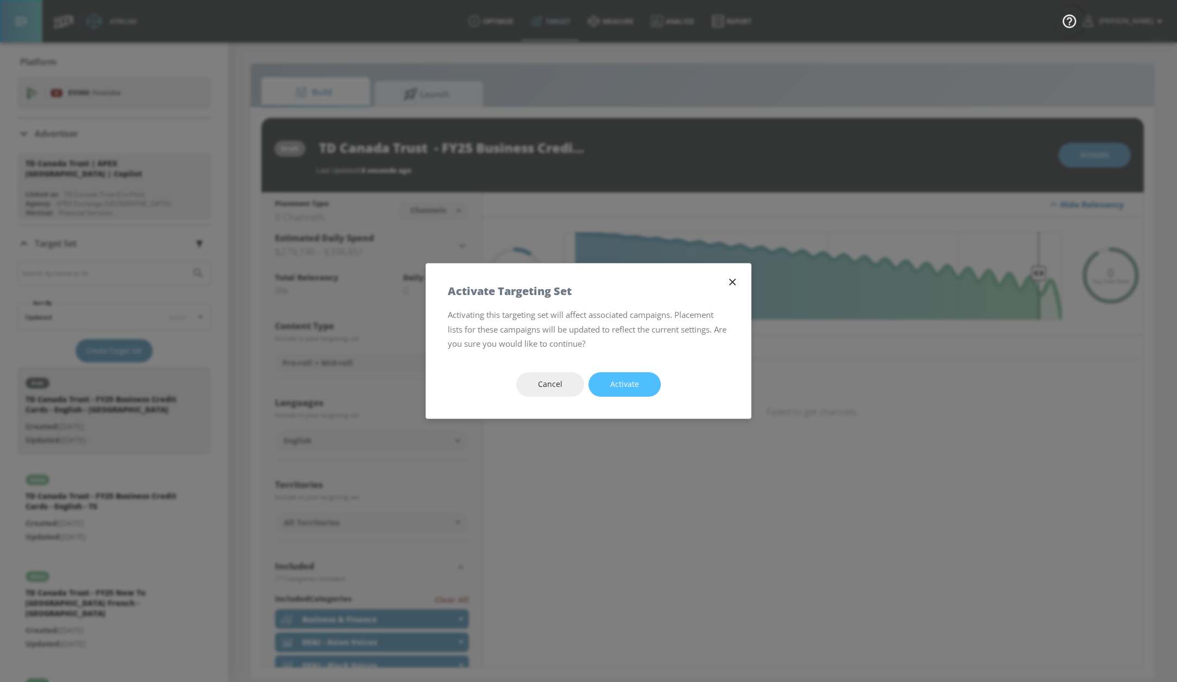
click at [635, 385] on span "Activate" at bounding box center [624, 385] width 29 height 14
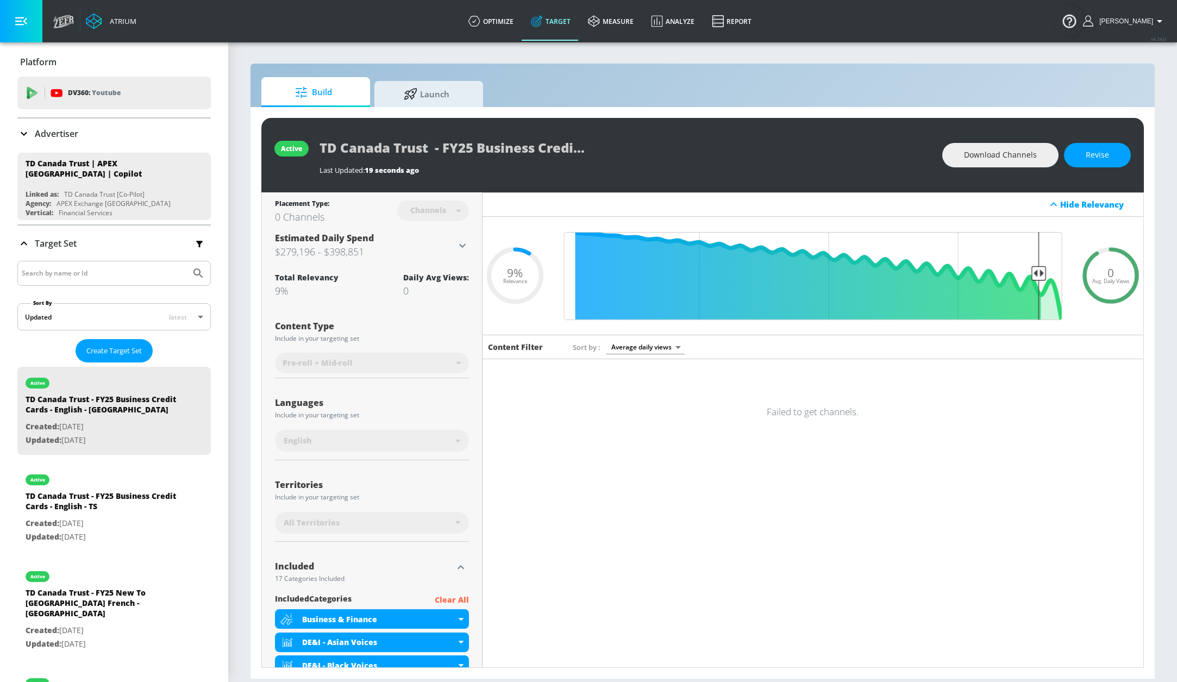
click at [1107, 274] on span "0" at bounding box center [1110, 272] width 7 height 11
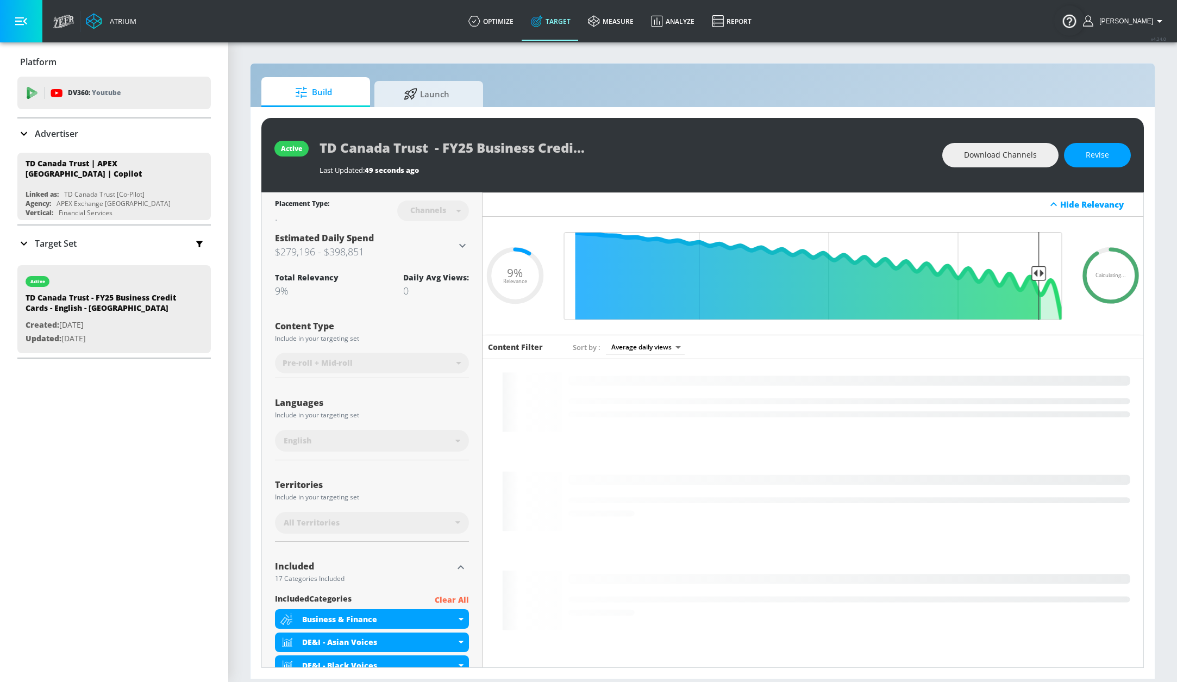
click at [122, 238] on div "Target Set" at bounding box center [113, 243] width 193 height 23
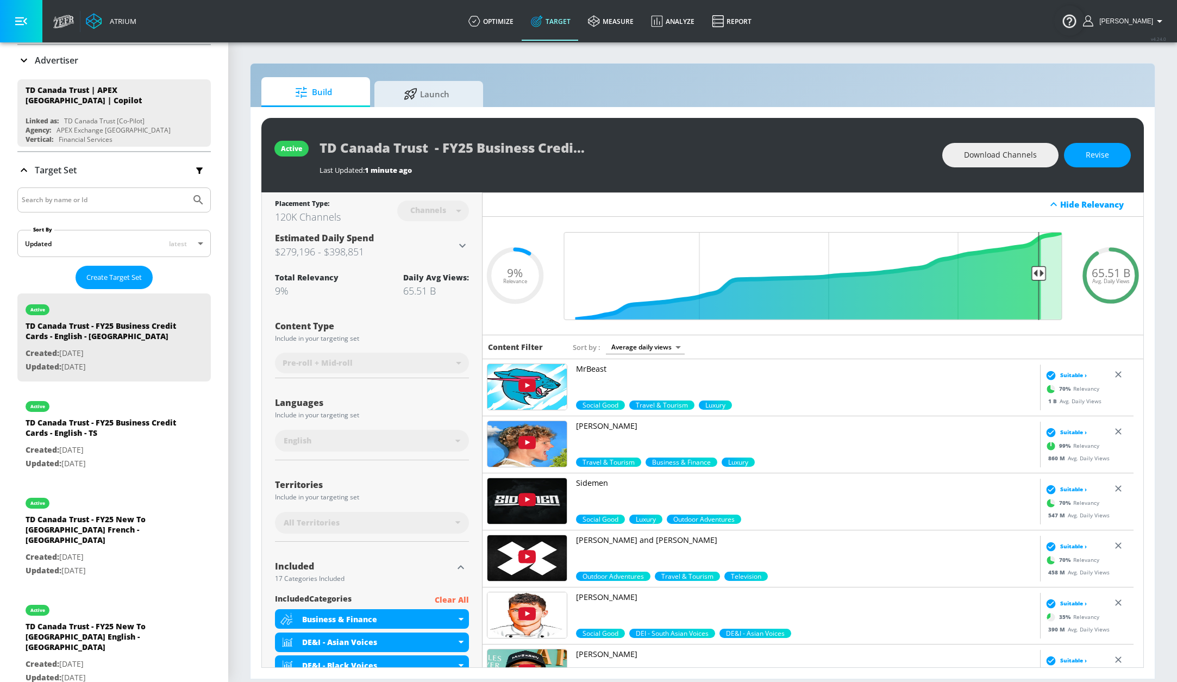
scroll to position [69, 0]
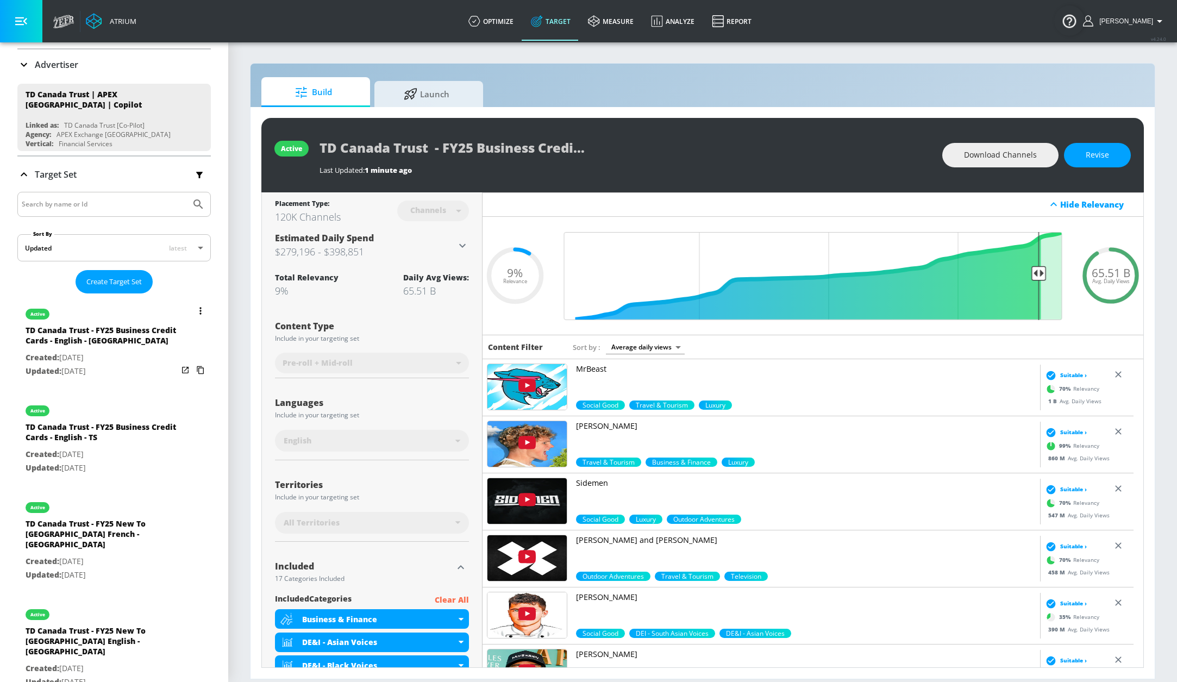
click at [118, 422] on div "TD Canada Trust - FY25 Business Credit Cards - English - TS" at bounding box center [102, 435] width 152 height 26
type input "TD Canada Trust - FY25 Business Credit Cards - English - TS"
type input "videos"
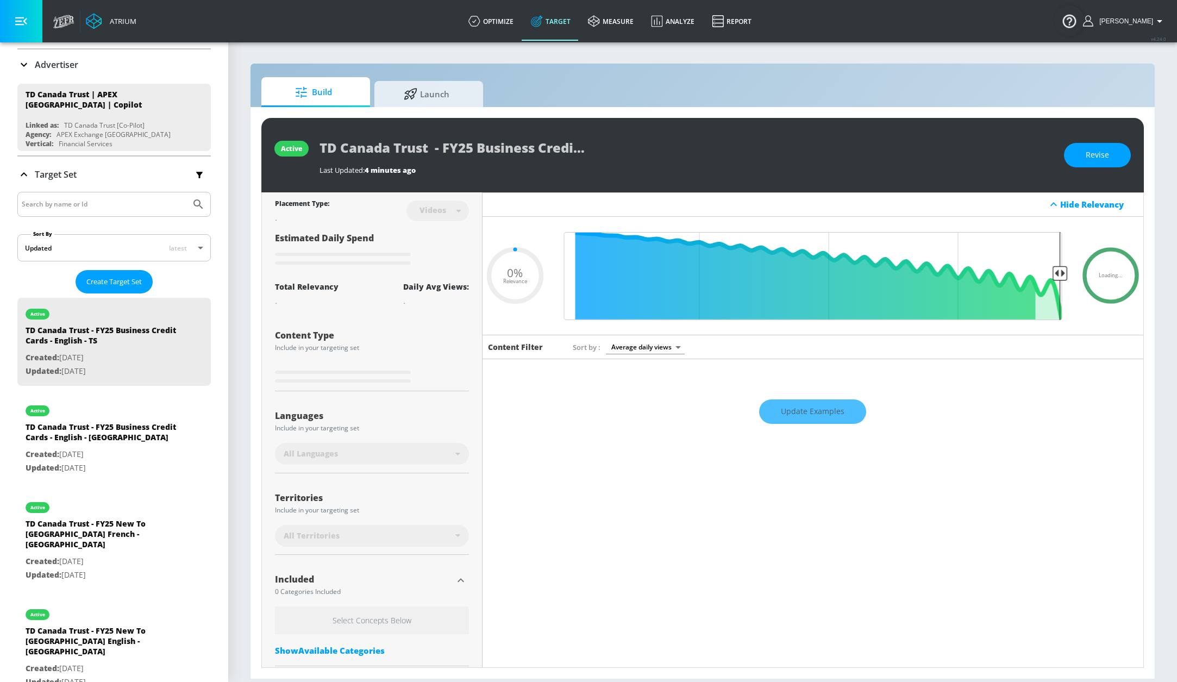
type input "0.09"
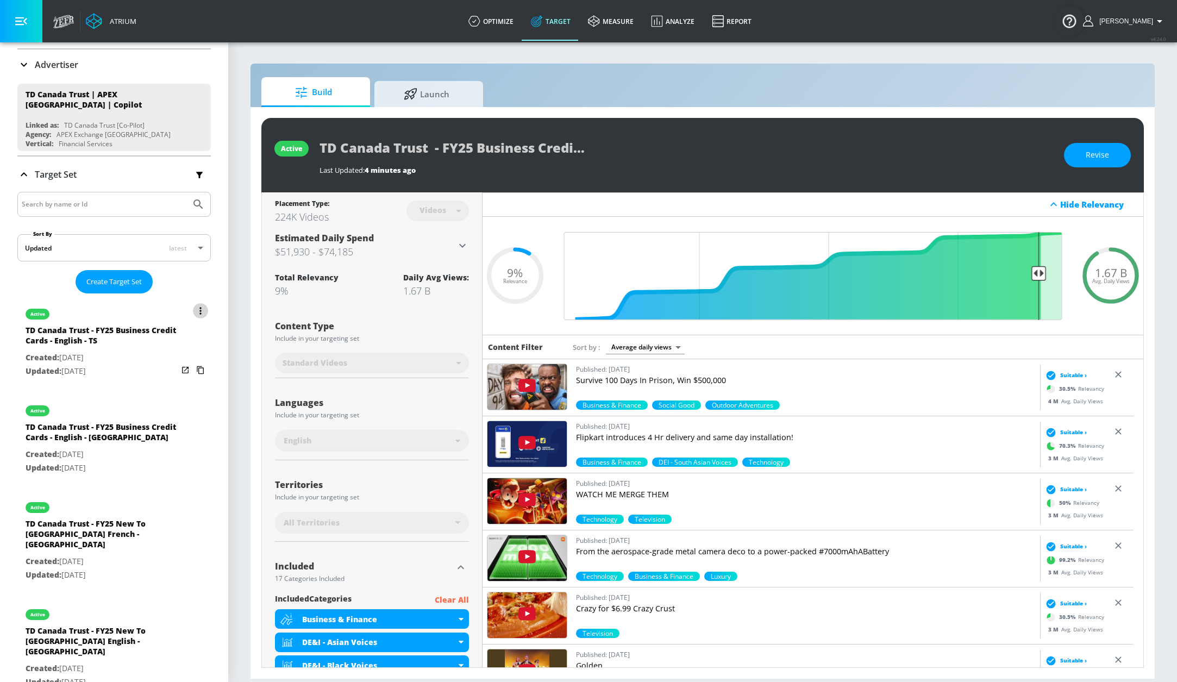
click at [193, 308] on button "list of Target Set" at bounding box center [200, 310] width 15 height 15
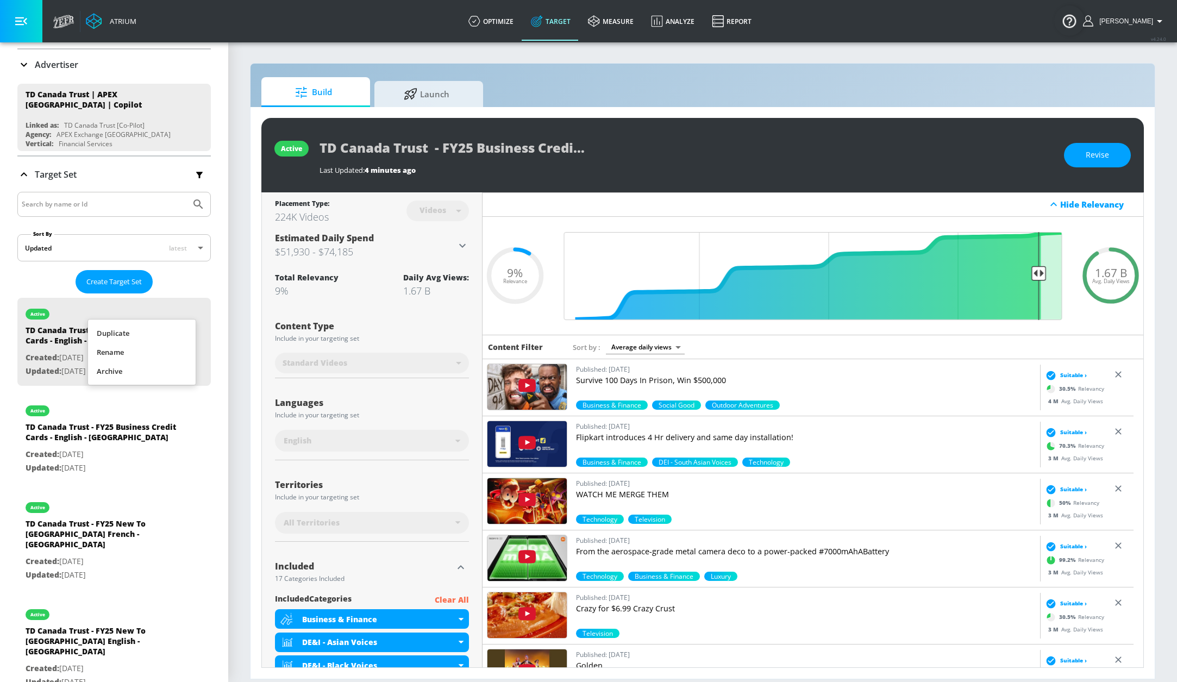
click at [163, 334] on li "Duplicate" at bounding box center [142, 333] width 108 height 19
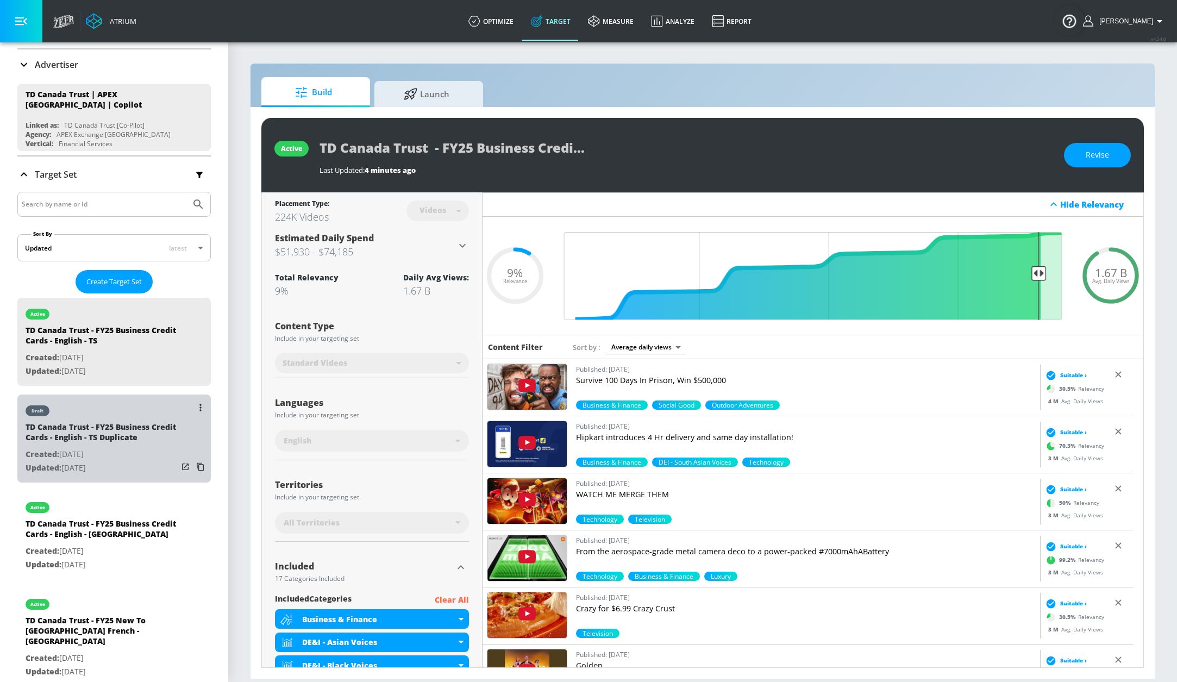
click at [147, 400] on div "draft" at bounding box center [102, 407] width 152 height 27
type input "TD Canada Trust - FY25 Business Credit Cards - English - TS Duplicate"
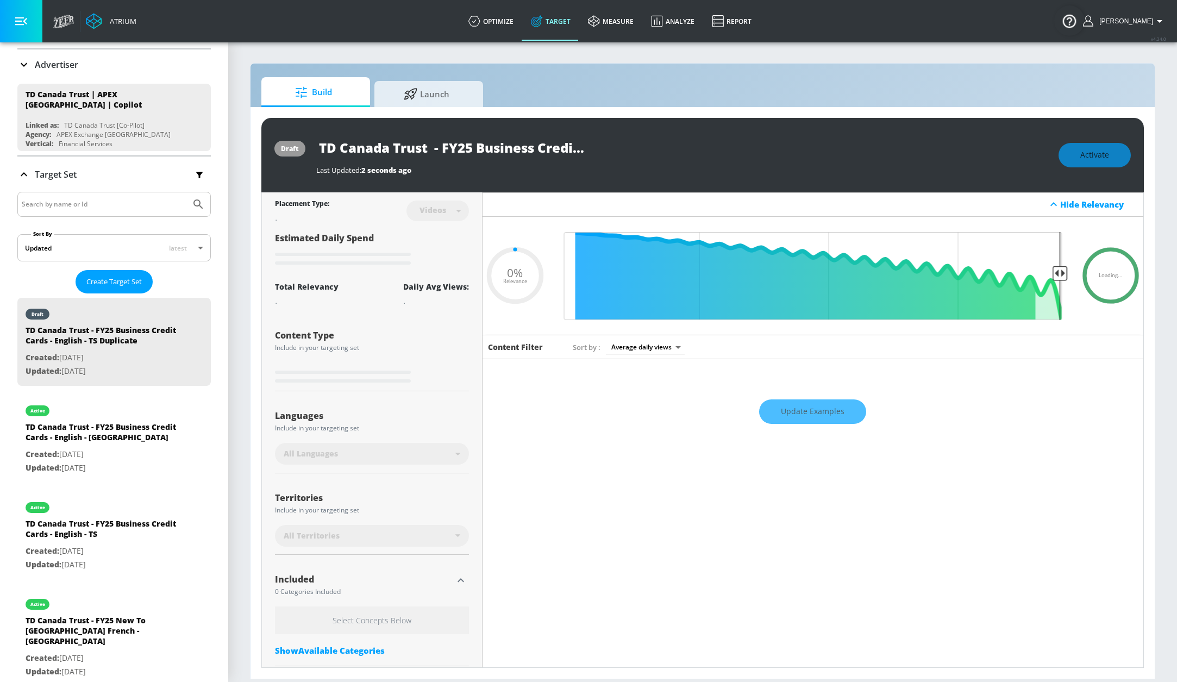
type input "0.09"
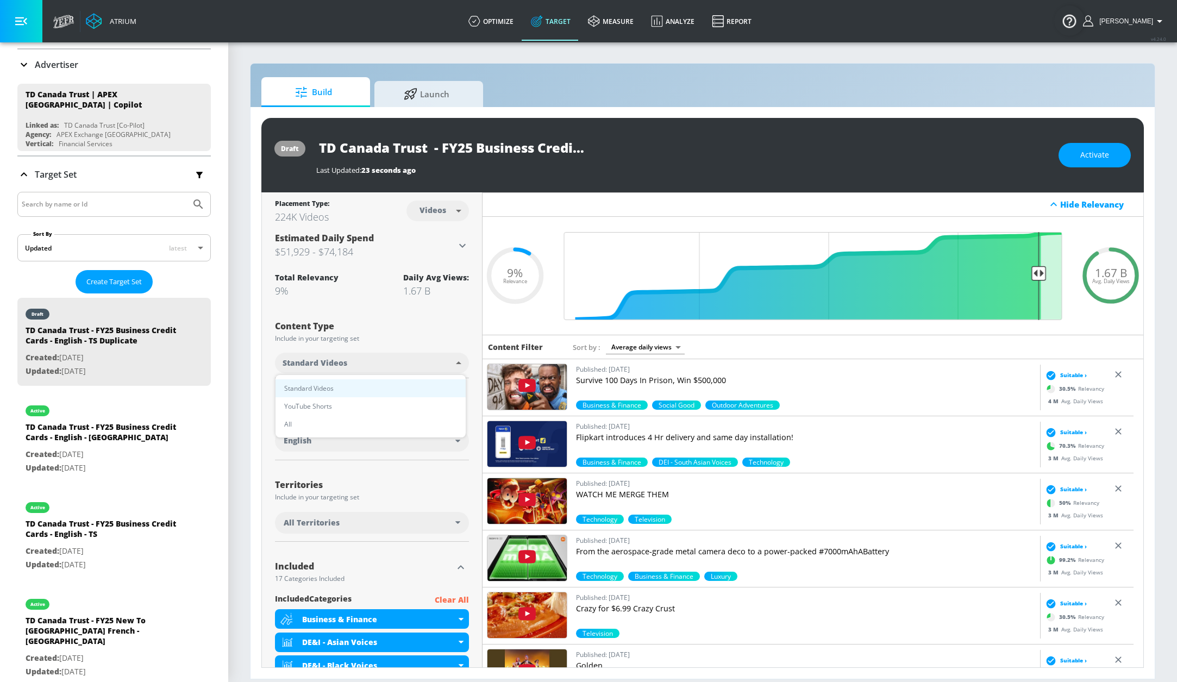
click at [387, 361] on body "Atrium optimize Target measure Analyze Report optimize Target measure Analyze R…" at bounding box center [588, 341] width 1177 height 682
click at [387, 399] on li "YouTube Shorts" at bounding box center [370, 406] width 190 height 18
type input "shorts"
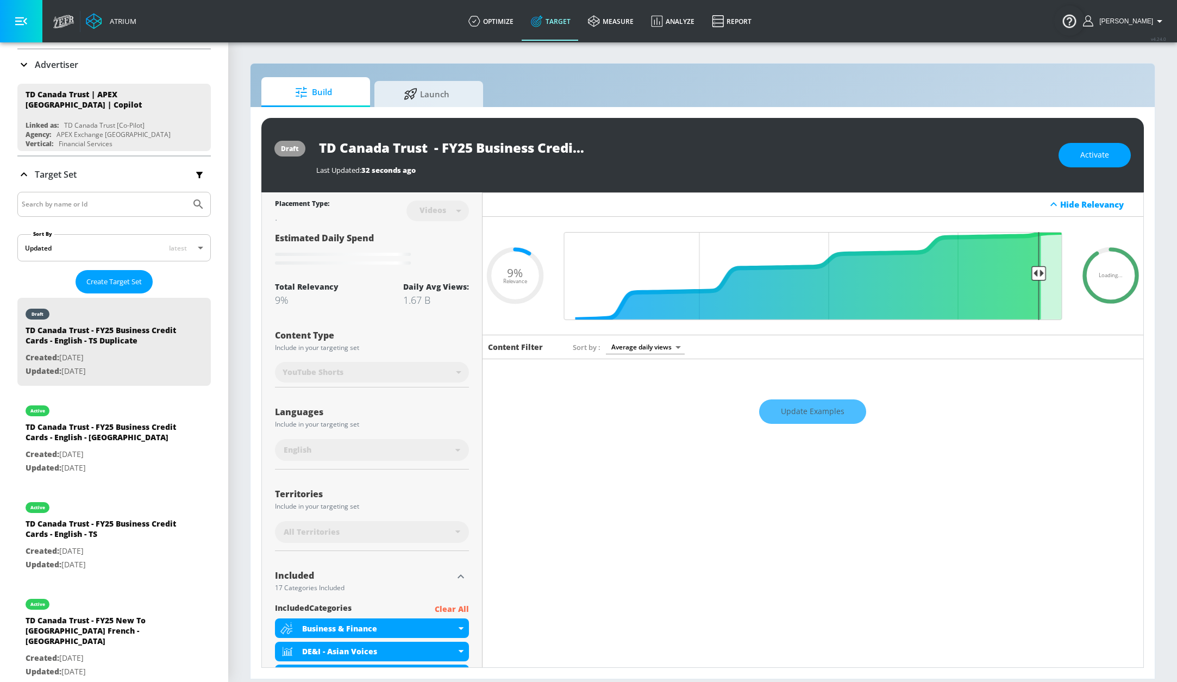
click at [562, 148] on input "TD Canada Trust - FY25 Business Credit Cards - English - TS Duplicate" at bounding box center [452, 147] width 272 height 24
drag, startPoint x: 543, startPoint y: 149, endPoint x: 669, endPoint y: 153, distance: 125.5
click at [669, 153] on div "TD Canada Trust - FY25 Business Credit Cards - English - TS Duplicate" at bounding box center [681, 147] width 731 height 24
click at [550, 147] on input "TD Canada Trust - FY25 Business Credit Cards - English - TS Duplicate" at bounding box center [452, 147] width 272 height 24
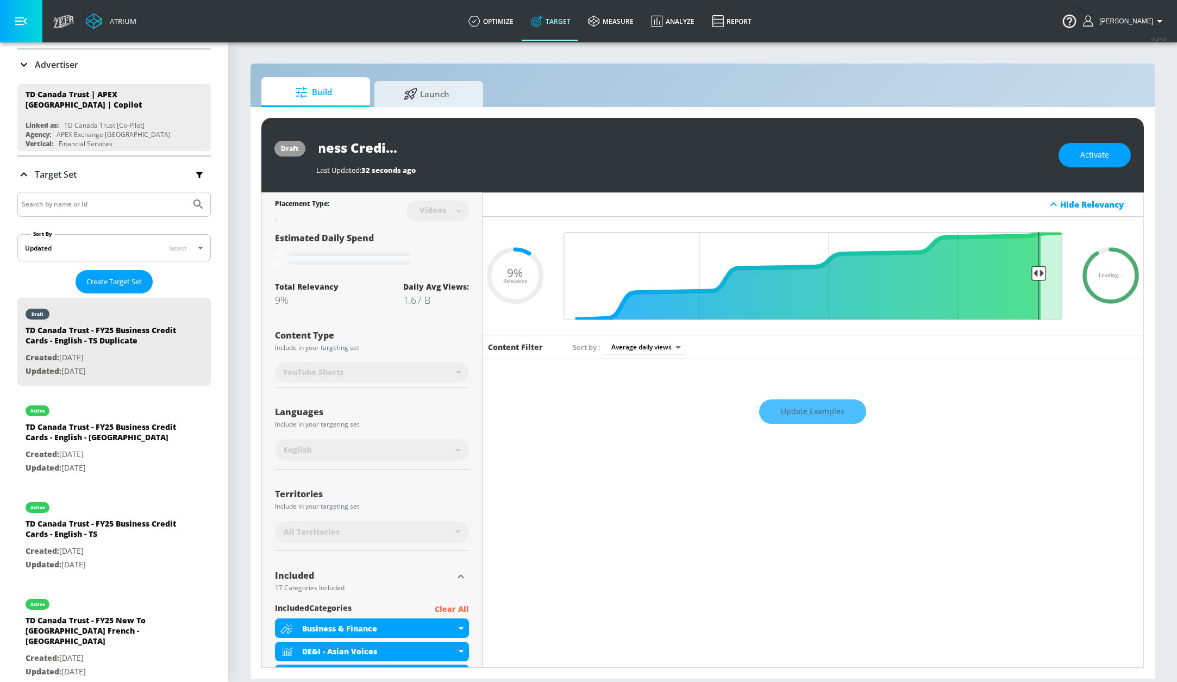
drag, startPoint x: 582, startPoint y: 147, endPoint x: 472, endPoint y: 148, distance: 110.3
click at [625, 148] on div "TD Canada Trust - FY25 Business Credit Cards - English - TS Duplicate" at bounding box center [681, 147] width 731 height 24
drag, startPoint x: 491, startPoint y: 152, endPoint x: 519, endPoint y: 142, distance: 30.2
click at [491, 152] on input "TD Canada Trust - FY25 Business Credit Cards - English - TS Duplicate" at bounding box center [452, 147] width 272 height 24
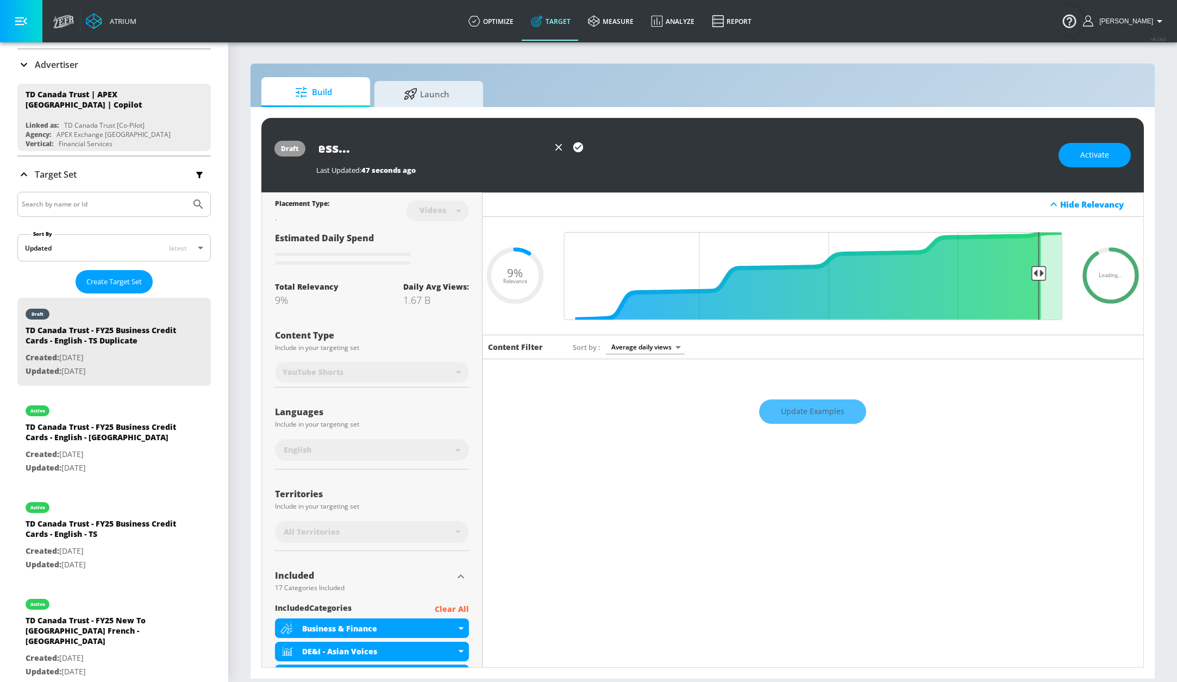
click at [511, 148] on input "TD Canada Trust - FY25 Business Credit Cards - English Shorts - TS Duplicate" at bounding box center [432, 147] width 233 height 24
drag, startPoint x: 491, startPoint y: 148, endPoint x: 574, endPoint y: 149, distance: 83.7
click at [604, 149] on div "TD Canada Trust - FY25 Business Credit Cards - English Shorts - TS Duplicate" at bounding box center [681, 147] width 731 height 24
click at [478, 147] on input "TD Canada Trust - FY25 Business Credit Cards - English Shorts - TS Duplicate" at bounding box center [432, 147] width 233 height 24
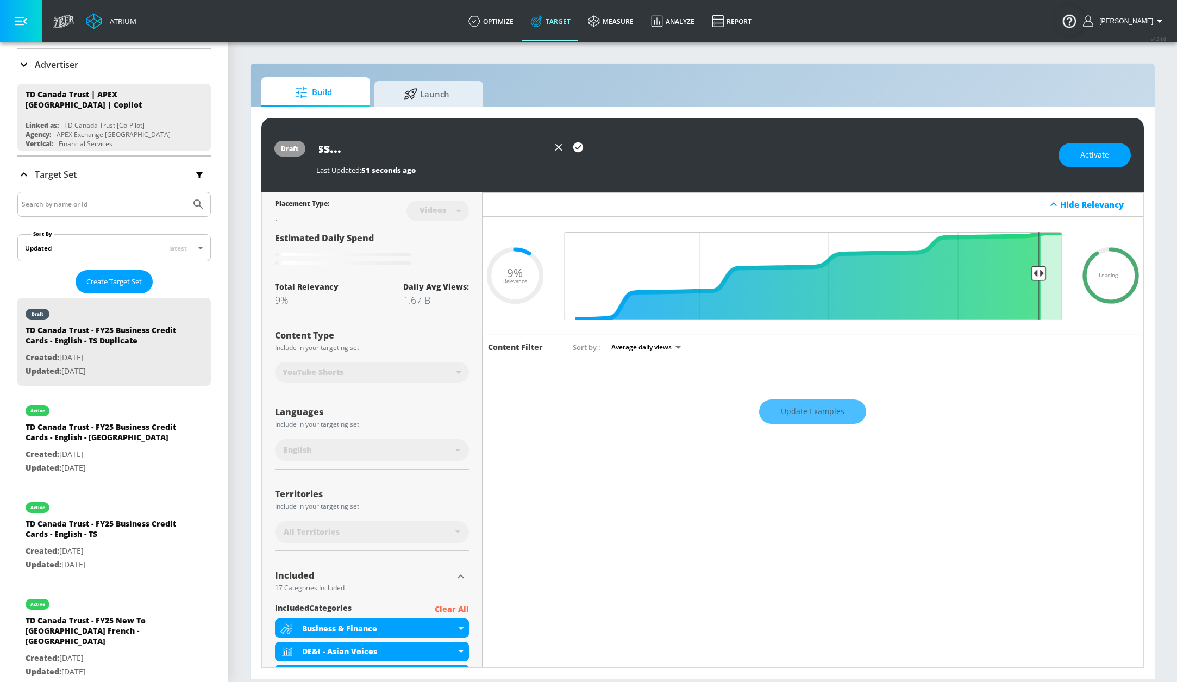
scroll to position [0, 207]
type input "TD Canada Trust - FY25 Business Credit Cards - English Shorts - TS"
click at [576, 150] on icon "button" at bounding box center [578, 147] width 10 height 10
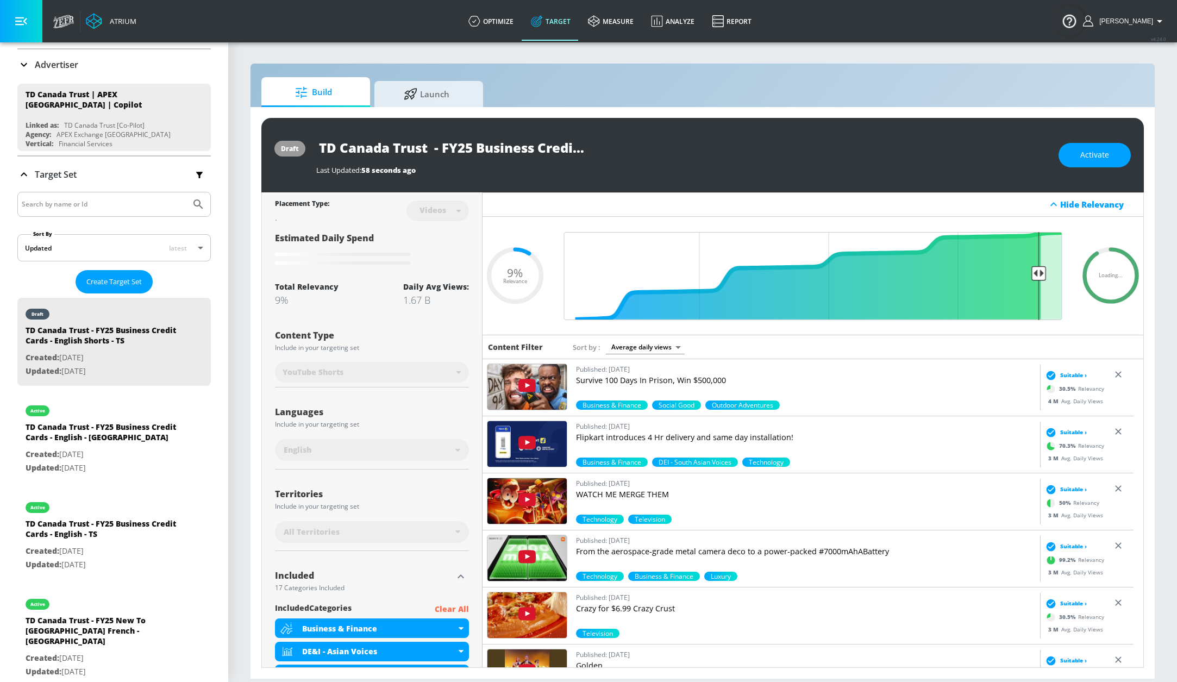
scroll to position [0, 168]
drag, startPoint x: 321, startPoint y: 147, endPoint x: 663, endPoint y: 154, distance: 342.3
click at [663, 154] on div "TD Canada Trust - FY25 Business Credit Cards - English Shorts - TS" at bounding box center [681, 147] width 731 height 24
click at [883, 210] on div "Hide Relevancy" at bounding box center [812, 204] width 661 height 24
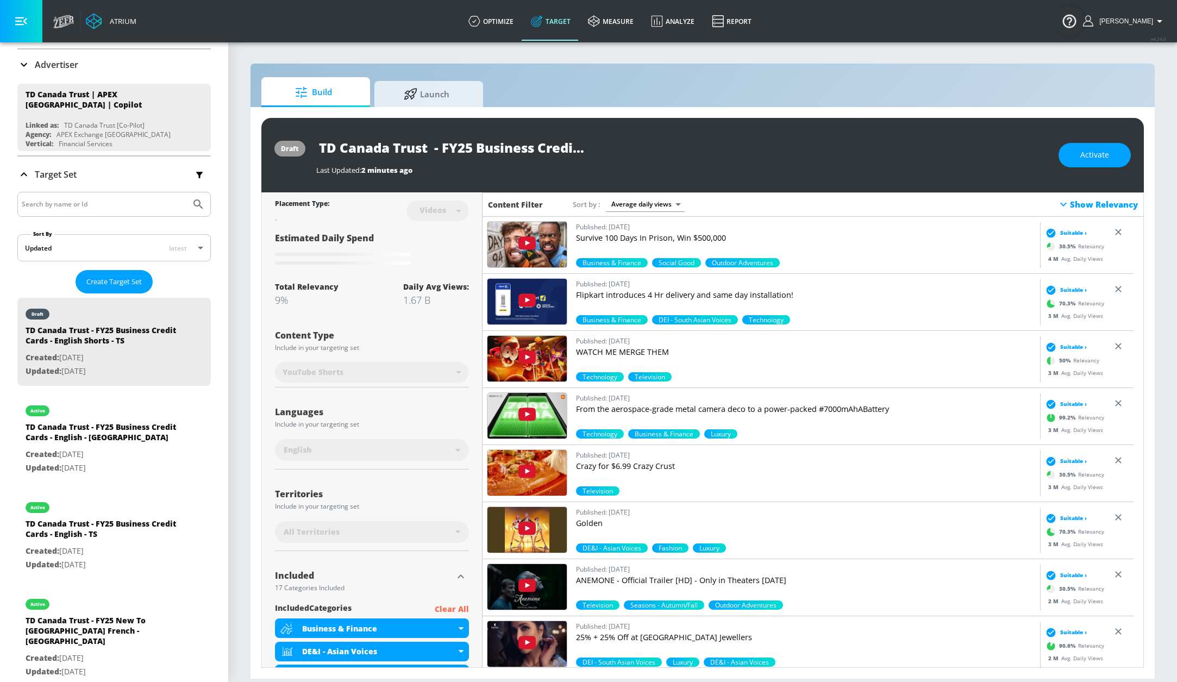
click at [1060, 203] on icon at bounding box center [1063, 205] width 7 height 4
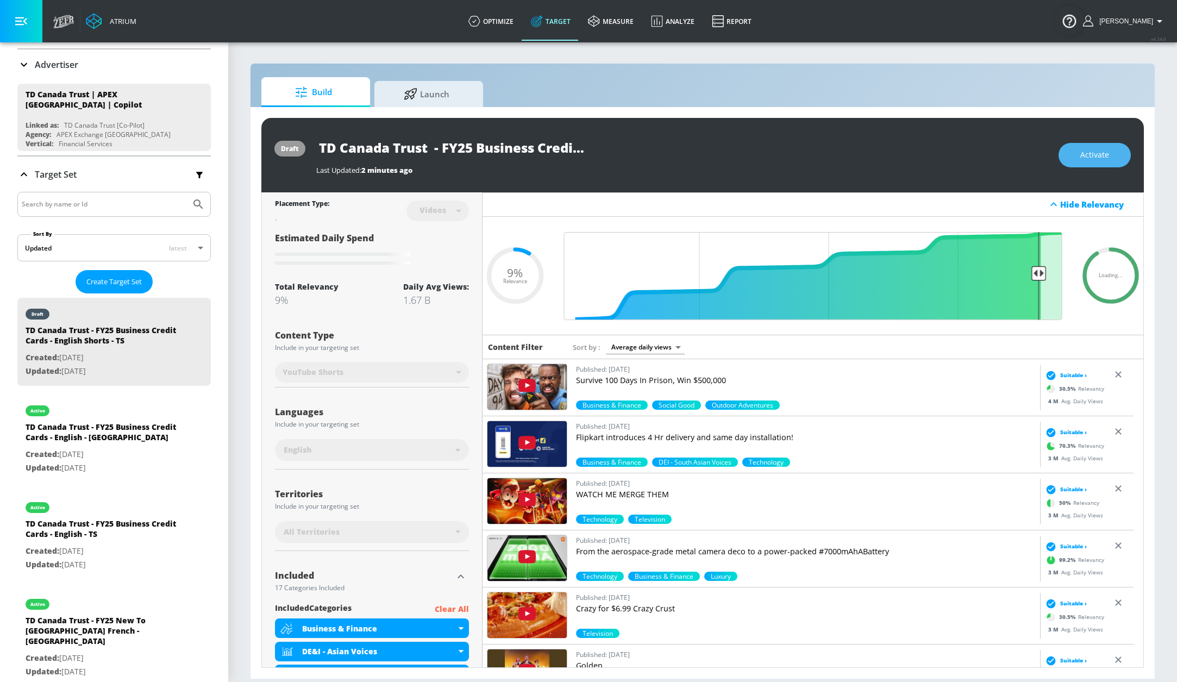
click at [1081, 152] on span "Activate" at bounding box center [1094, 155] width 29 height 14
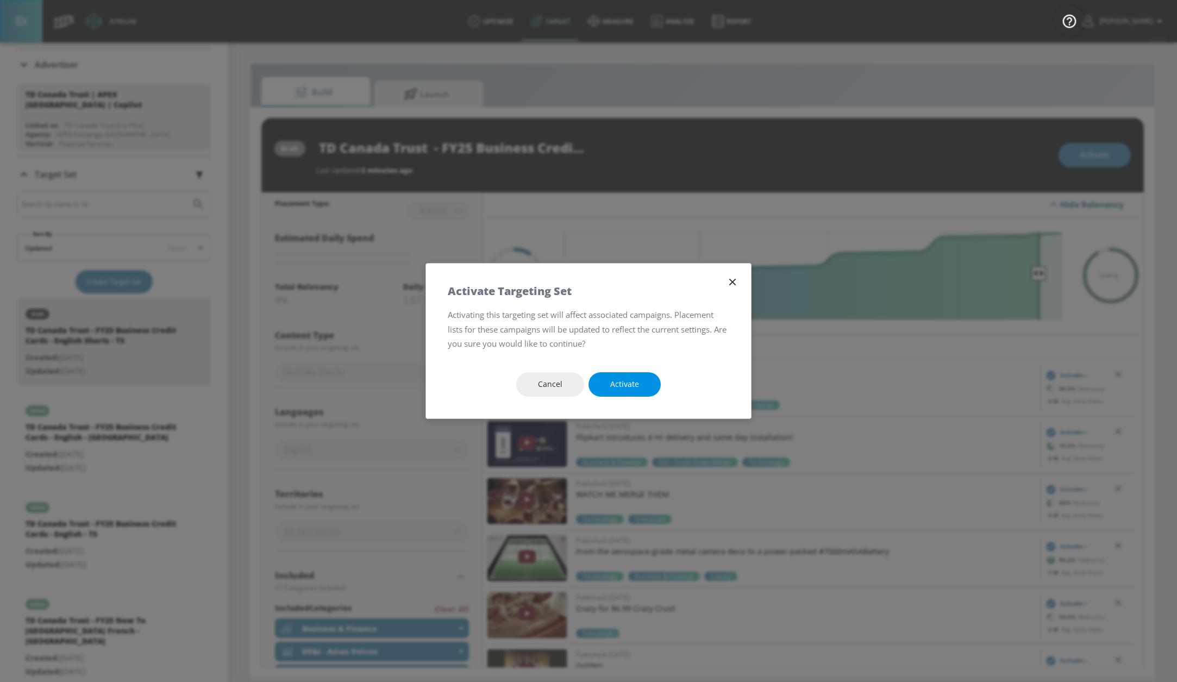
click at [648, 375] on button "Activate" at bounding box center [624, 384] width 72 height 24
click at [626, 383] on span "Activate" at bounding box center [624, 385] width 29 height 14
click at [626, 384] on span "Activate" at bounding box center [624, 385] width 29 height 14
click at [734, 281] on icon "button" at bounding box center [732, 282] width 12 height 12
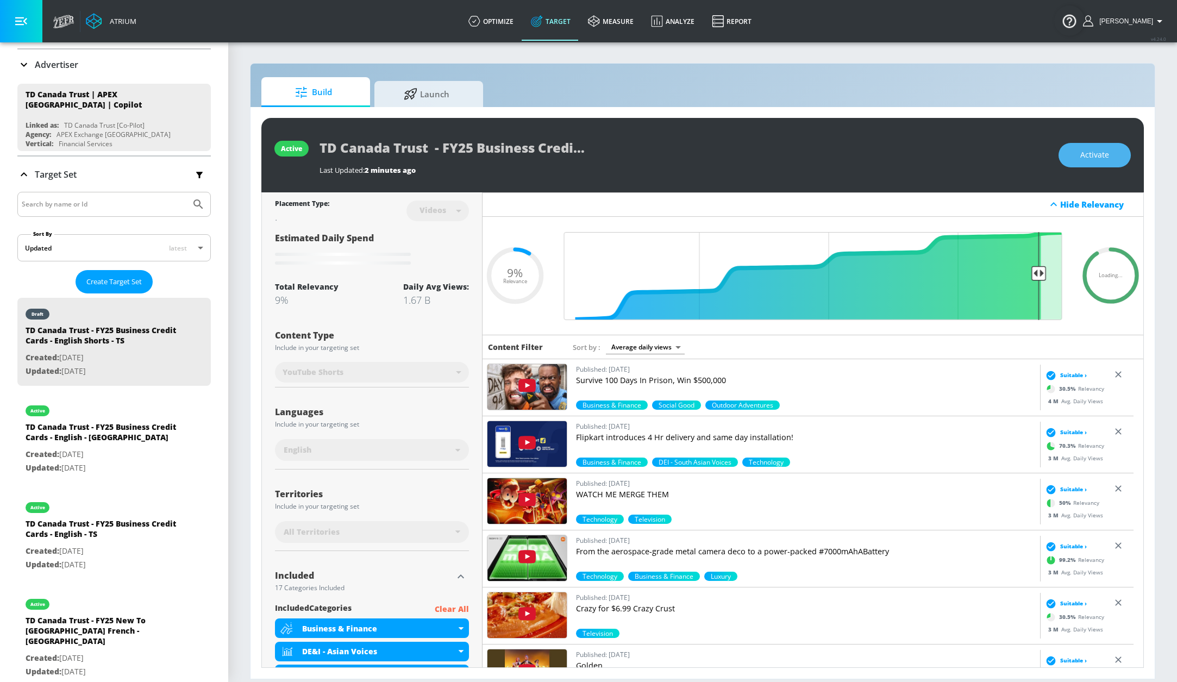
click at [1103, 166] on button "Activate" at bounding box center [1094, 155] width 72 height 24
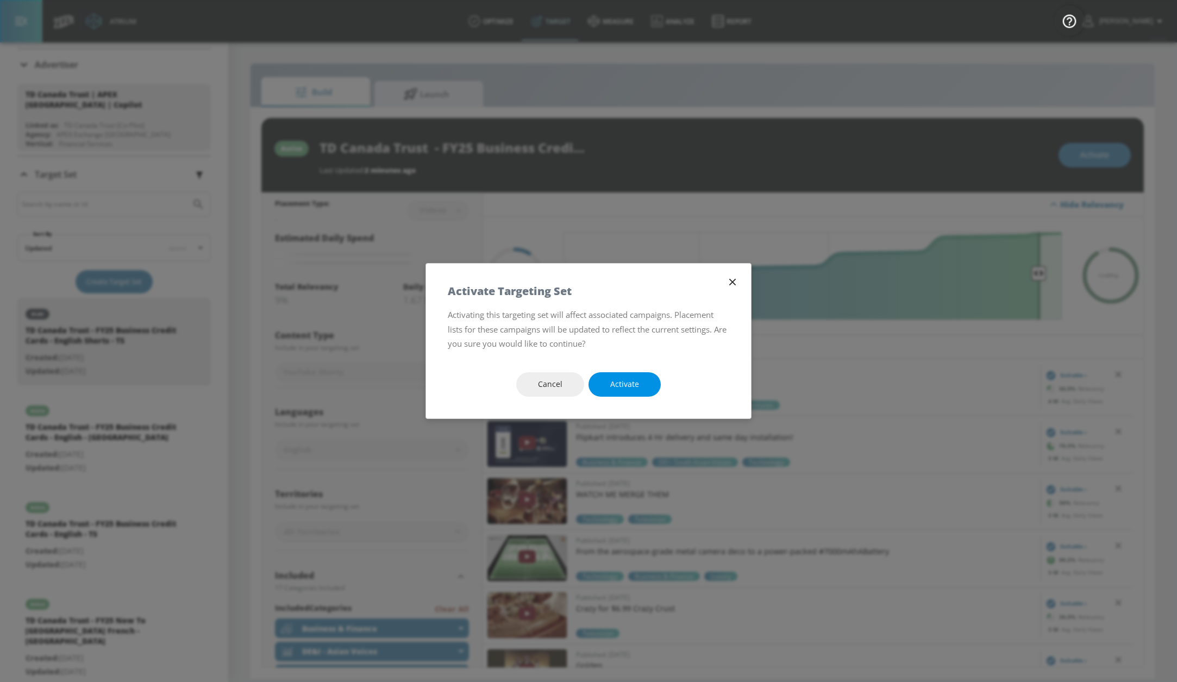
click at [618, 392] on button "Activate" at bounding box center [624, 384] width 72 height 24
click at [732, 282] on icon "button" at bounding box center [732, 282] width 7 height 7
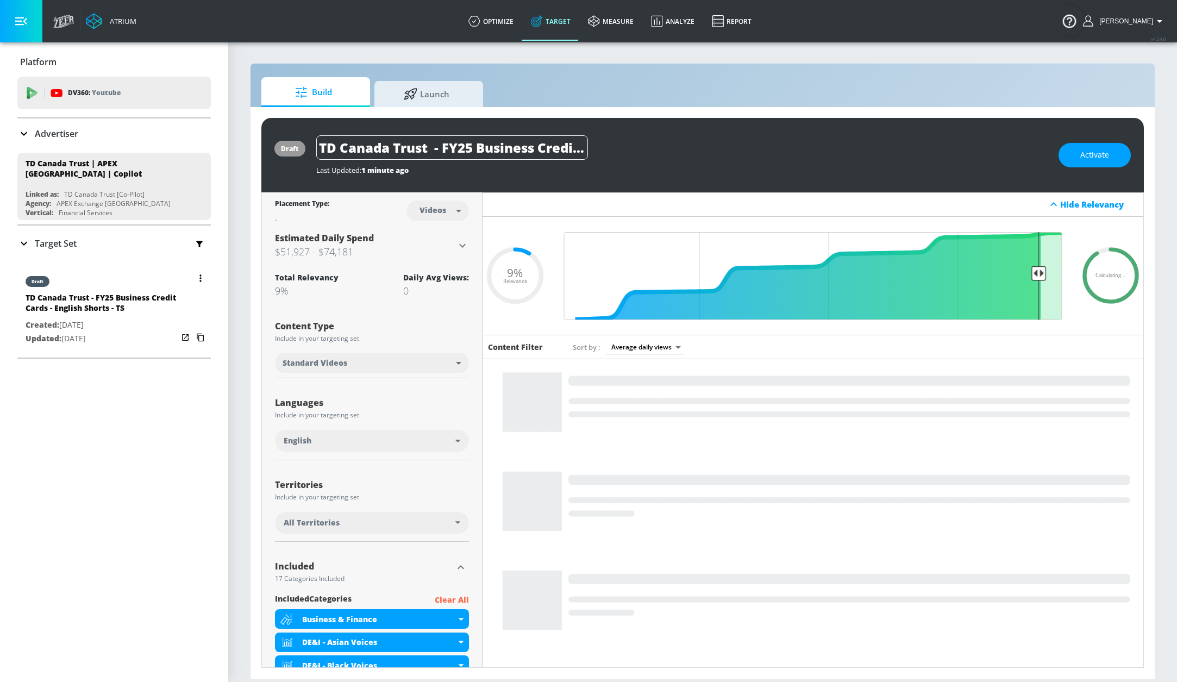
click at [121, 284] on div "draft" at bounding box center [102, 278] width 152 height 27
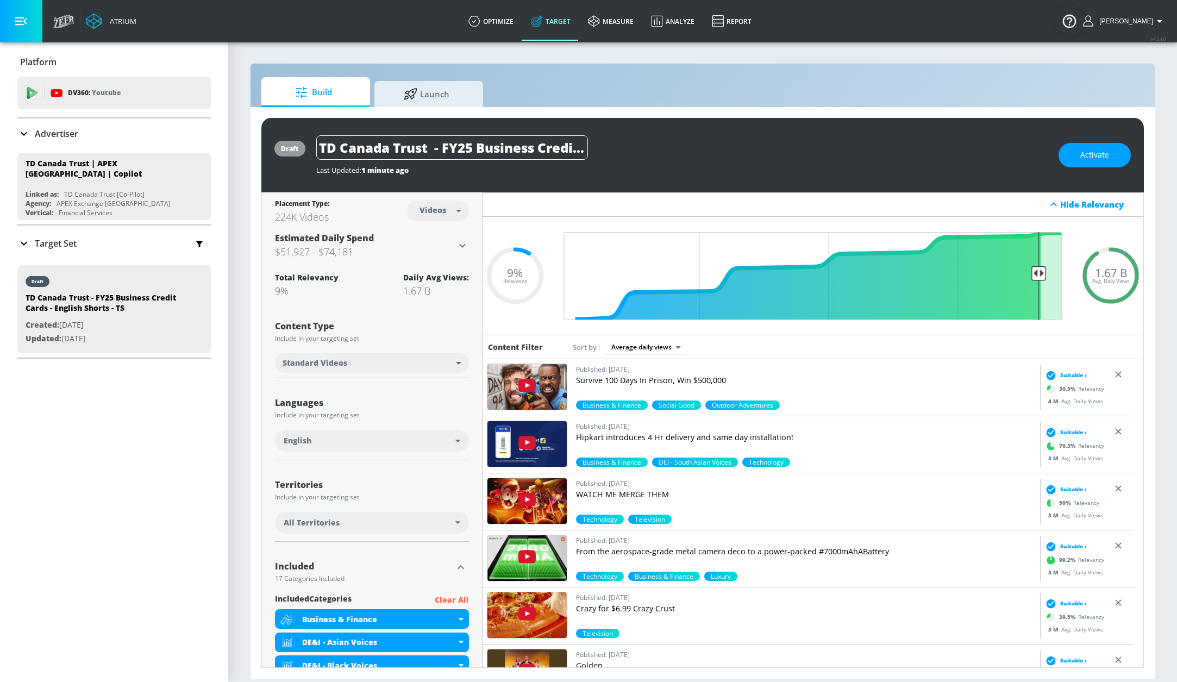
click at [393, 369] on body "Atrium optimize Target measure Analyze Report optimize Target measure Analyze R…" at bounding box center [588, 341] width 1177 height 682
click at [390, 406] on li "YouTube Shorts" at bounding box center [370, 406] width 190 height 18
type input "shorts"
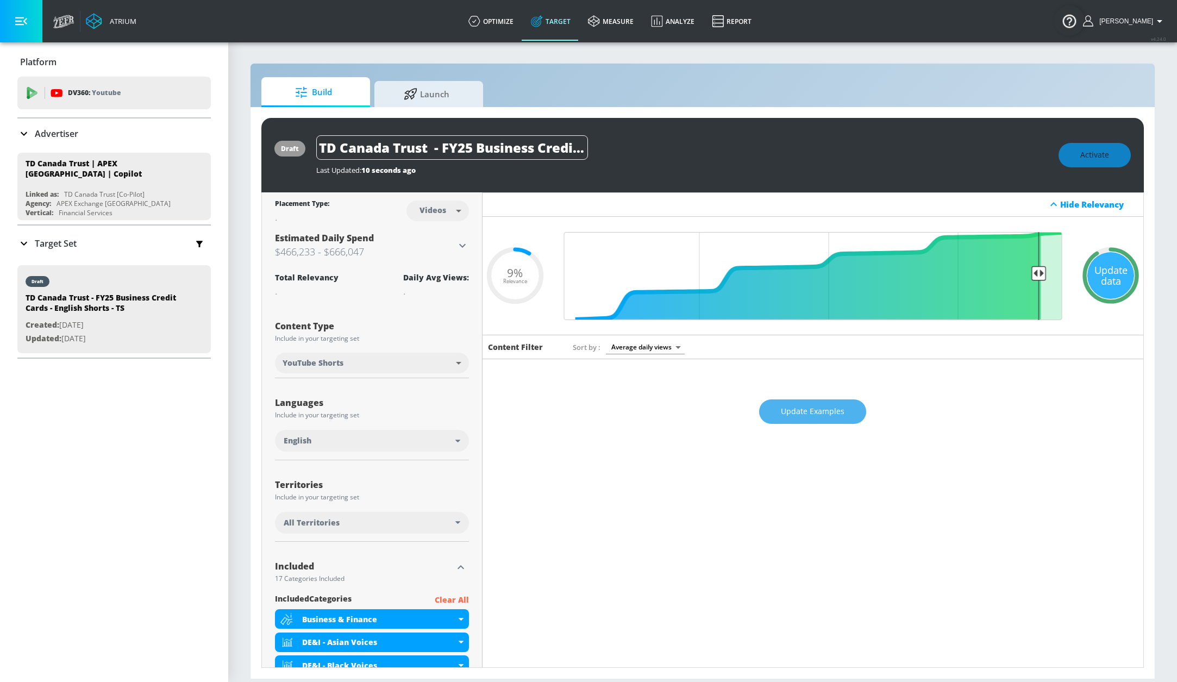
click at [817, 414] on span "Update Examples" at bounding box center [813, 412] width 64 height 14
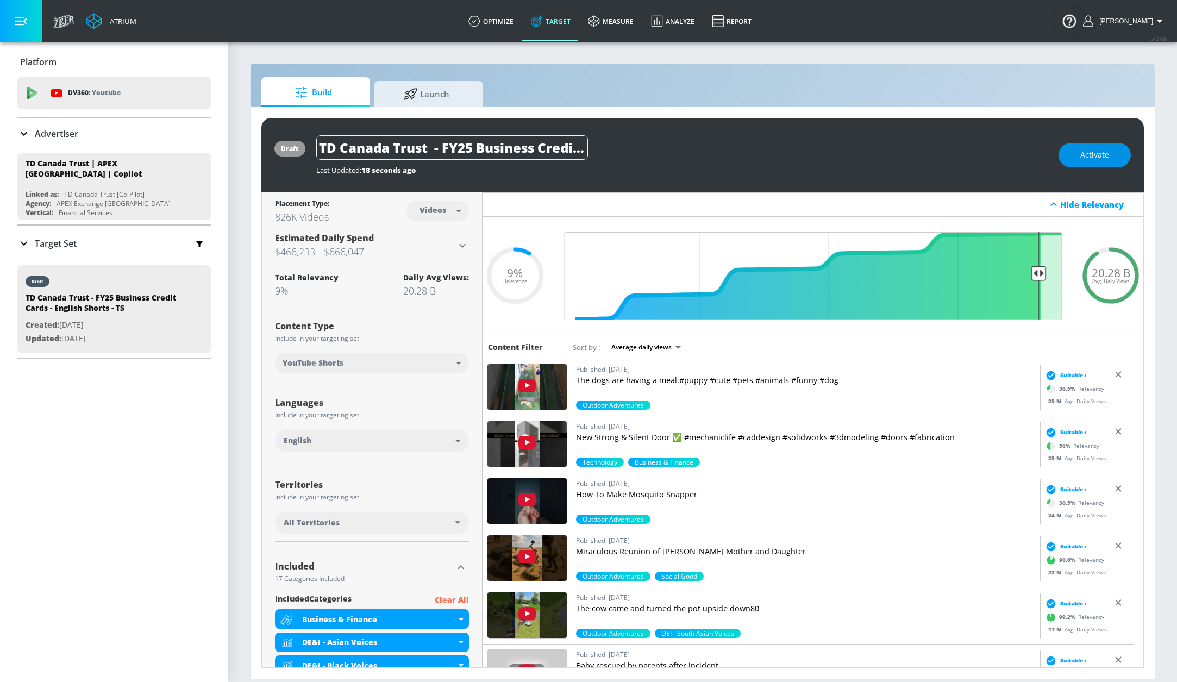
click at [1088, 155] on span "Activate" at bounding box center [1094, 155] width 29 height 14
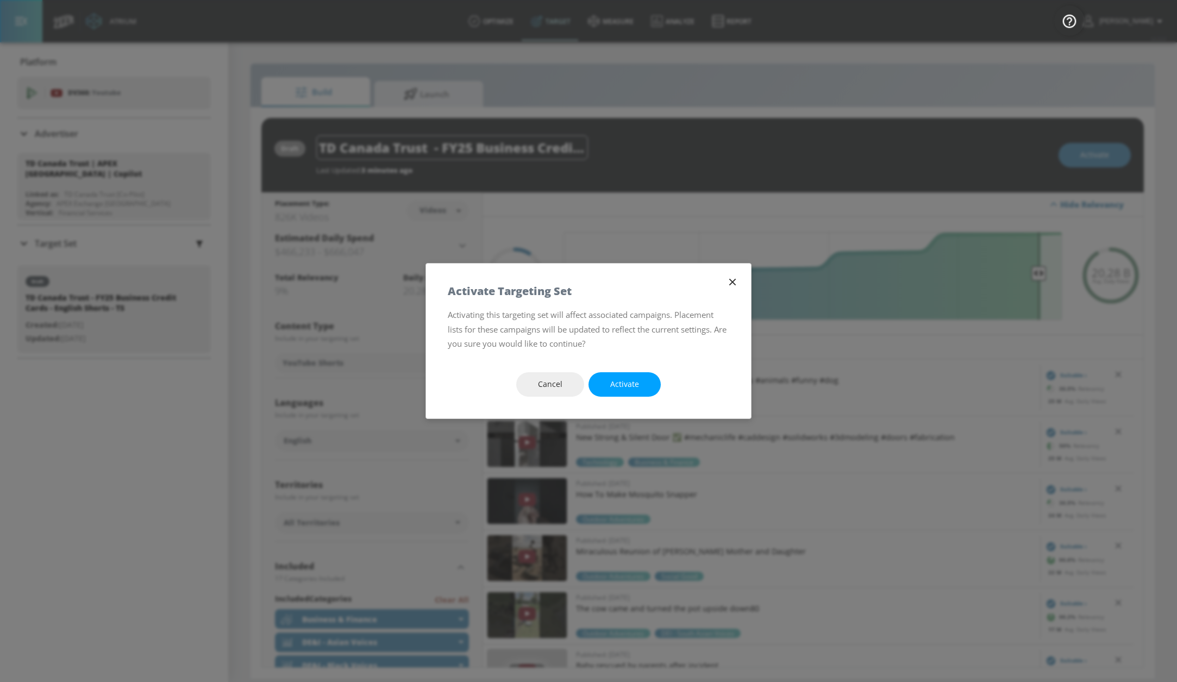
click at [626, 389] on span "Activate" at bounding box center [624, 385] width 29 height 14
